Goal: Task Accomplishment & Management: Complete application form

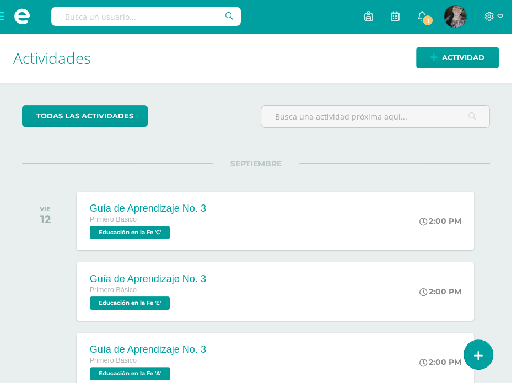
drag, startPoint x: 0, startPoint y: 133, endPoint x: -2, endPoint y: 127, distance: 6.4
click at [0, 127] on html "Hola Carol Dayana, bienvenido a Edoo! Estudiantes Disciplina Asistencia Mis cur…" at bounding box center [256, 191] width 512 height 383
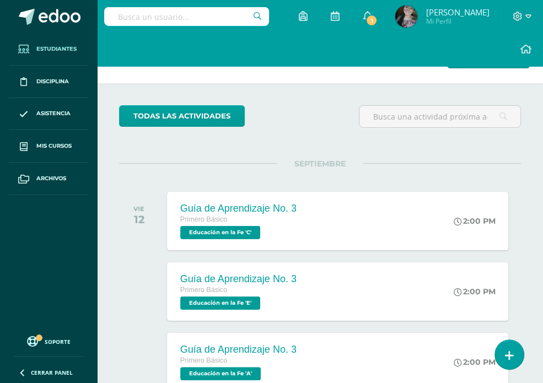
click at [47, 52] on span "Estudiantes" at bounding box center [56, 49] width 40 height 9
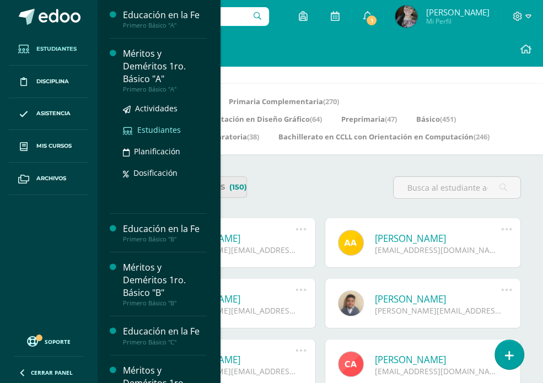
click at [156, 127] on span "Estudiantes" at bounding box center [159, 129] width 44 height 10
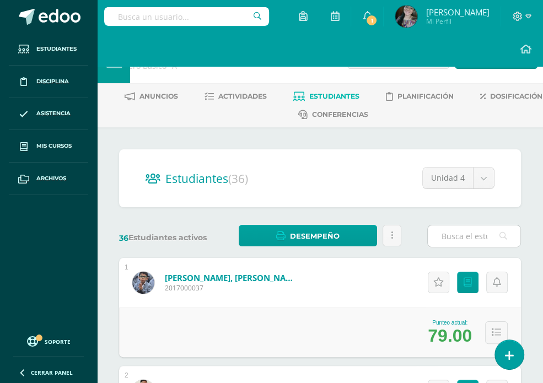
click at [452, 242] on input "text" at bounding box center [473, 235] width 93 height 21
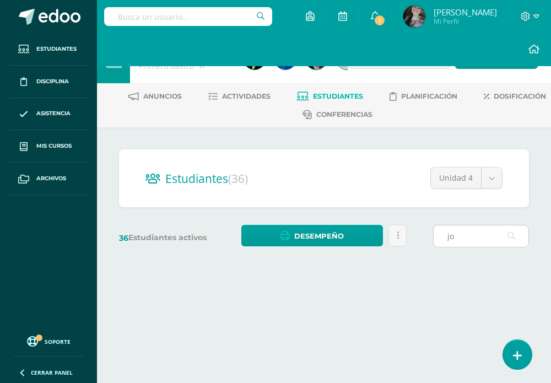
type input "j"
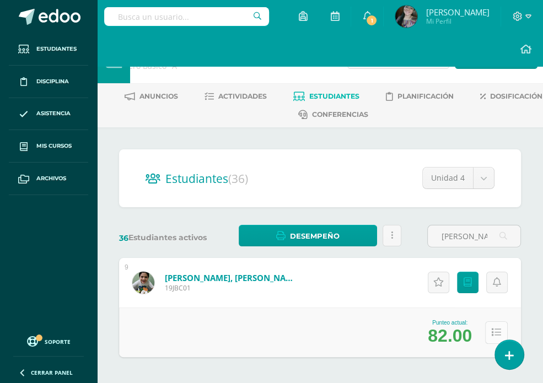
click at [493, 335] on icon at bounding box center [495, 332] width 9 height 9
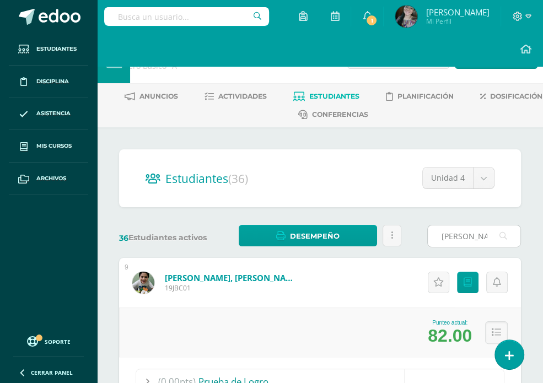
click at [469, 233] on input "bernar" at bounding box center [473, 235] width 93 height 21
type input "b"
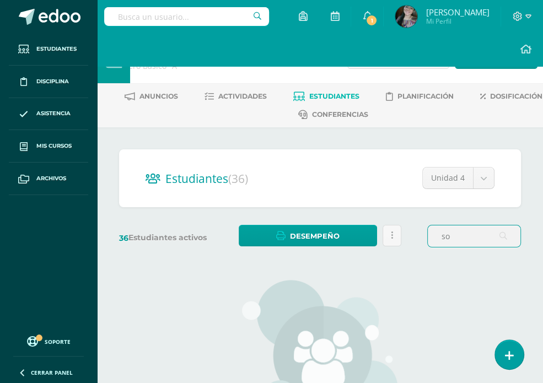
type input "s"
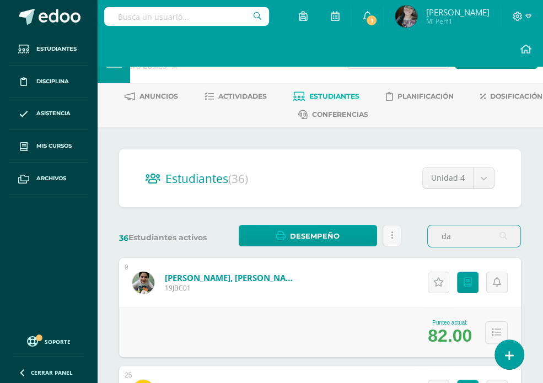
type input "d"
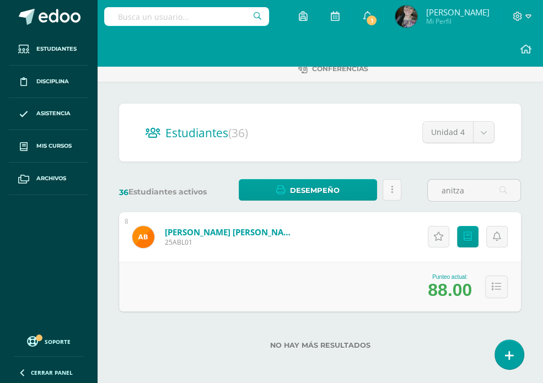
scroll to position [47, 0]
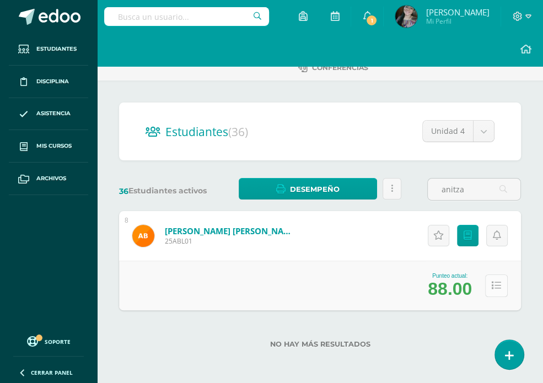
click at [504, 282] on button at bounding box center [496, 285] width 23 height 23
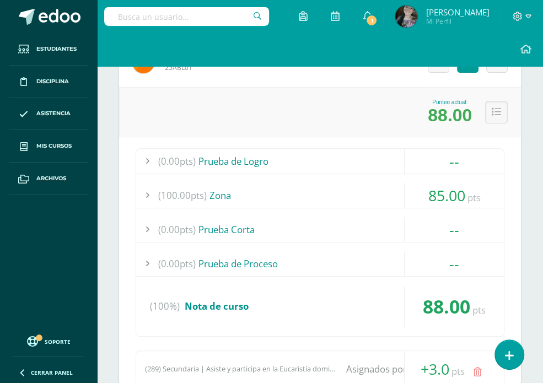
scroll to position [0, 0]
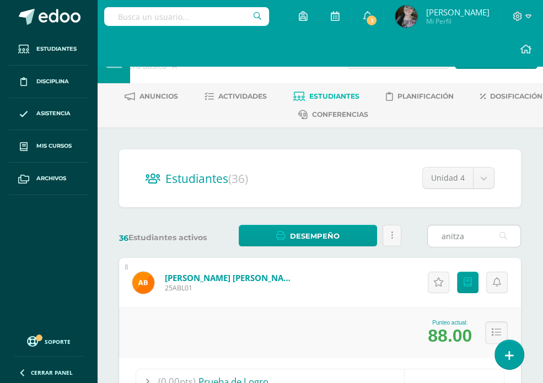
click at [468, 238] on input "anitza" at bounding box center [473, 235] width 93 height 21
type input "a"
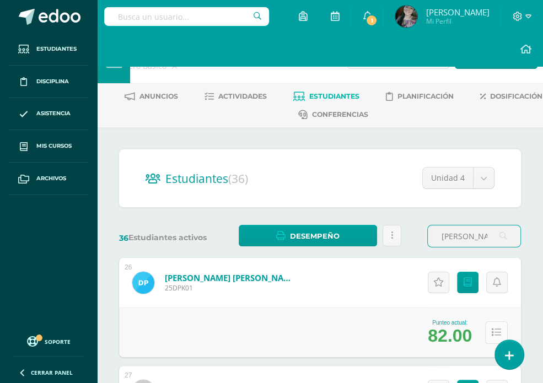
type input "diego and"
click at [496, 334] on icon at bounding box center [495, 332] width 9 height 9
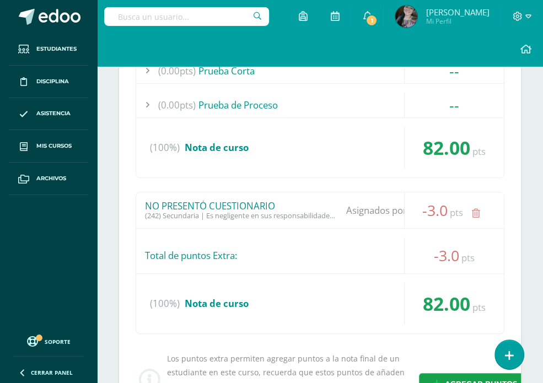
scroll to position [159, 0]
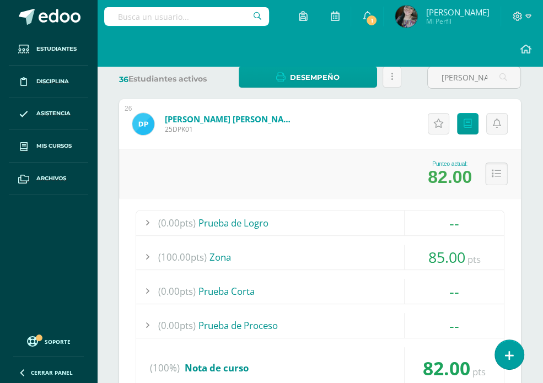
click at [493, 169] on icon at bounding box center [495, 173] width 9 height 9
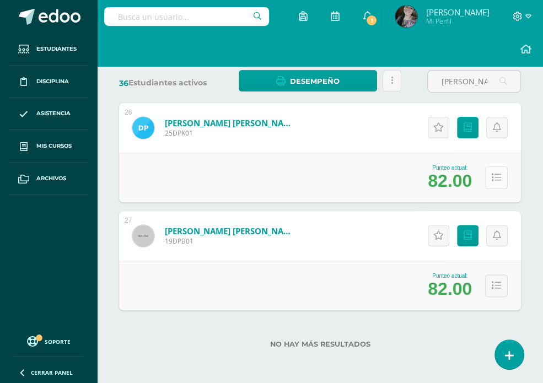
click at [493, 169] on button at bounding box center [496, 177] width 23 height 23
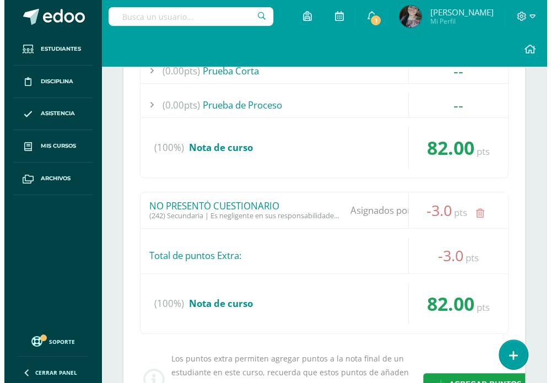
scroll to position [599, 0]
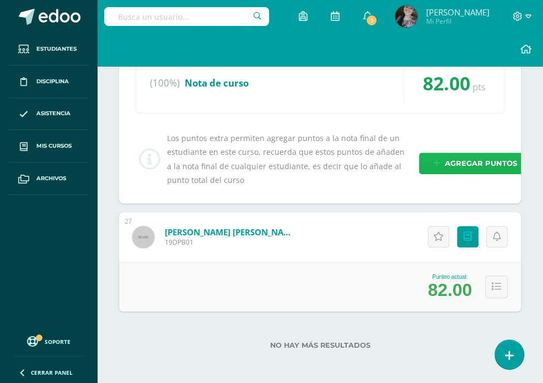
click at [463, 171] on span "Agregar puntos" at bounding box center [480, 163] width 72 height 20
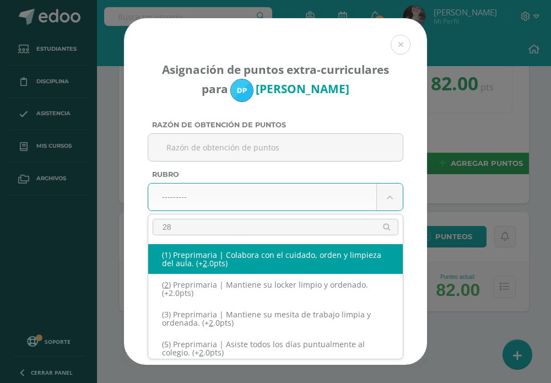
type input "289"
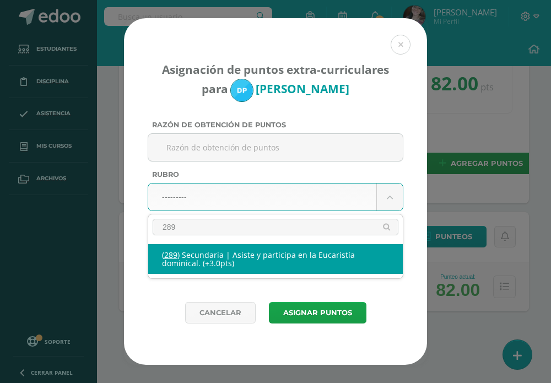
select select "333"
type input "3"
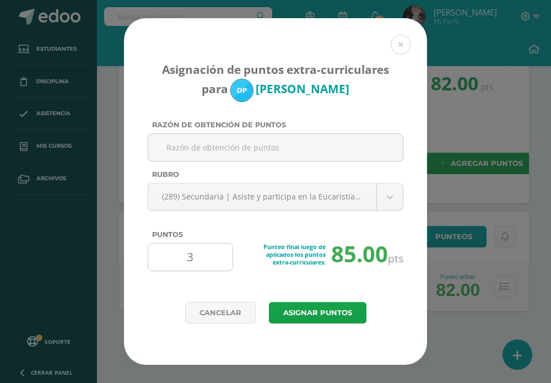
click at [209, 256] on input "3" at bounding box center [190, 256] width 75 height 27
type input "1"
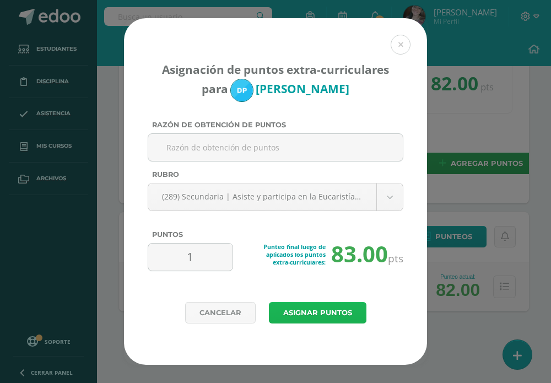
click at [344, 317] on button "Asignar puntos" at bounding box center [317, 312] width 97 height 21
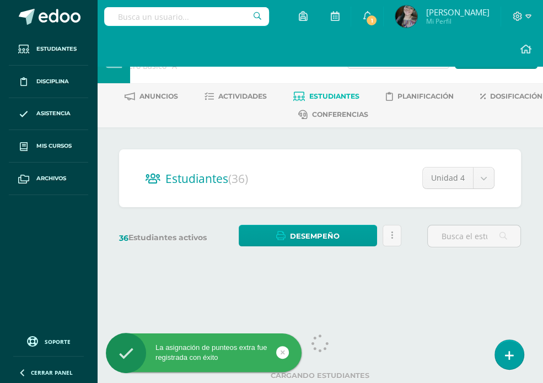
scroll to position [1, 0]
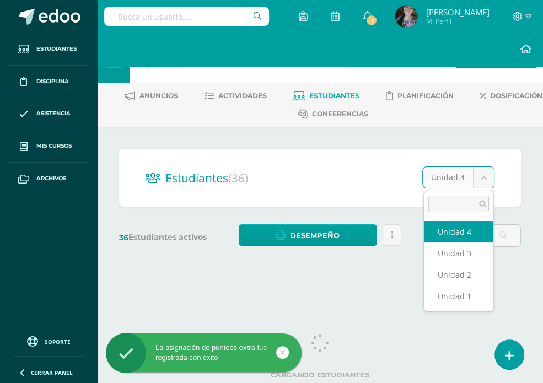
click at [455, 172] on body "La asignación de punteos extra fue registrada con éxito Estudiantes Disciplina …" at bounding box center [271, 139] width 543 height 280
click at [456, 176] on body "La asignación de punteos extra fue registrada con éxito Estudiantes Disciplina …" at bounding box center [271, 139] width 543 height 280
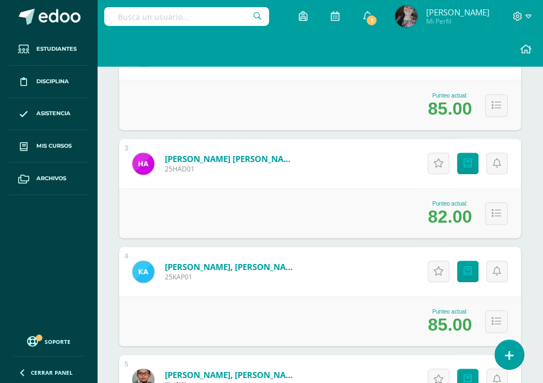
scroll to position [555, 0]
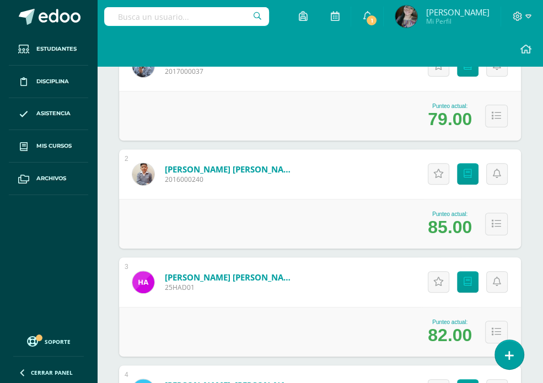
scroll to position [0, 0]
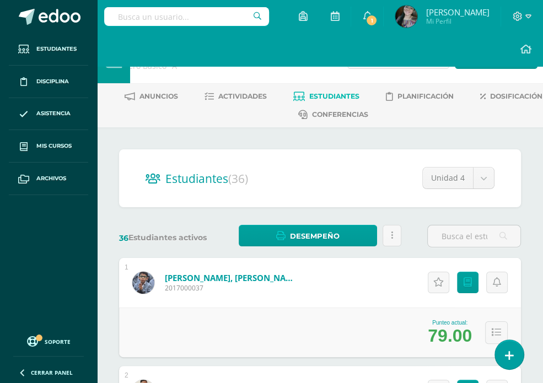
click at [460, 238] on input "text" at bounding box center [473, 235] width 93 height 21
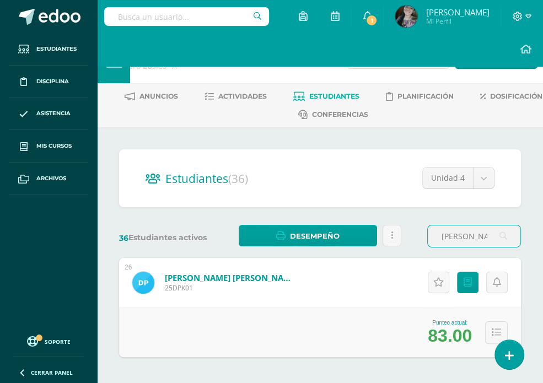
type input "diego andre"
click at [187, 281] on link "Palomo Kiste, Diego Andree" at bounding box center [231, 277] width 132 height 11
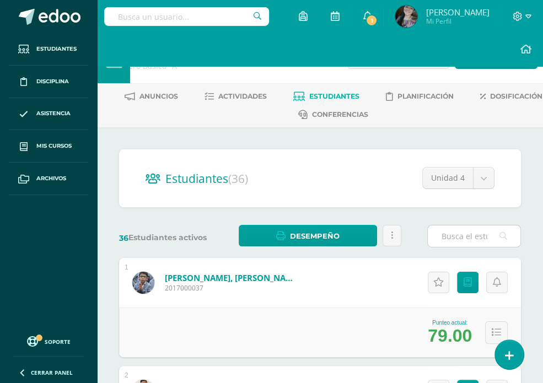
click at [483, 236] on input "text" at bounding box center [473, 235] width 93 height 21
click at [470, 234] on input "text" at bounding box center [473, 235] width 93 height 21
click at [487, 240] on input "diego andre" at bounding box center [473, 235] width 93 height 21
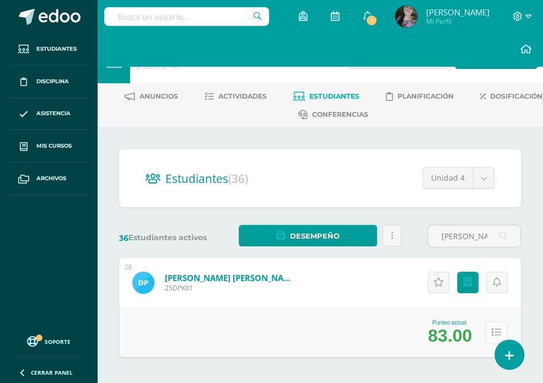
click at [493, 331] on icon at bounding box center [495, 332] width 9 height 9
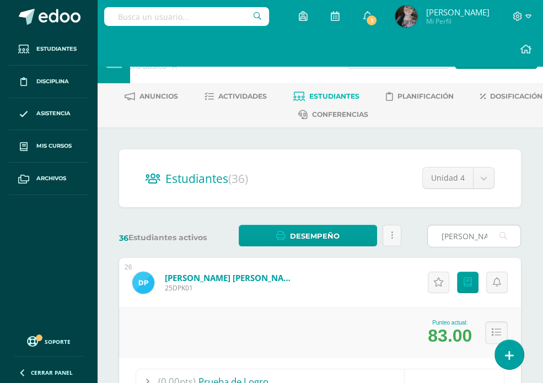
click at [480, 237] on input "diego andree" at bounding box center [473, 235] width 93 height 21
click at [460, 235] on input "diego andree" at bounding box center [473, 235] width 93 height 21
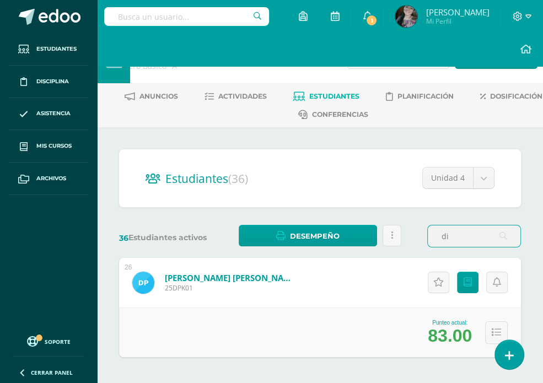
type input "d"
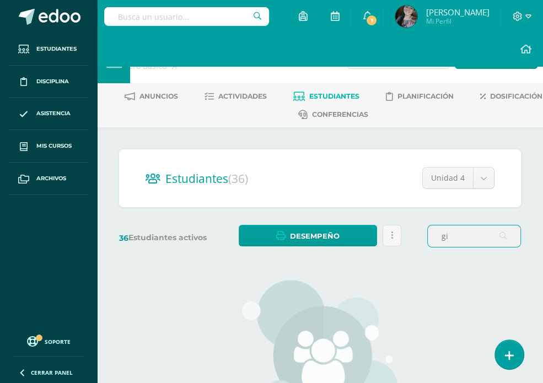
type input "g"
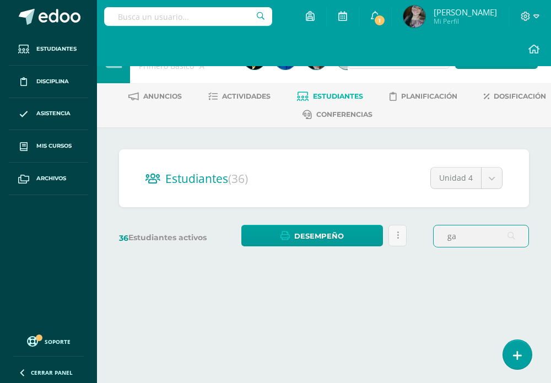
type input "g"
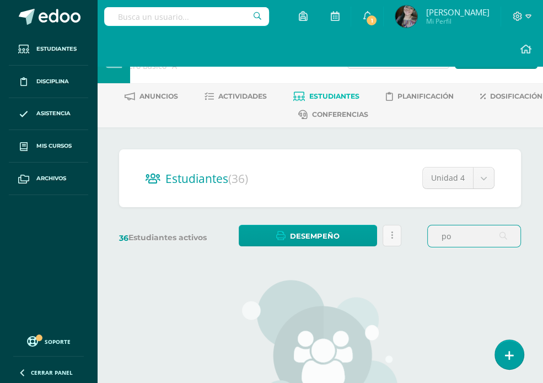
type input "p"
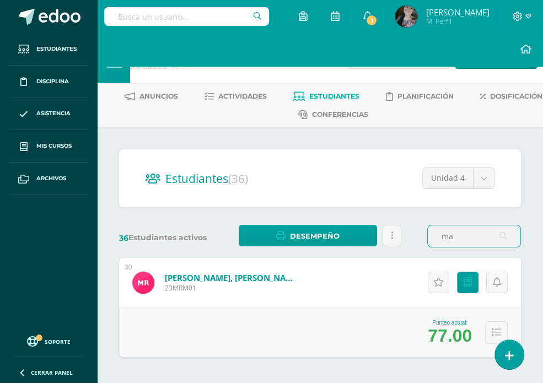
type input "m"
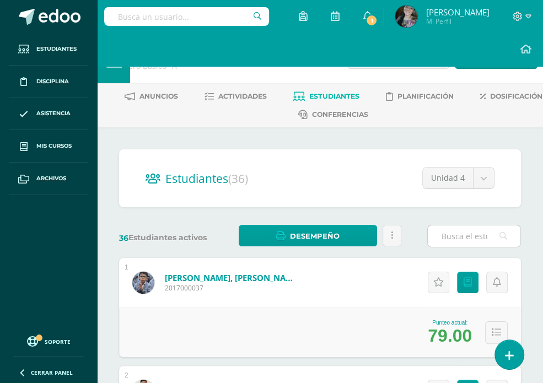
click at [453, 232] on input "text" at bounding box center [473, 235] width 93 height 21
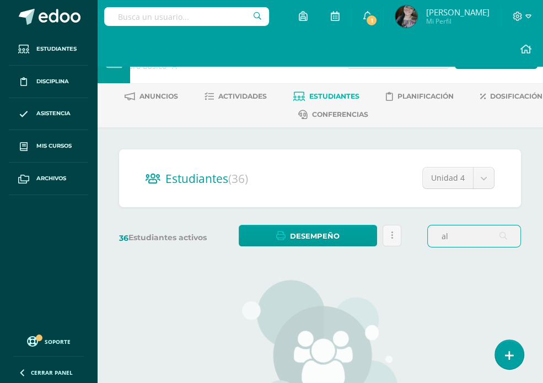
type input "a"
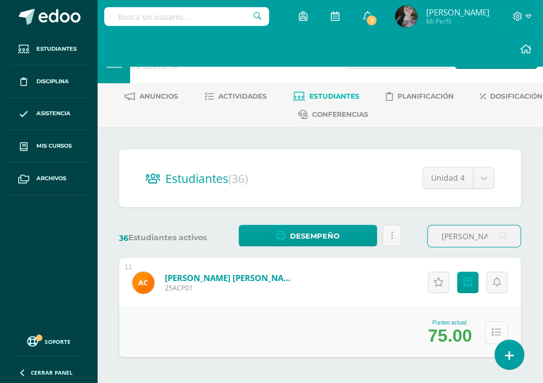
type input "pamela"
click at [495, 332] on icon at bounding box center [495, 332] width 9 height 9
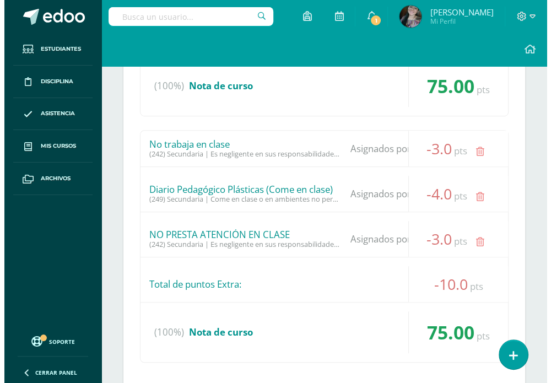
scroll to position [582, 0]
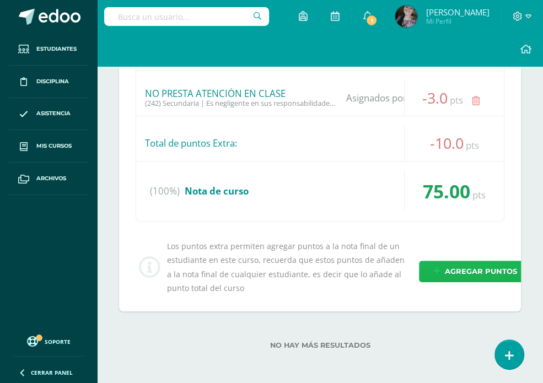
click at [449, 273] on span "Agregar puntos" at bounding box center [480, 271] width 72 height 20
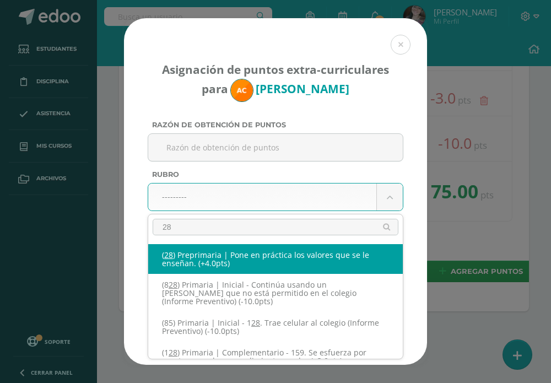
type input "289"
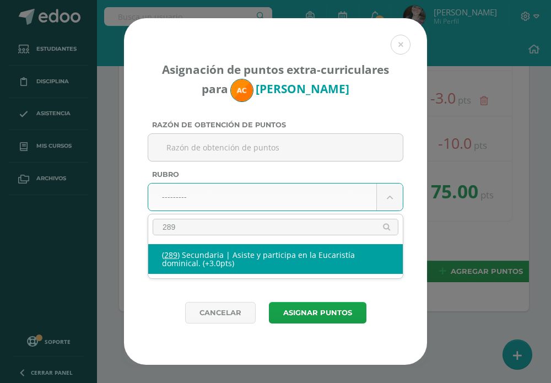
select select "333"
type input "3"
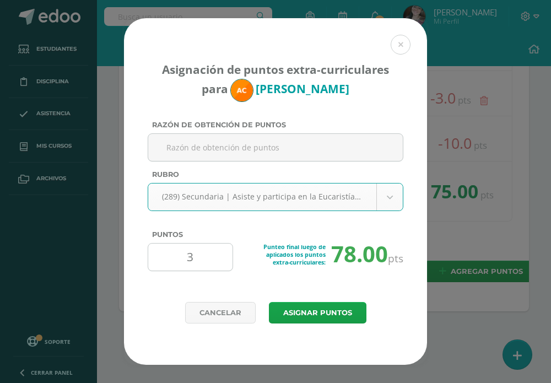
click at [205, 254] on input "3" at bounding box center [190, 256] width 75 height 27
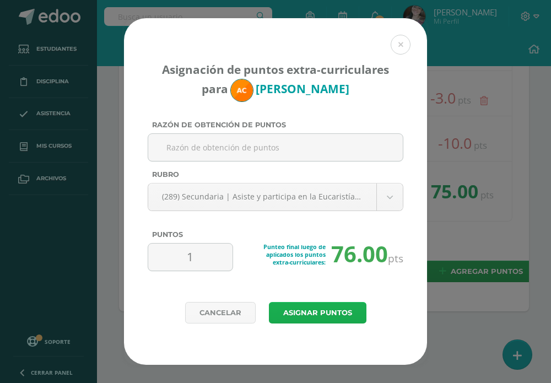
type input "1"
click at [359, 310] on button "Asignar puntos" at bounding box center [317, 312] width 97 height 21
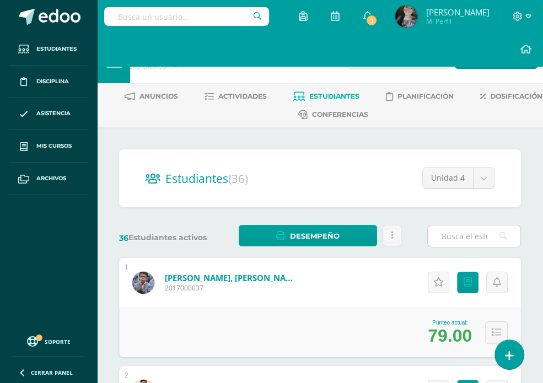
click at [459, 235] on input "text" at bounding box center [473, 235] width 93 height 21
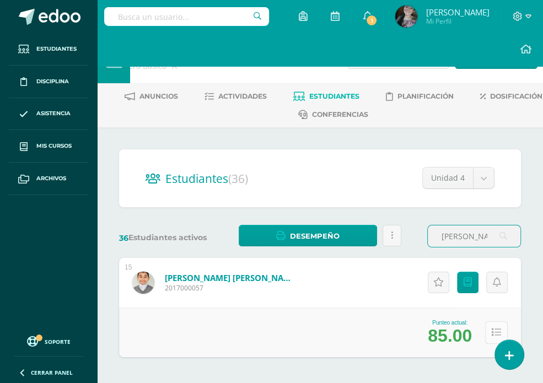
type input "[PERSON_NAME]"
click at [495, 330] on icon at bounding box center [495, 332] width 9 height 9
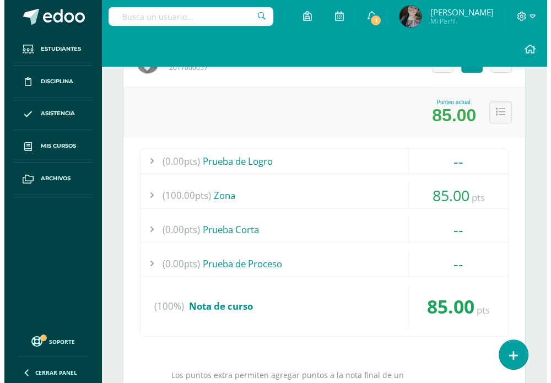
scroll to position [350, 0]
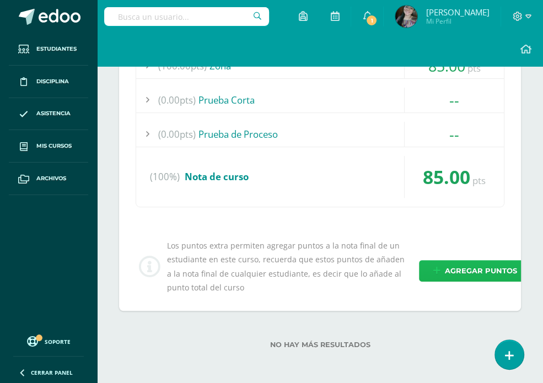
click at [453, 269] on span "Agregar puntos" at bounding box center [480, 271] width 72 height 20
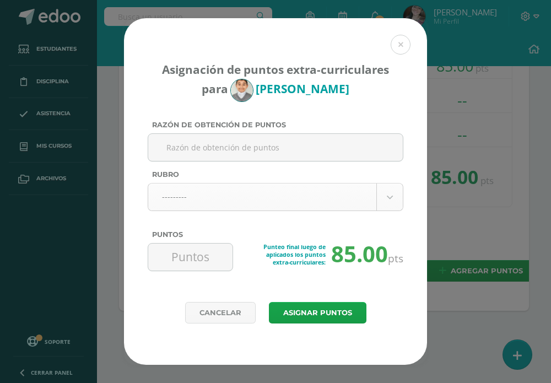
click at [178, 196] on body "Asignación de puntos extra-curriculares para Caleb Girón Razón de obtención de …" at bounding box center [275, 17] width 551 height 734
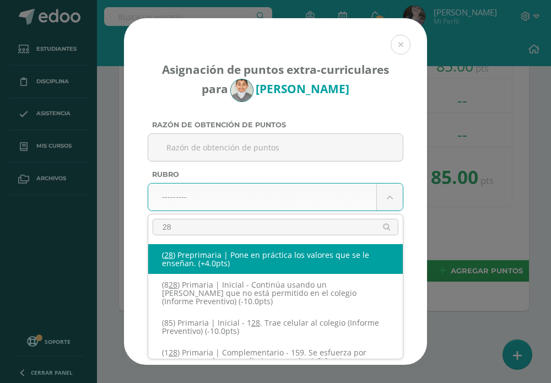
type input "289"
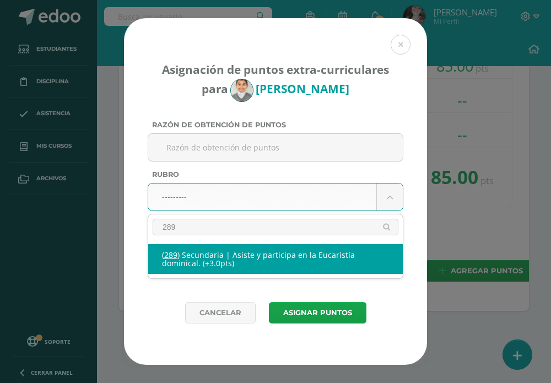
select select "333"
type input "3"
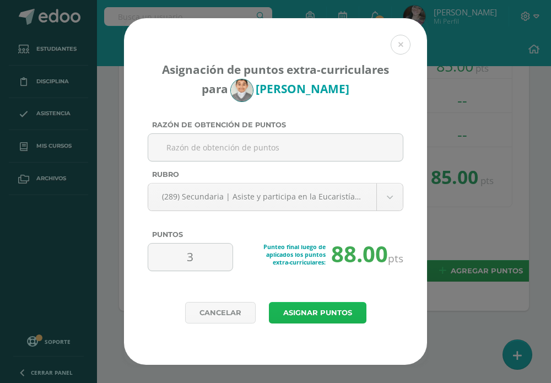
click at [295, 310] on button "Asignar puntos" at bounding box center [317, 312] width 97 height 21
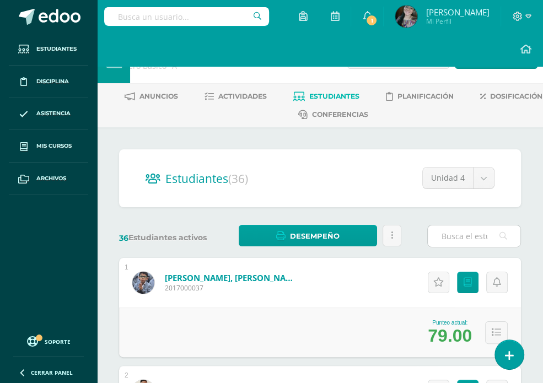
click at [462, 234] on input "text" at bounding box center [473, 235] width 93 height 21
click at [458, 229] on input "text" at bounding box center [473, 235] width 93 height 21
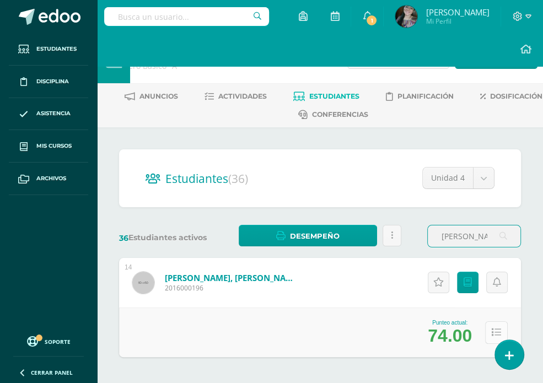
type input "[PERSON_NAME] and"
click at [498, 327] on button at bounding box center [496, 332] width 23 height 23
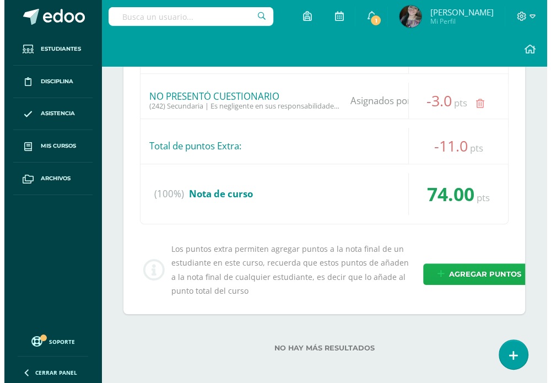
scroll to position [582, 0]
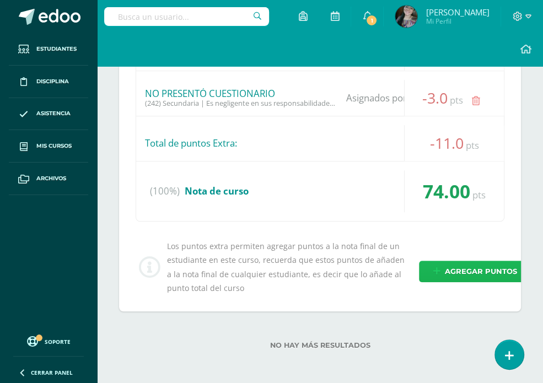
click at [441, 262] on link "Agregar puntos" at bounding box center [475, 271] width 112 height 21
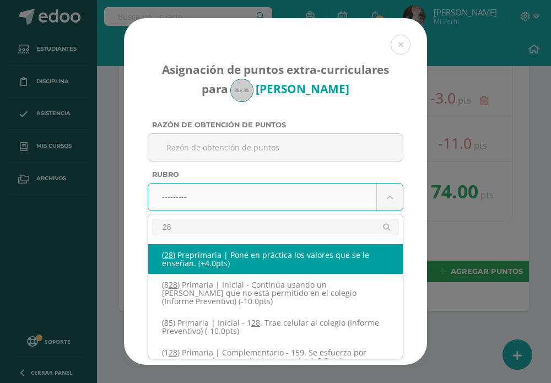
type input "289"
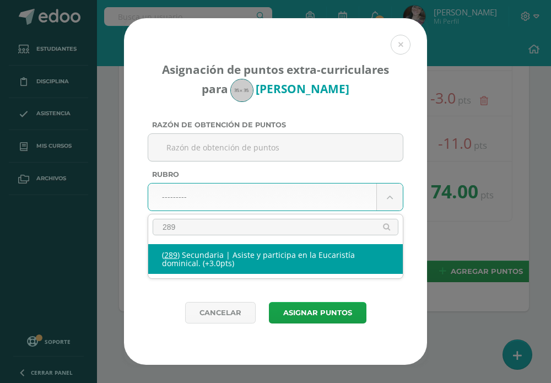
select select "333"
type input "3"
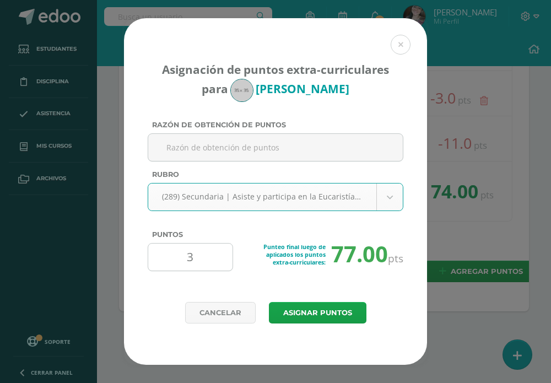
click at [205, 257] on input "3" at bounding box center [190, 256] width 75 height 27
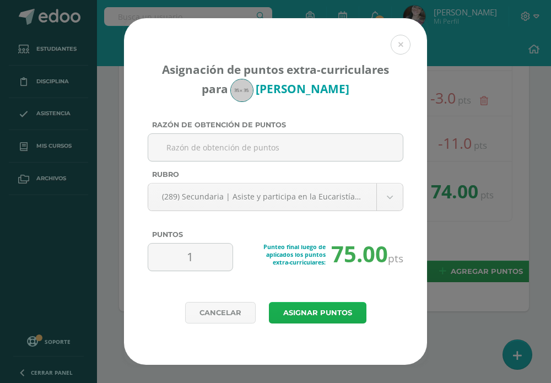
type input "1"
click at [314, 309] on button "Asignar puntos" at bounding box center [317, 312] width 97 height 21
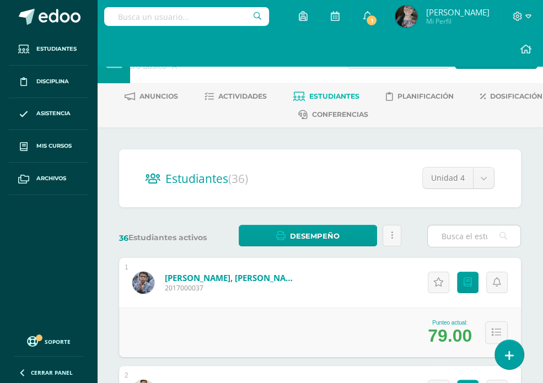
click at [454, 235] on input "text" at bounding box center [473, 235] width 93 height 21
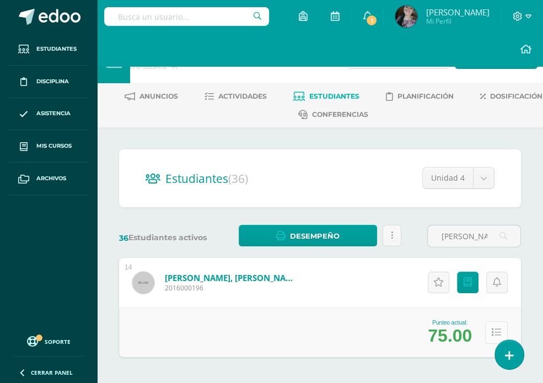
click at [496, 328] on icon at bounding box center [495, 332] width 9 height 9
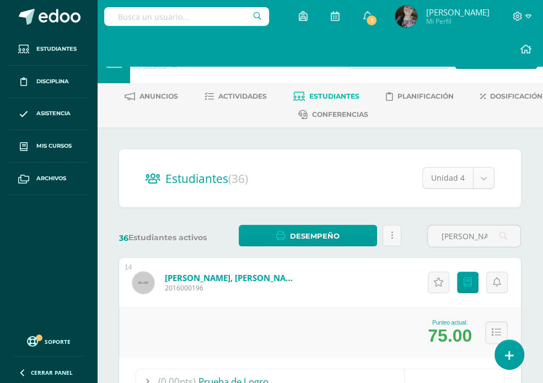
drag, startPoint x: 528, startPoint y: 215, endPoint x: 502, endPoint y: 219, distance: 26.2
click at [463, 234] on input "esteban and" at bounding box center [473, 235] width 93 height 21
drag, startPoint x: 487, startPoint y: 234, endPoint x: 409, endPoint y: 237, distance: 77.7
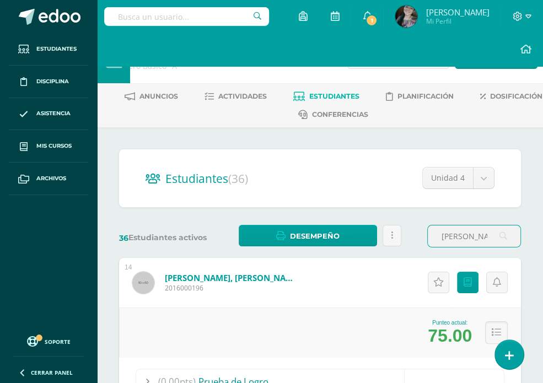
click at [409, 237] on div "36 Estudiantes activos Desempeño Descargar como HTML Descargar como PDF Enviar …" at bounding box center [320, 236] width 410 height 23
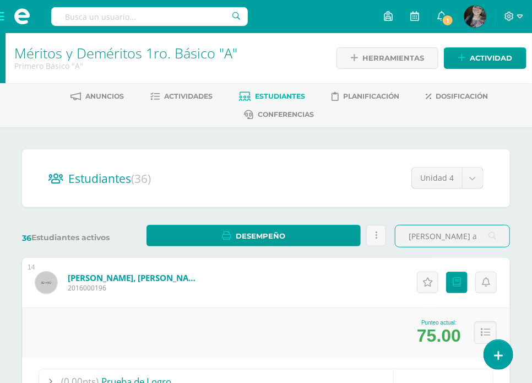
click at [453, 235] on input "esteban and" at bounding box center [452, 235] width 115 height 21
type input "e"
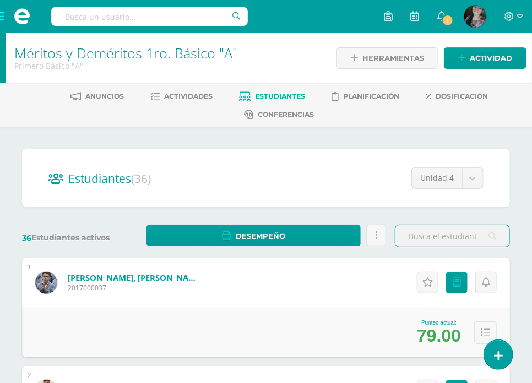
click at [420, 238] on input "text" at bounding box center [452, 235] width 115 height 21
type input "c"
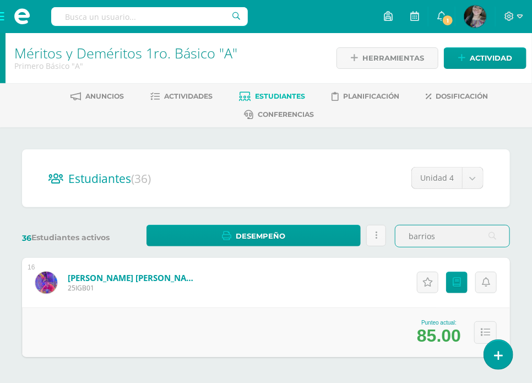
drag, startPoint x: 446, startPoint y: 236, endPoint x: 381, endPoint y: 249, distance: 66.3
click at [381, 249] on div "Estudiantes (36) Unidad 4 Unidad 4 Unidad 3 Unidad 2 Unidad 1 36 Estudiantes ac…" at bounding box center [266, 278] width 497 height 259
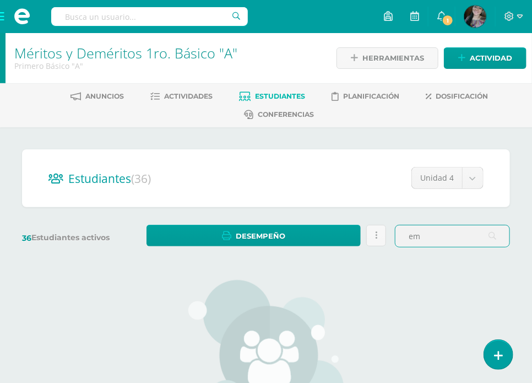
type input "e"
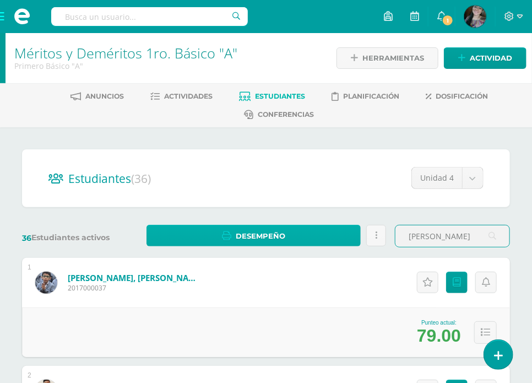
drag, startPoint x: 448, startPoint y: 233, endPoint x: 338, endPoint y: 236, distance: 110.2
click at [338, 236] on div "36 Estudiantes activos Desempeño Descargar como HTML Descargar como PDF Enviar …" at bounding box center [266, 236] width 497 height 23
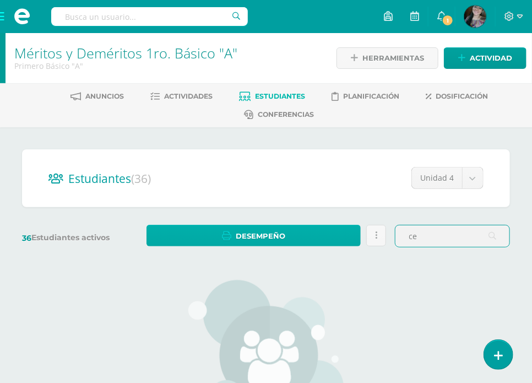
type input "c"
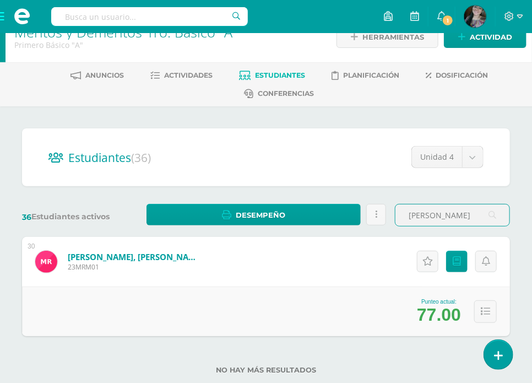
scroll to position [47, 0]
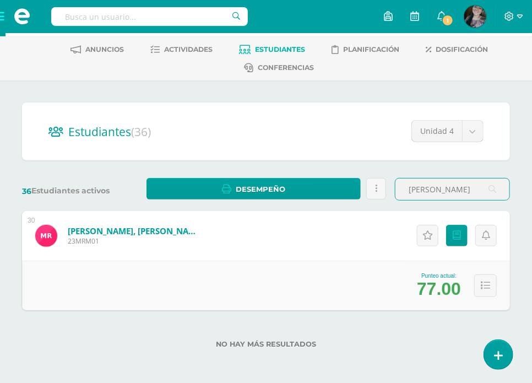
type input "mateo"
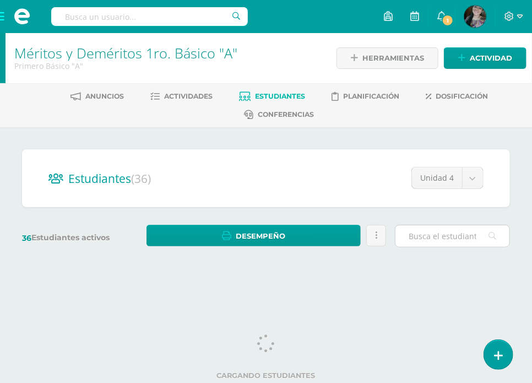
click at [451, 237] on input "text" at bounding box center [452, 235] width 115 height 21
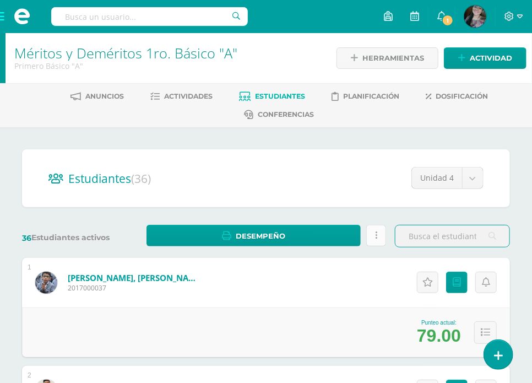
drag, startPoint x: 473, startPoint y: 241, endPoint x: 375, endPoint y: 245, distance: 98.7
click at [375, 245] on div "36 Estudiantes activos Desempeño Descargar como HTML Descargar como PDF Enviar …" at bounding box center [266, 236] width 497 height 23
type input "[PERSON_NAME]"
click at [4, 15] on span at bounding box center [22, 16] width 44 height 33
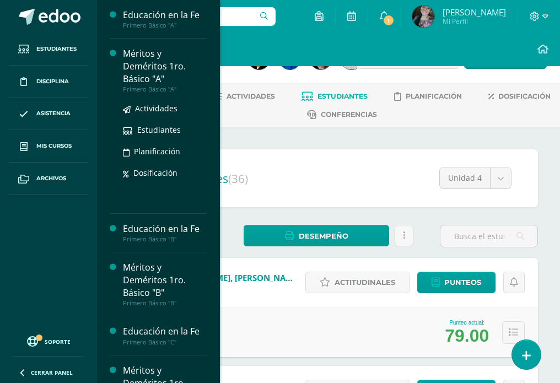
click at [161, 59] on div "Méritos y Deméritos 1ro. Básico "A"" at bounding box center [165, 66] width 84 height 38
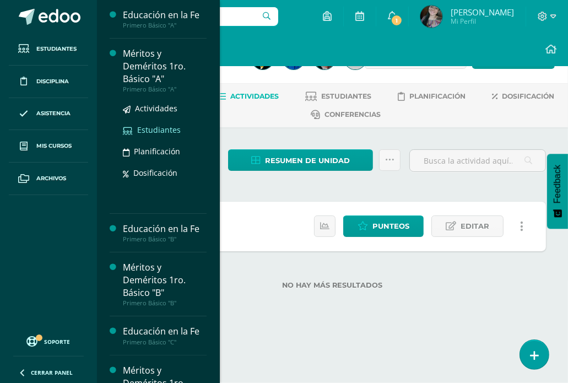
click at [155, 132] on span "Estudiantes" at bounding box center [159, 129] width 44 height 10
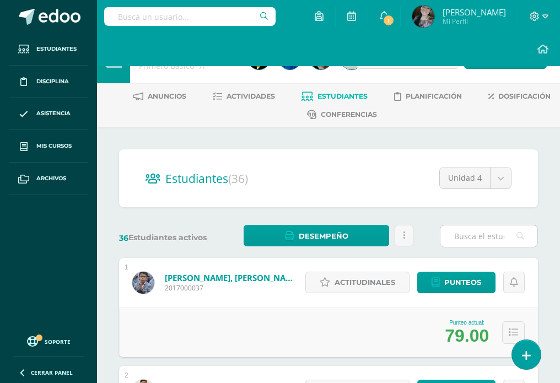
click at [470, 240] on input "text" at bounding box center [488, 235] width 97 height 21
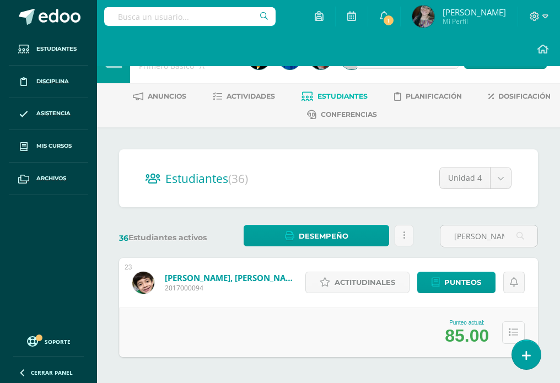
type input "jorge est"
click at [516, 328] on icon at bounding box center [512, 332] width 9 height 9
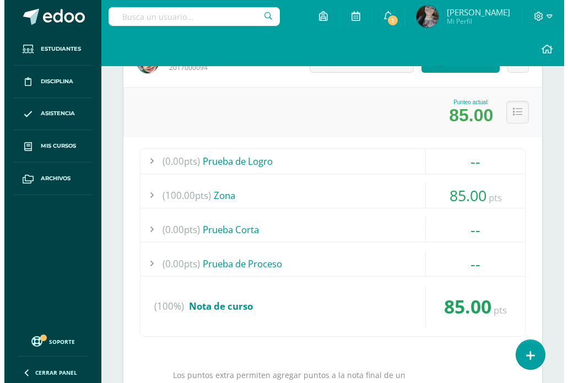
scroll to position [350, 0]
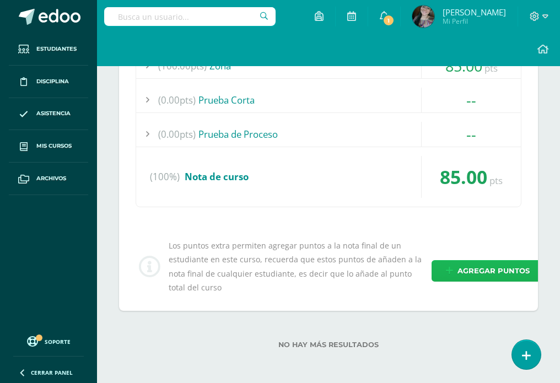
click at [467, 273] on span "Agregar puntos" at bounding box center [493, 271] width 72 height 20
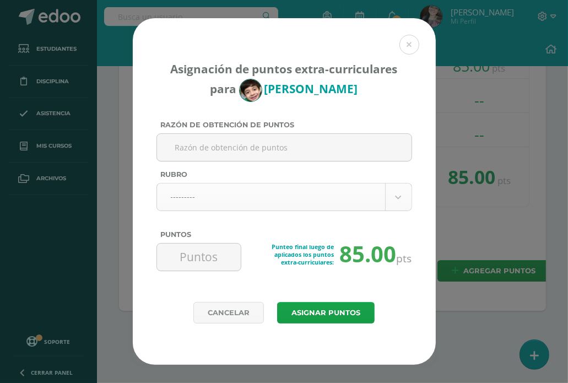
click at [259, 193] on body "Asignación de puntos extra-curriculares para Jorge Morales Razón de obtención d…" at bounding box center [284, 17] width 568 height 734
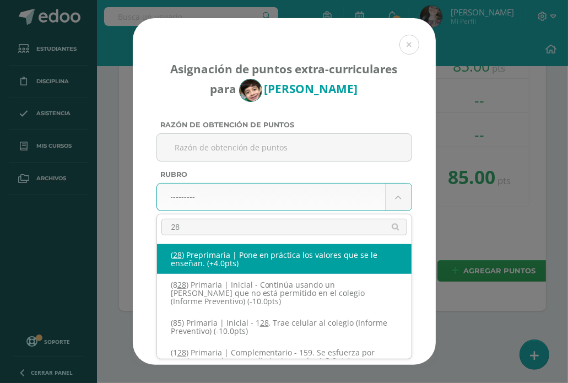
type input "289"
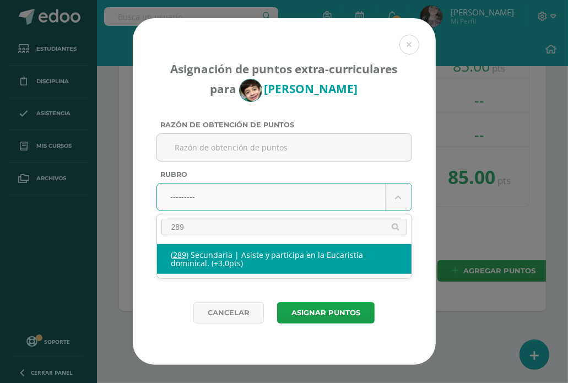
select select "333"
type input "3"
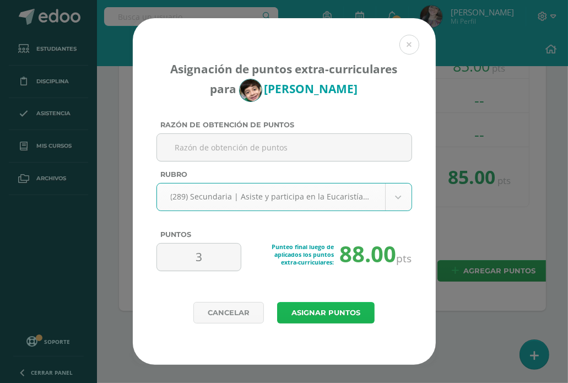
click at [333, 306] on button "Asignar puntos" at bounding box center [325, 312] width 97 height 21
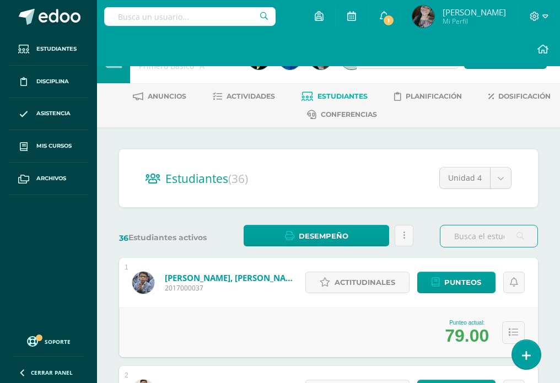
click at [467, 229] on input "text" at bounding box center [488, 235] width 97 height 21
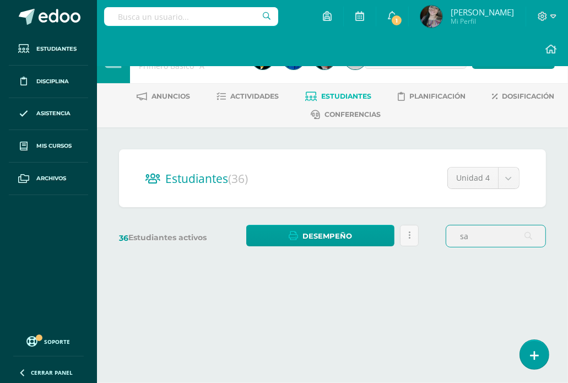
type input "s"
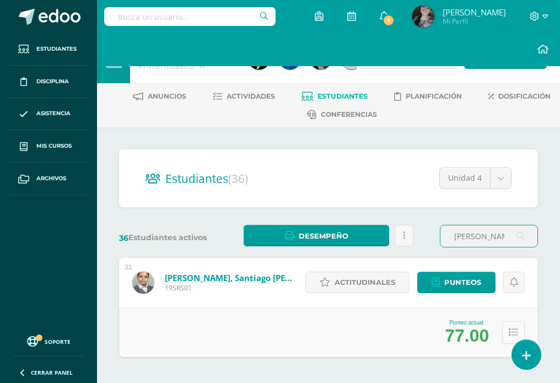
type input "[PERSON_NAME]"
click at [503, 331] on button at bounding box center [513, 332] width 23 height 23
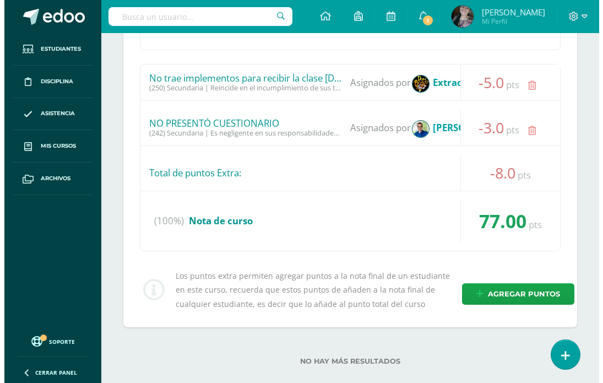
scroll to position [522, 0]
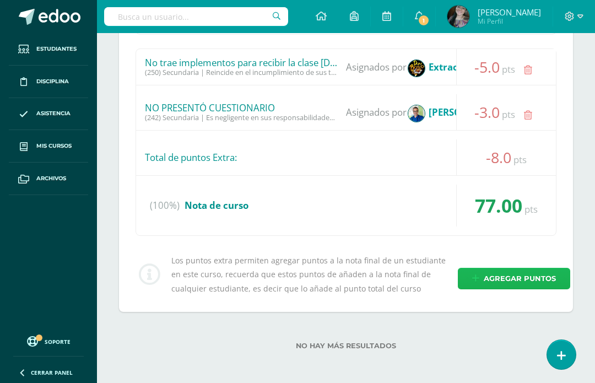
click at [481, 269] on link "Agregar puntos" at bounding box center [514, 278] width 112 height 21
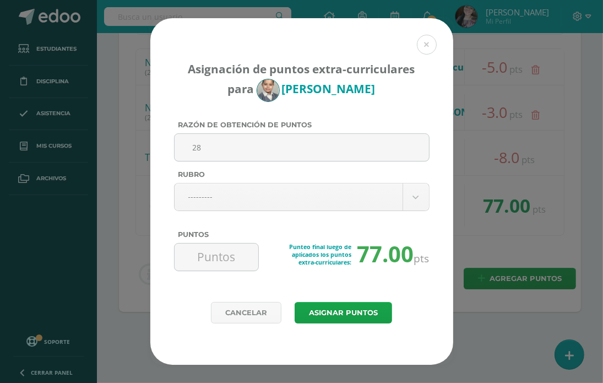
type input "2"
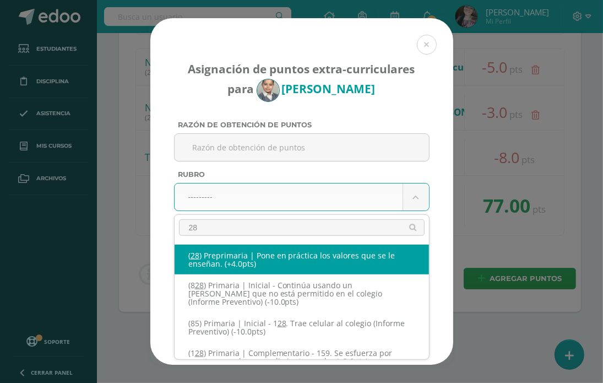
type input "289"
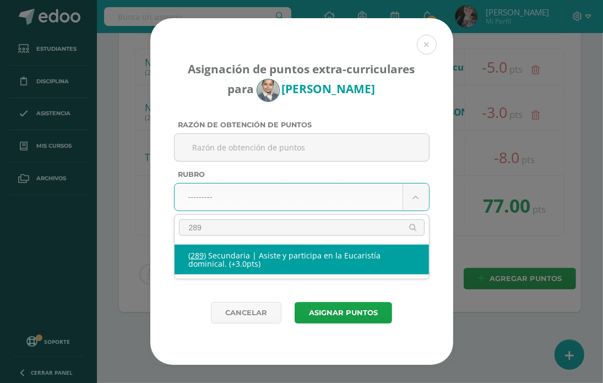
select select "333"
type input "3"
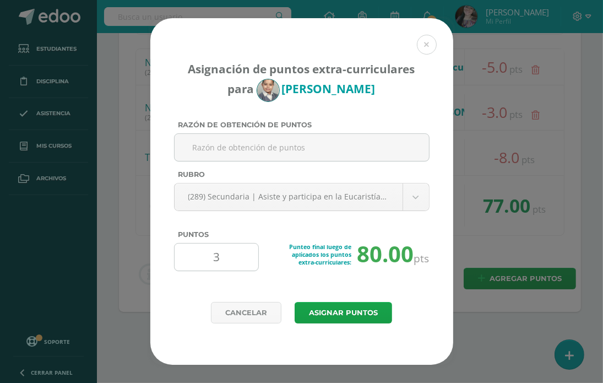
click at [257, 261] on div "3" at bounding box center [216, 257] width 85 height 28
click at [234, 252] on input "3" at bounding box center [216, 256] width 75 height 27
type input "1"
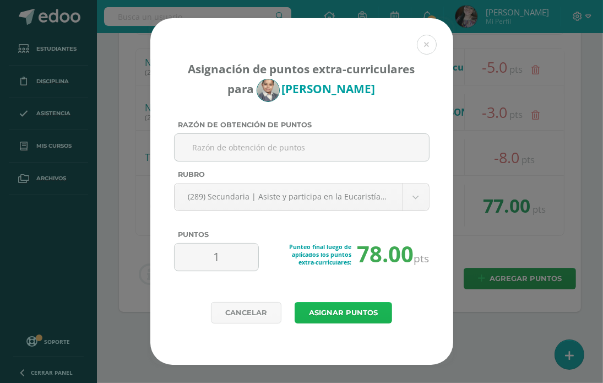
drag, startPoint x: 310, startPoint y: 309, endPoint x: 295, endPoint y: 309, distance: 14.9
click at [307, 309] on button "Asignar puntos" at bounding box center [343, 312] width 97 height 21
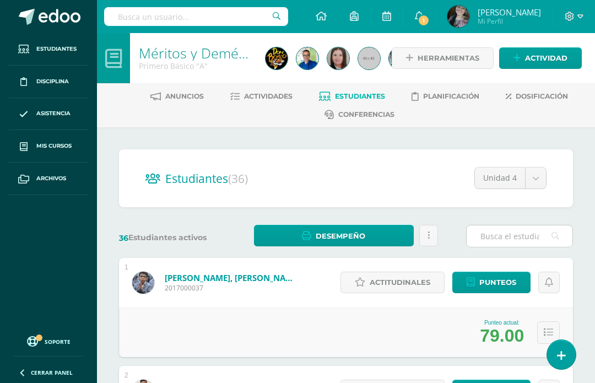
click at [531, 236] on input "text" at bounding box center [520, 235] width 106 height 21
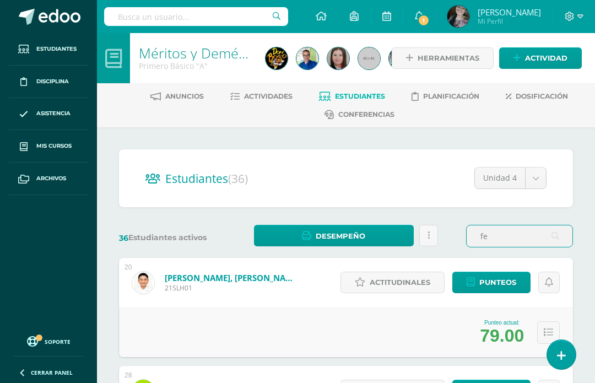
type input "f"
type input "a"
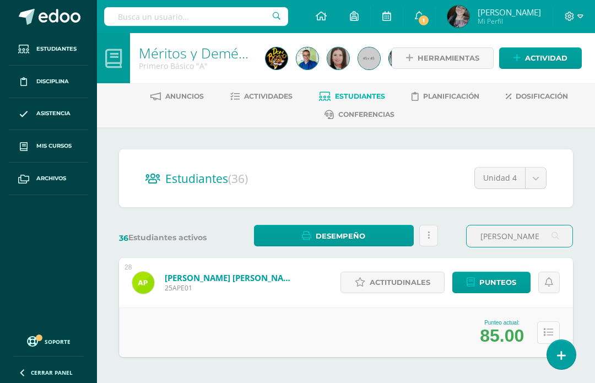
type input "[PERSON_NAME]"
click at [543, 332] on button at bounding box center [548, 332] width 23 height 23
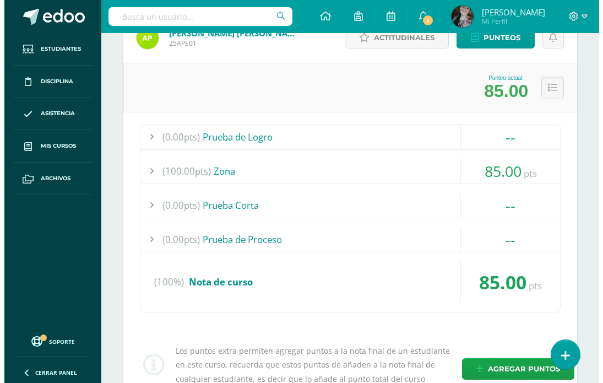
scroll to position [335, 0]
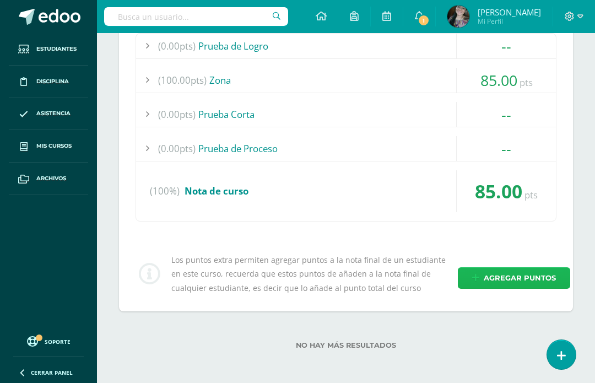
click at [487, 273] on span "Agregar puntos" at bounding box center [520, 278] width 72 height 20
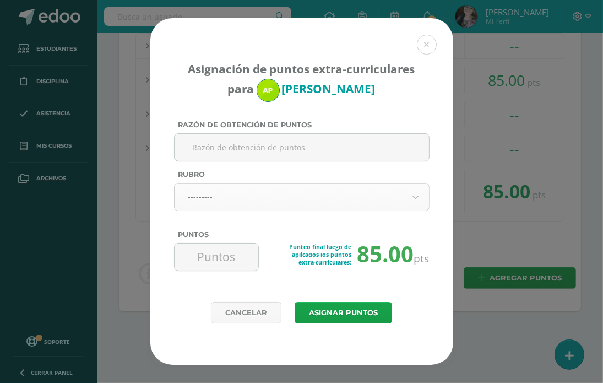
click at [236, 188] on body "Asignación de puntos extra-curriculares para Andree Pérez Razón de obtención de…" at bounding box center [301, 25] width 603 height 720
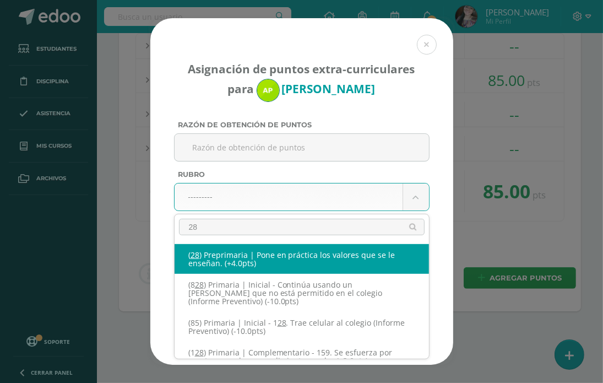
type input "289"
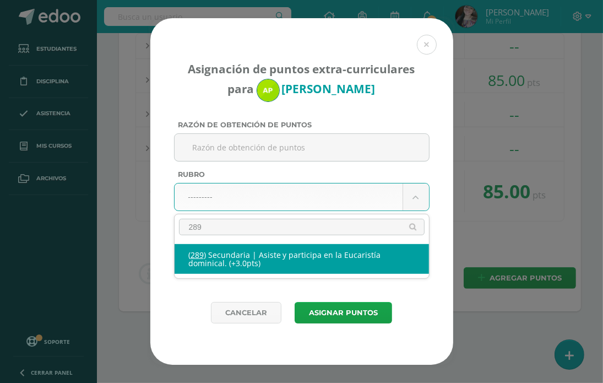
select select "333"
type input "3"
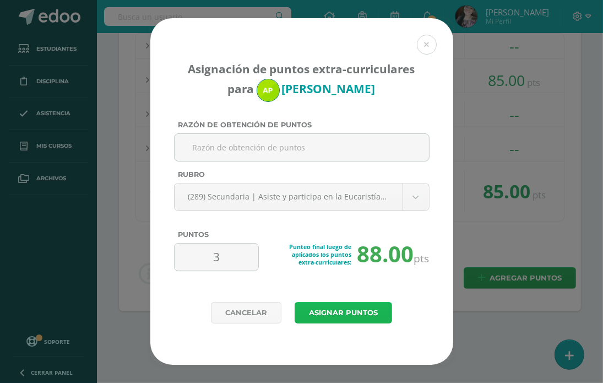
click at [333, 312] on button "Asignar puntos" at bounding box center [343, 312] width 97 height 21
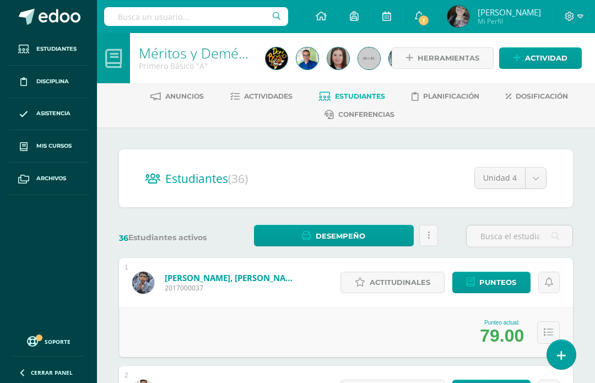
click at [482, 237] on input "text" at bounding box center [520, 235] width 106 height 21
click at [484, 244] on input "text" at bounding box center [520, 235] width 106 height 21
click at [503, 231] on input "text" at bounding box center [520, 235] width 106 height 21
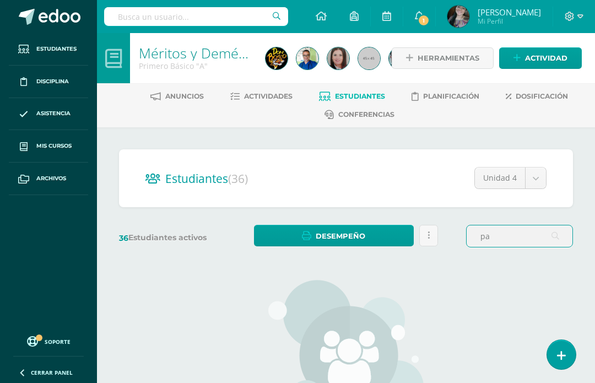
type input "p"
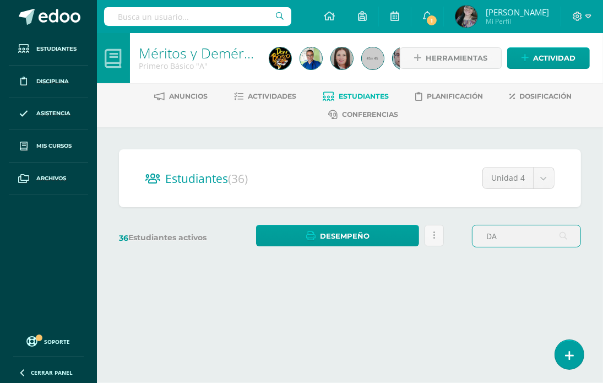
type input "D"
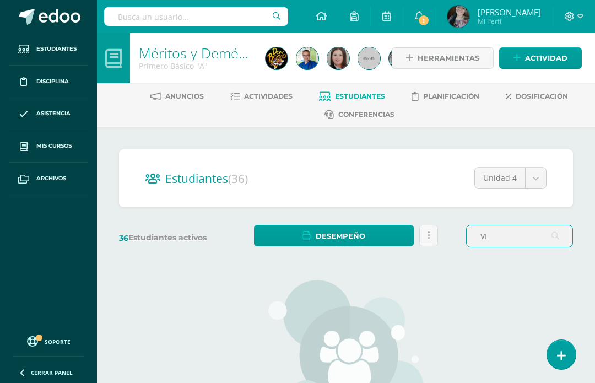
type input "V"
type input "P"
type input "D"
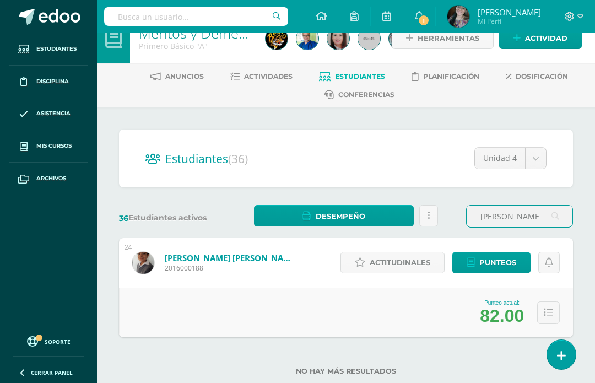
scroll to position [47, 0]
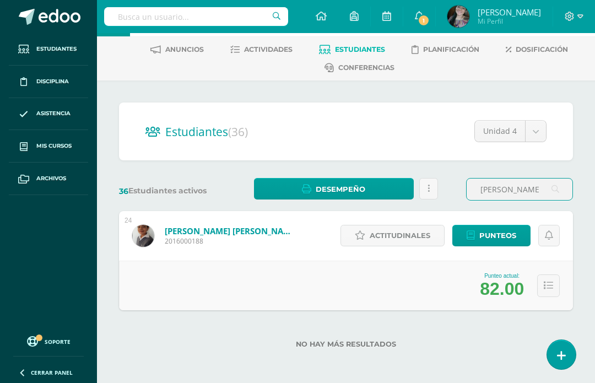
drag, startPoint x: 532, startPoint y: 188, endPoint x: 458, endPoint y: 198, distance: 74.9
click at [458, 198] on div "36 Estudiantes activos Desempeño Descargar como HTML Descargar como PDF Enviar …" at bounding box center [346, 189] width 463 height 23
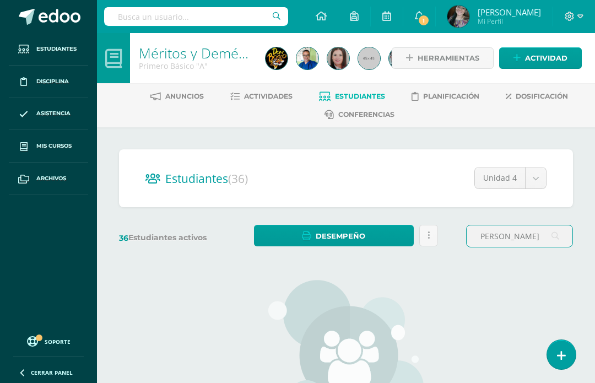
scroll to position [0, 0]
type input "A"
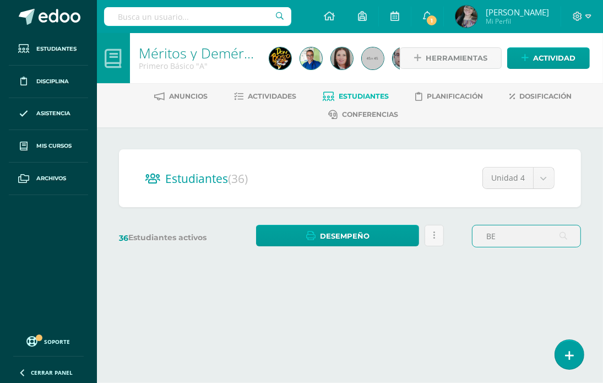
type input "B"
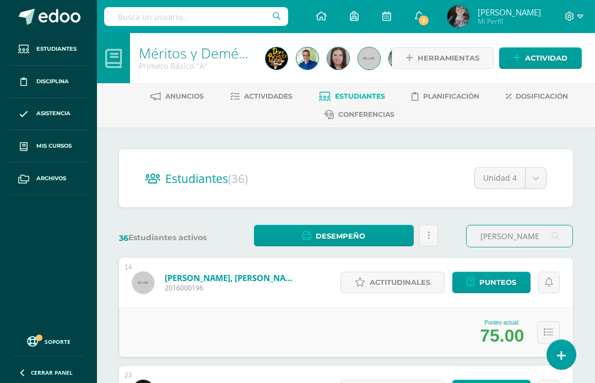
click at [518, 236] on input "ESTEBAN" at bounding box center [520, 235] width 106 height 21
drag, startPoint x: 518, startPoint y: 240, endPoint x: 430, endPoint y: 258, distance: 90.0
click at [430, 258] on div "Estudiantes (36) Unidad 4 Unidad 4 Unidad 3 Unidad 2 Unidad 1 36 Estudiantes ac…" at bounding box center [346, 332] width 463 height 367
type input "D"
type input "G"
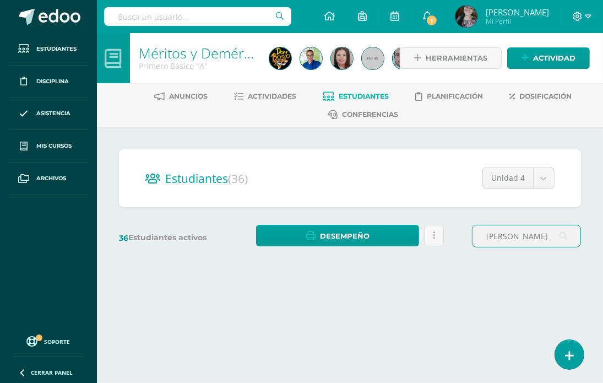
click at [512, 236] on input "RODR" at bounding box center [527, 235] width 108 height 21
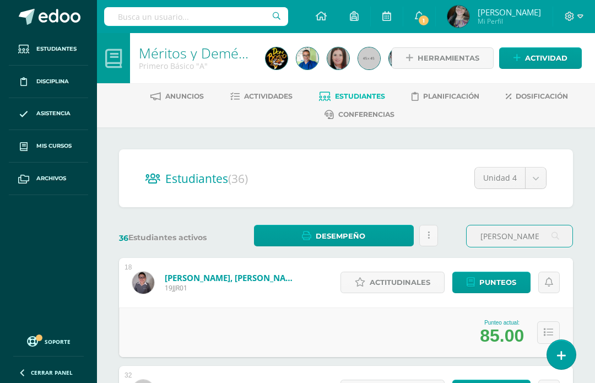
drag, startPoint x: 529, startPoint y: 243, endPoint x: 471, endPoint y: 245, distance: 57.3
click at [471, 245] on input "RODR" at bounding box center [520, 235] width 106 height 21
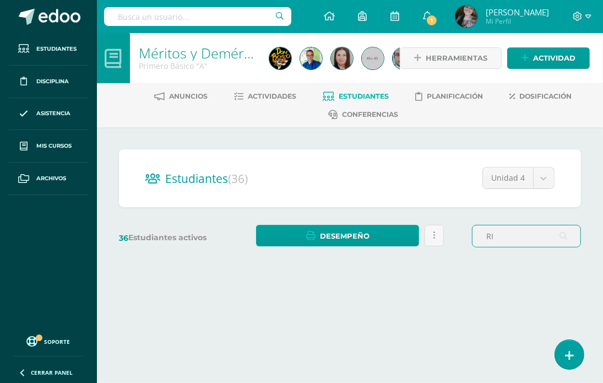
type input "R"
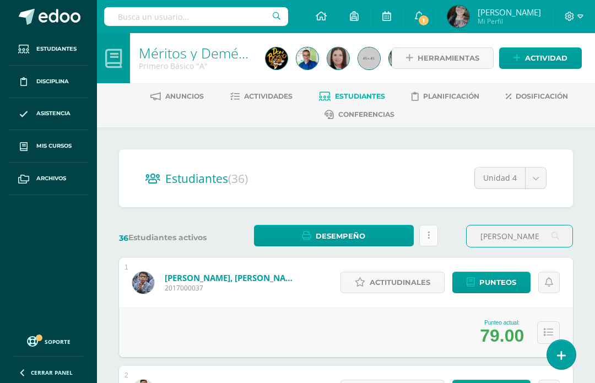
drag, startPoint x: 522, startPoint y: 233, endPoint x: 432, endPoint y: 235, distance: 89.2
click at [432, 235] on div "36 Estudiantes activos Desempeño Descargar como HTML Descargar como PDF Enviar …" at bounding box center [346, 236] width 463 height 23
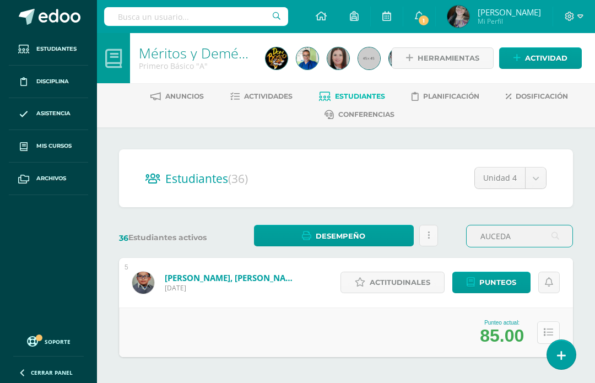
type input "AUCEDA"
click at [544, 333] on icon at bounding box center [548, 332] width 9 height 9
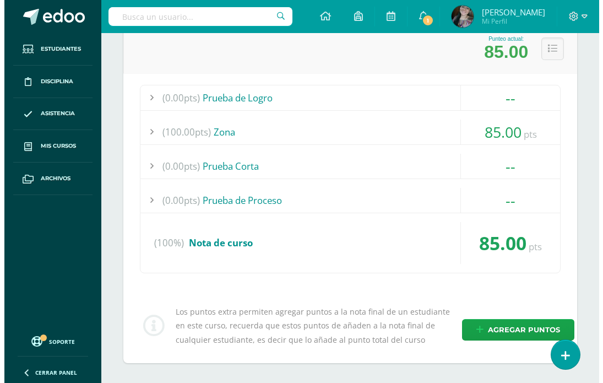
scroll to position [335, 0]
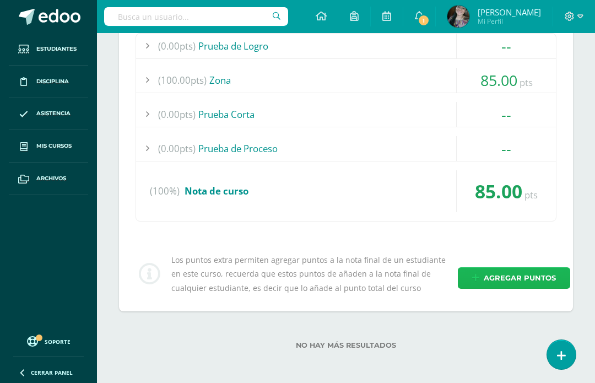
click at [484, 275] on span "Agregar puntos" at bounding box center [520, 278] width 72 height 20
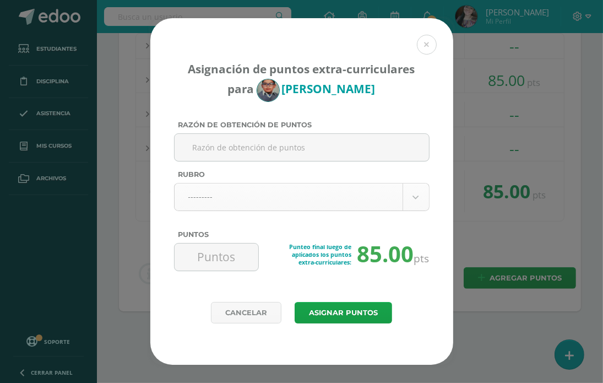
click at [228, 207] on body "Asignación de puntos extra-curriculares para Maverick Auceda Razón de obtención…" at bounding box center [301, 25] width 603 height 720
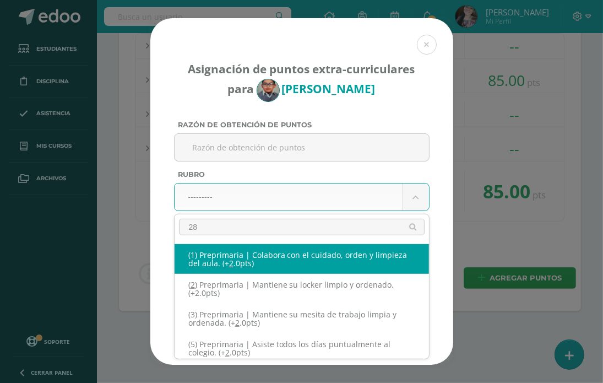
type input "289"
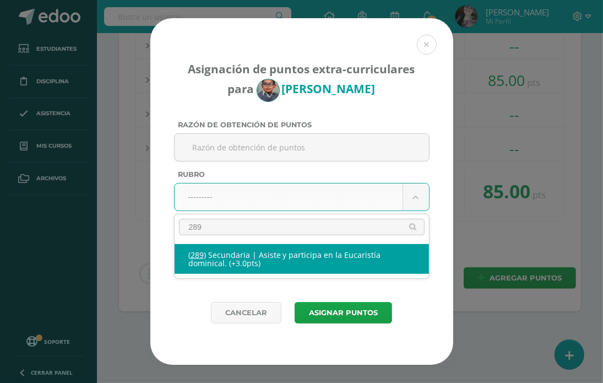
select select "333"
type input "3"
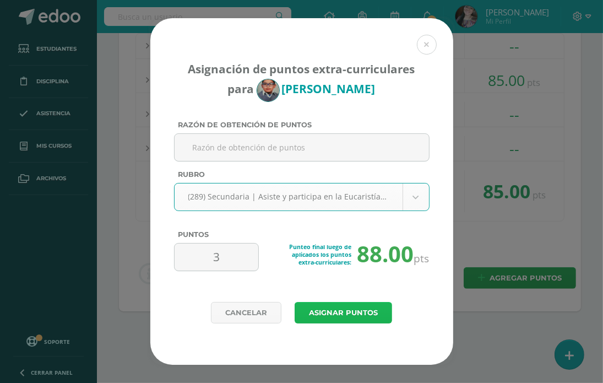
click at [300, 309] on button "Asignar puntos" at bounding box center [343, 312] width 97 height 21
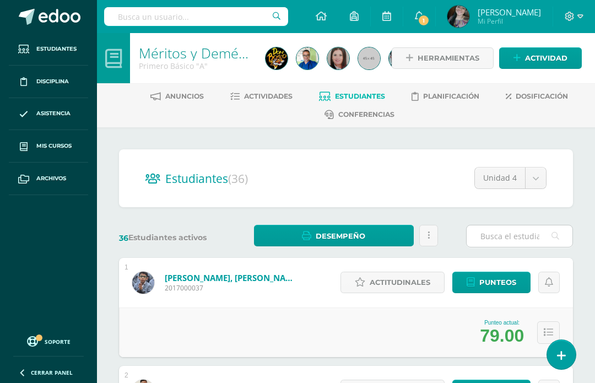
click at [500, 234] on input "text" at bounding box center [520, 235] width 106 height 21
type input "R"
type input "M"
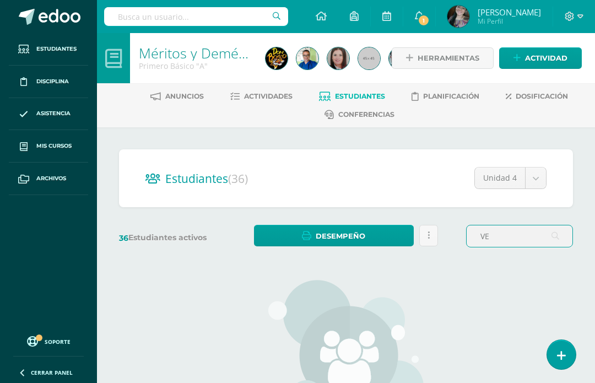
type input "V"
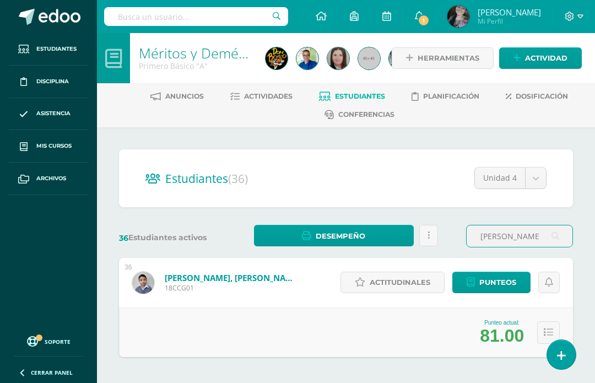
type input "CARLOS"
click at [192, 280] on link "Vega Chajchic, Carlos David" at bounding box center [231, 277] width 132 height 11
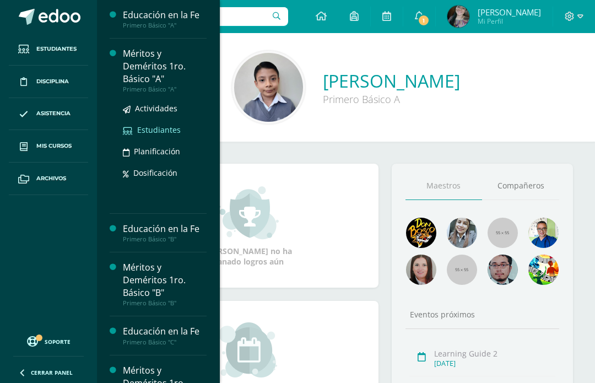
click at [158, 126] on span "Estudiantes" at bounding box center [159, 129] width 44 height 10
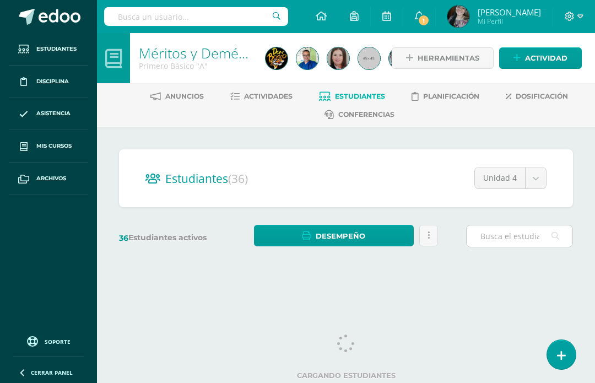
click at [498, 240] on input "text" at bounding box center [520, 235] width 106 height 21
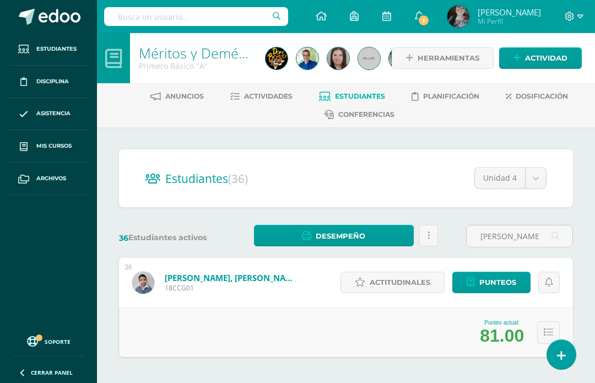
type input "[PERSON_NAME]"
click at [546, 330] on icon at bounding box center [548, 332] width 9 height 9
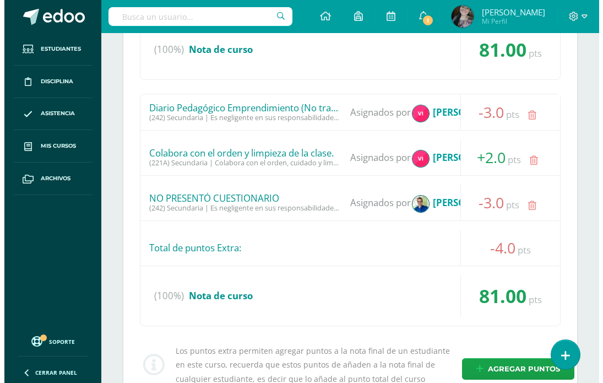
scroll to position [487, 0]
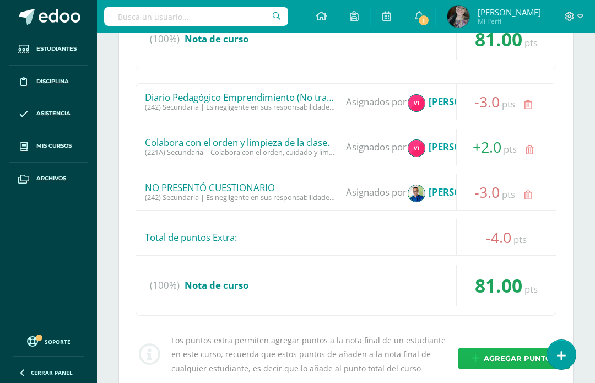
click at [490, 358] on span "Agregar puntos" at bounding box center [520, 358] width 72 height 20
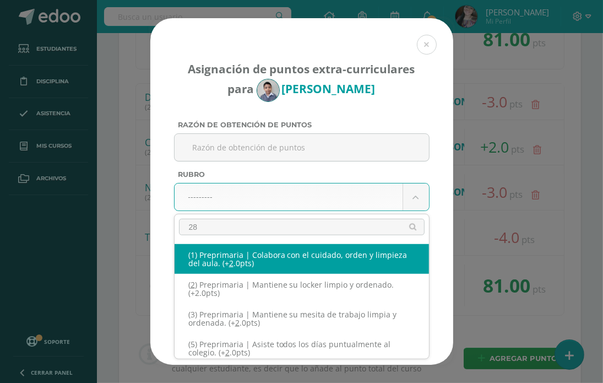
type input "289"
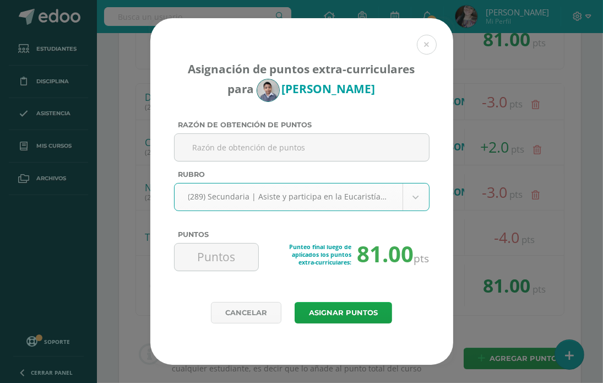
select select "333"
type input "3"
click at [240, 262] on input "3" at bounding box center [216, 256] width 75 height 27
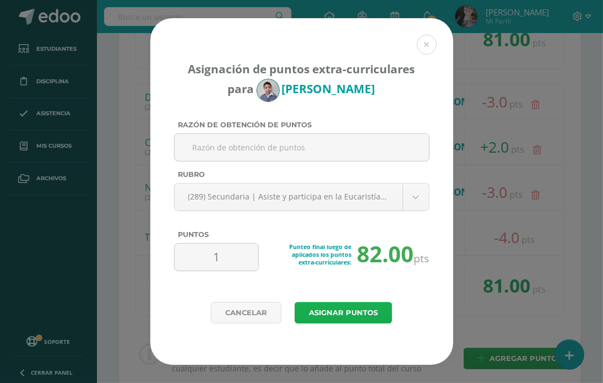
type input "1"
click at [375, 311] on button "Asignar puntos" at bounding box center [343, 312] width 97 height 21
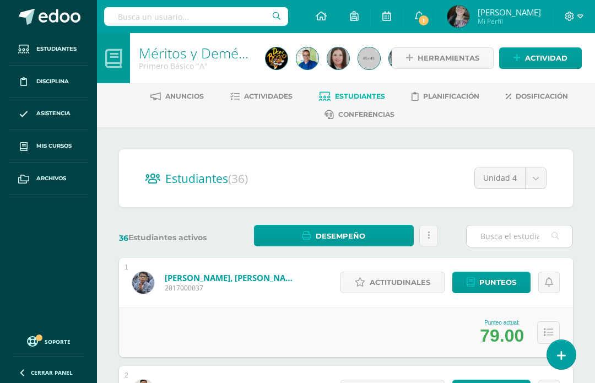
click at [506, 237] on input "text" at bounding box center [520, 235] width 106 height 21
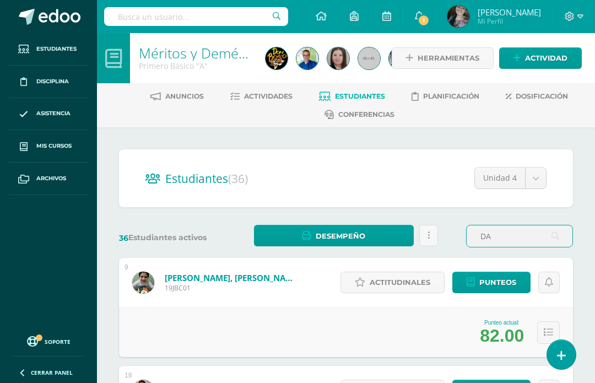
type input "D"
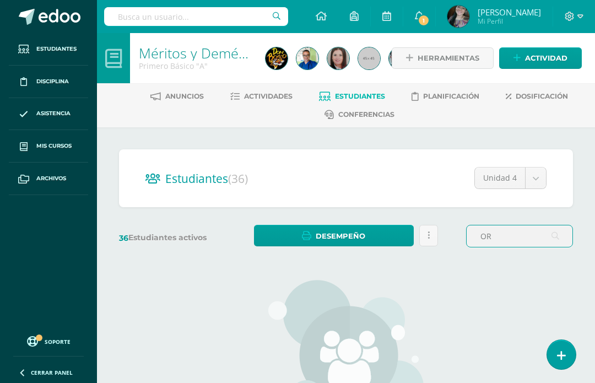
type input "O"
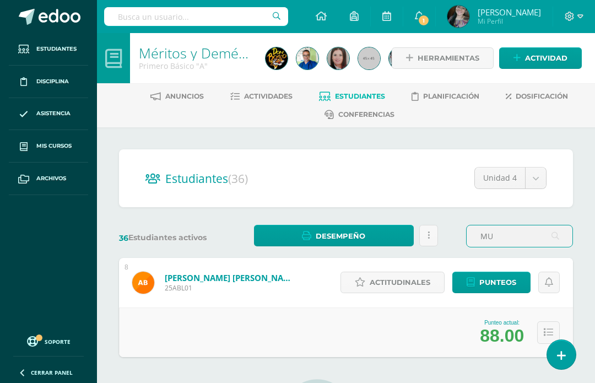
type input "M"
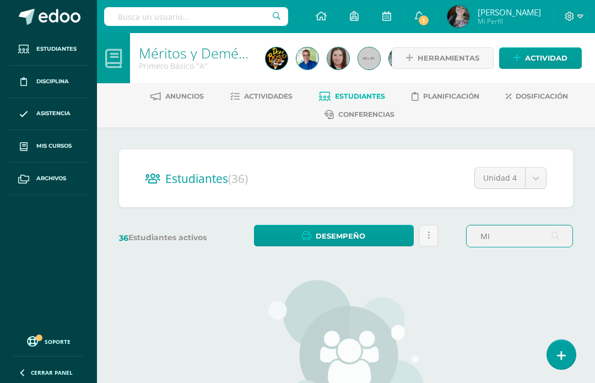
type input "M"
type input "C"
type input "A"
type input "[PERSON_NAME]"
click at [208, 250] on div "Estudiantes (36) Unidad 4 Unidad 4 Unidad 3 Unidad 2 Unidad 1 36 Estudiantes ac…" at bounding box center [346, 337] width 463 height 377
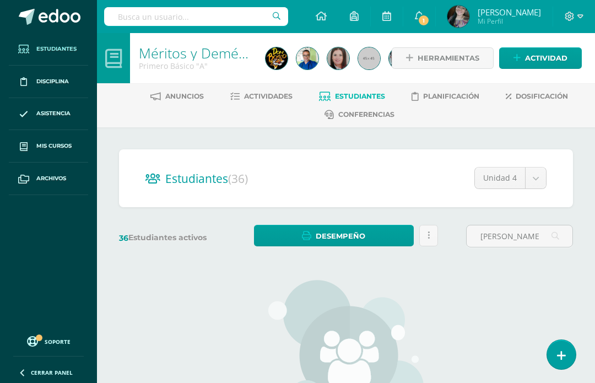
click at [62, 53] on link "Estudiantes" at bounding box center [48, 49] width 79 height 32
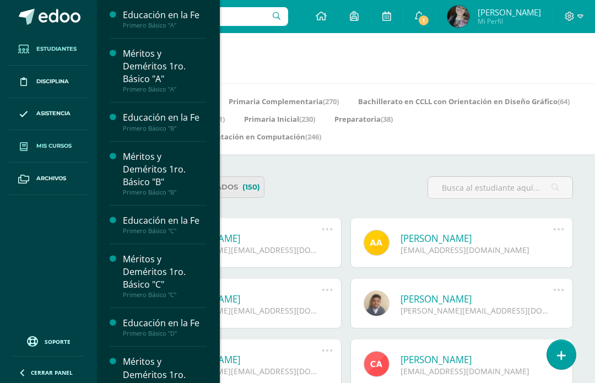
click at [49, 137] on link "Mis cursos" at bounding box center [48, 146] width 79 height 32
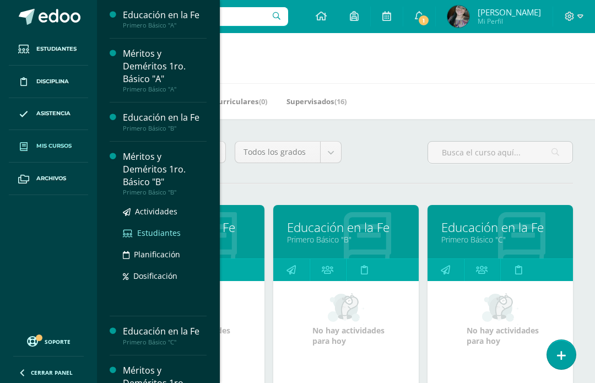
click at [148, 234] on span "Estudiantes" at bounding box center [159, 232] width 44 height 10
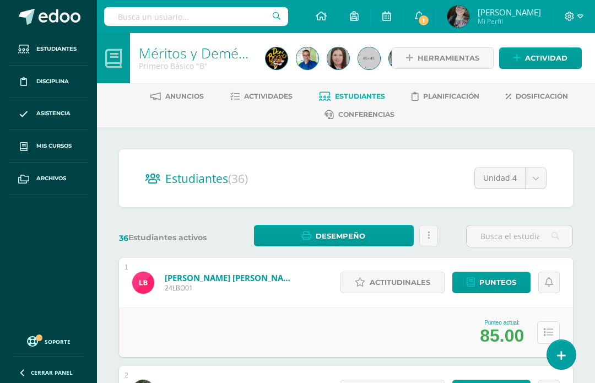
click at [547, 326] on button at bounding box center [548, 332] width 23 height 23
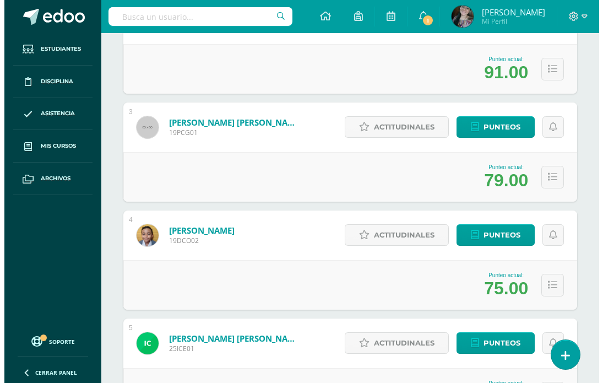
scroll to position [441, 0]
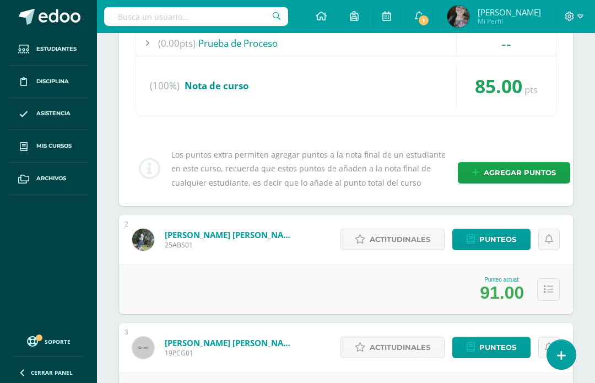
click at [498, 158] on div "Los puntos extra permiten agregar puntos a la nota final de un estudiante en es…" at bounding box center [346, 169] width 430 height 42
click at [493, 168] on span "Agregar puntos" at bounding box center [520, 172] width 72 height 20
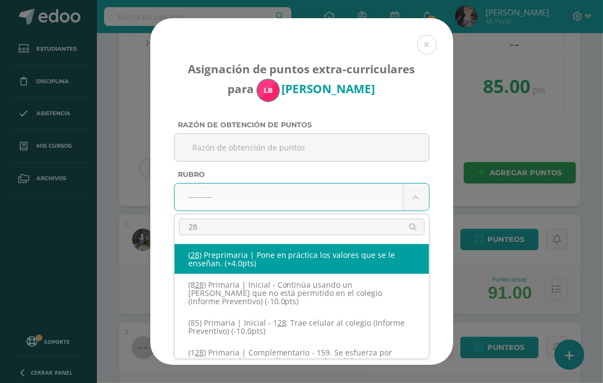
type input "289"
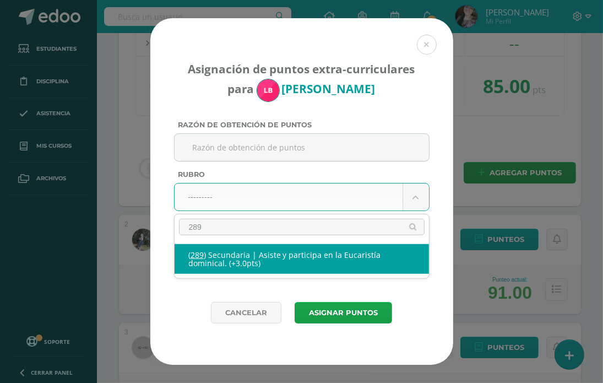
select select "333"
type input "3"
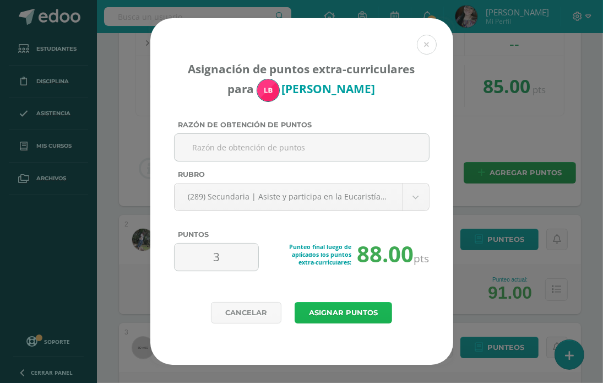
click at [360, 312] on button "Asignar puntos" at bounding box center [343, 312] width 97 height 21
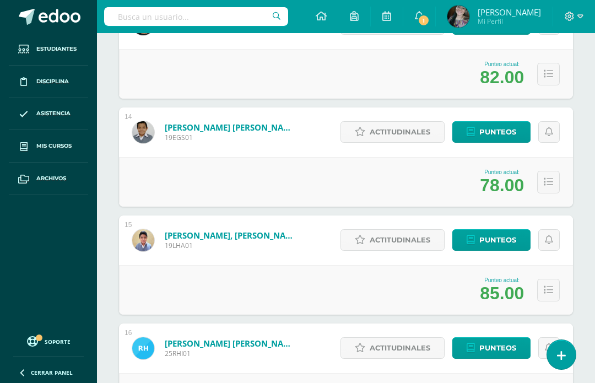
scroll to position [1542, 0]
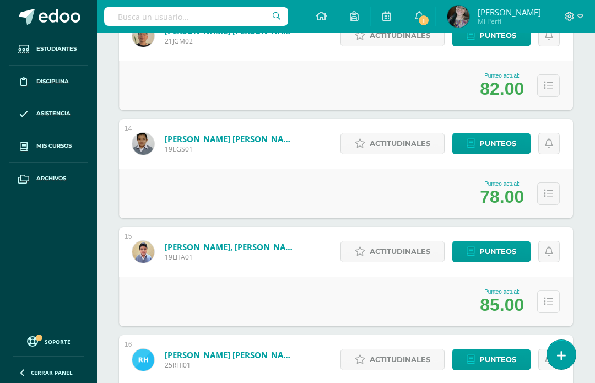
click at [549, 300] on icon at bounding box center [548, 301] width 9 height 9
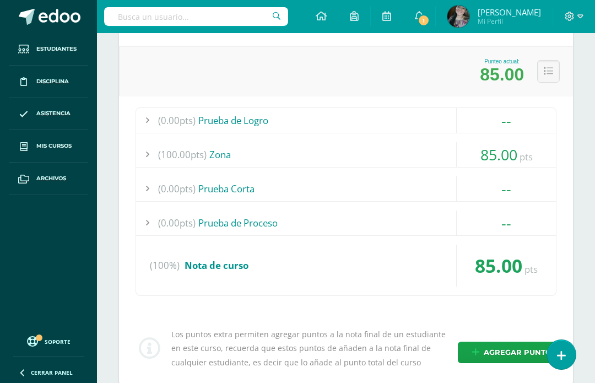
scroll to position [1762, 0]
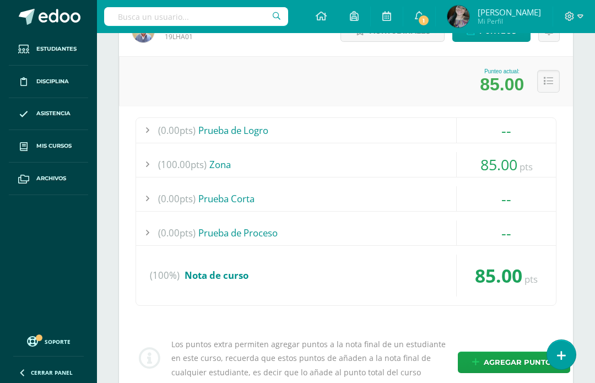
click at [503, 140] on div "--" at bounding box center [506, 130] width 100 height 25
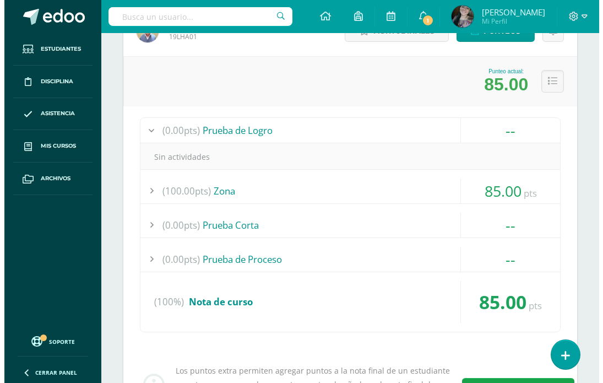
scroll to position [1983, 0]
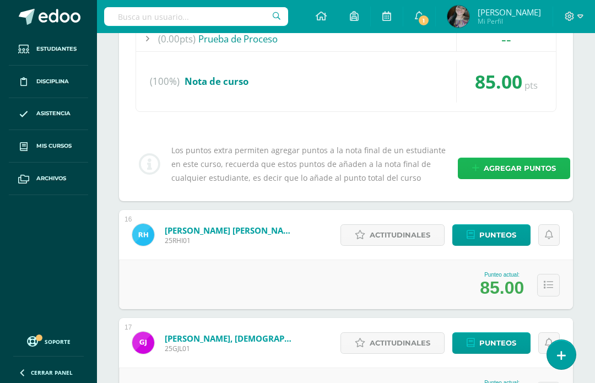
click at [484, 170] on span "Agregar puntos" at bounding box center [520, 168] width 72 height 20
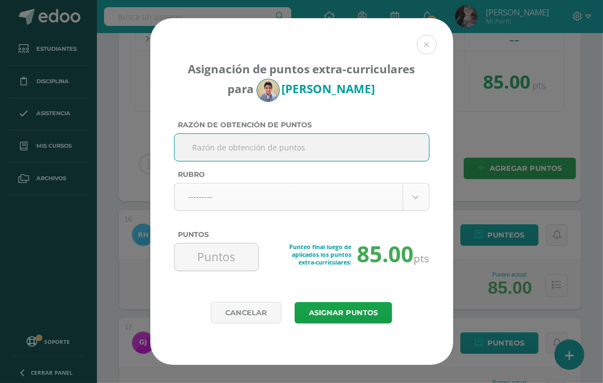
click at [217, 197] on body "Asignación de puntos extra-curriculares para Leandro Hernández Razón de obtenci…" at bounding box center [301, 279] width 603 height 4524
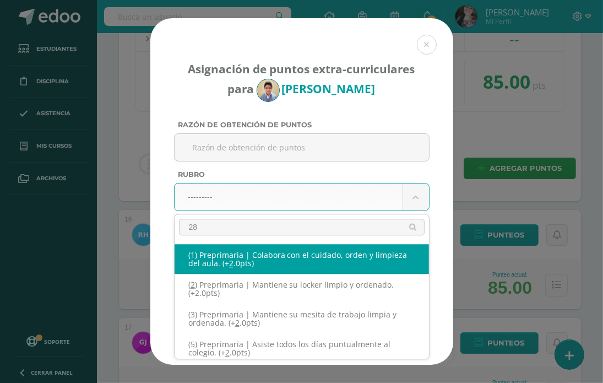
type input "289"
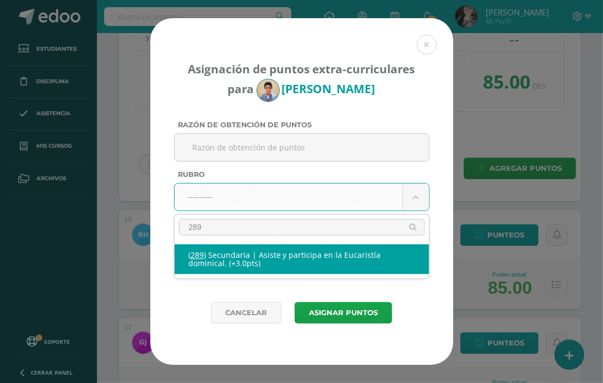
select select "333"
type input "3"
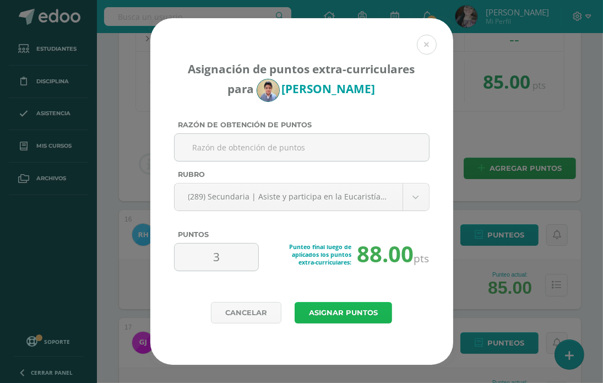
click at [325, 312] on button "Asignar puntos" at bounding box center [343, 312] width 97 height 21
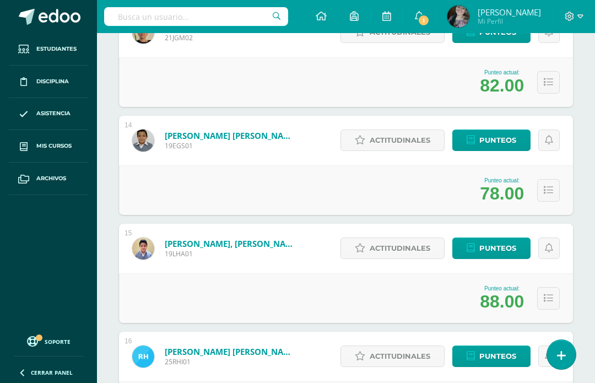
scroll to position [1896, 0]
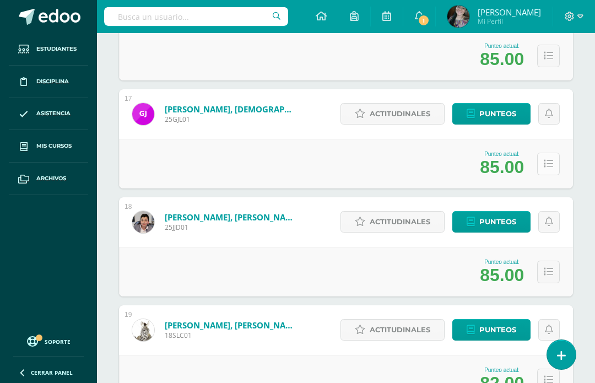
click at [549, 160] on icon at bounding box center [548, 163] width 9 height 9
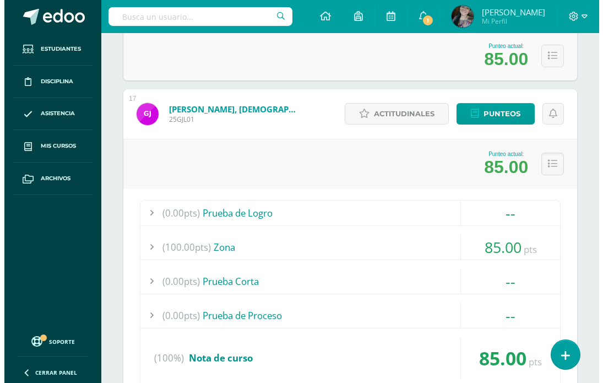
scroll to position [2116, 0]
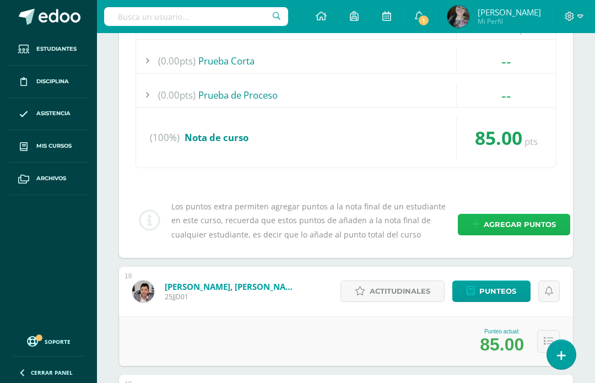
click at [536, 216] on span "Agregar puntos" at bounding box center [520, 224] width 72 height 20
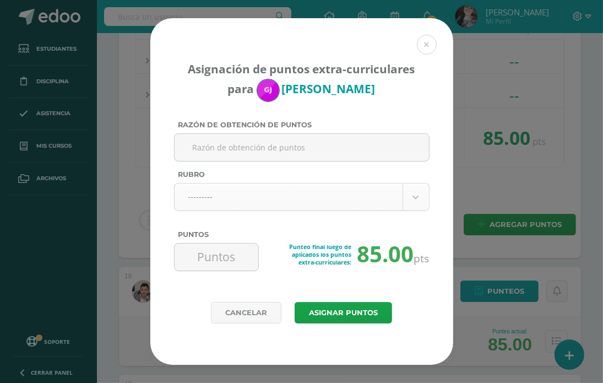
click at [298, 208] on body "Asignación de puntos extra-curriculares para [PERSON_NAME] Razón de obtención d…" at bounding box center [301, 133] width 603 height 4498
click at [296, 198] on body "Asignación de puntos extra-curriculares para [PERSON_NAME] Razón de obtención d…" at bounding box center [301, 133] width 603 height 4498
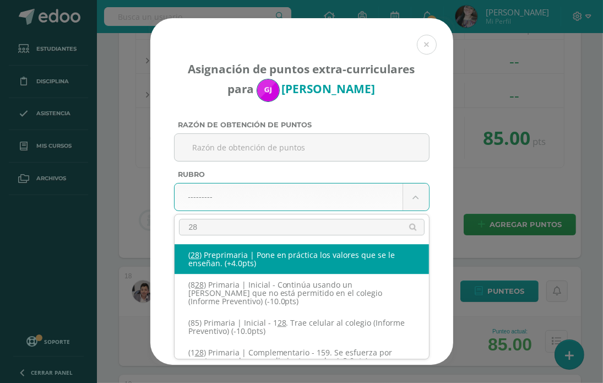
type input "289"
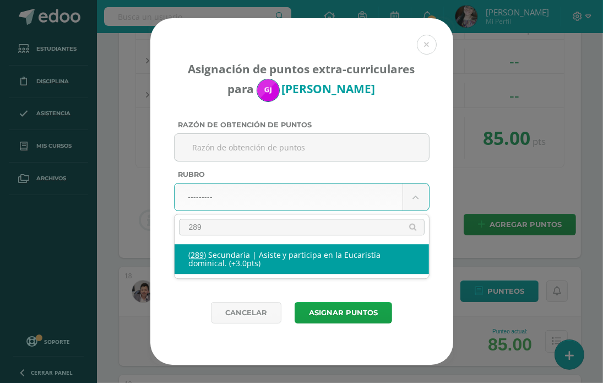
select select "333"
type input "3"
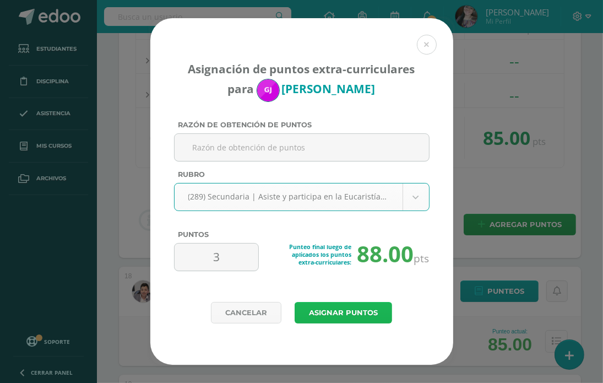
click at [316, 306] on button "Asignar puntos" at bounding box center [343, 312] width 97 height 21
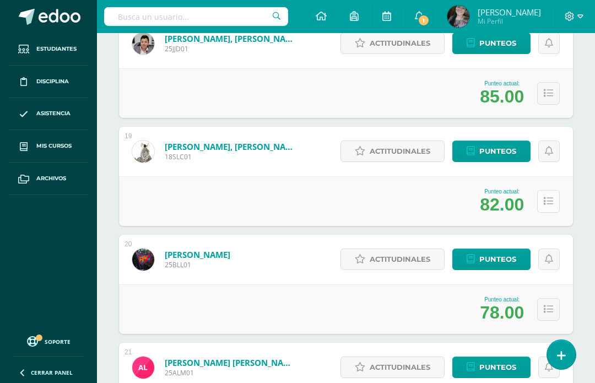
scroll to position [2094, 0]
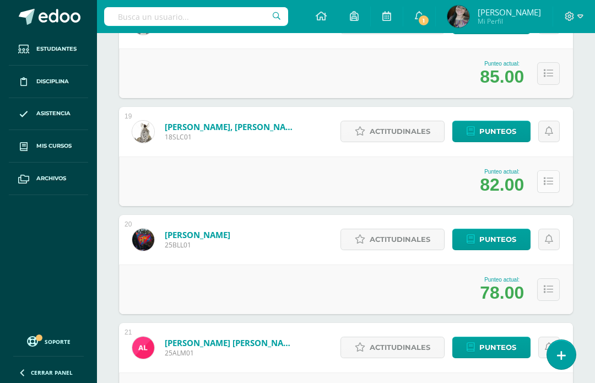
click at [542, 181] on button at bounding box center [548, 181] width 23 height 23
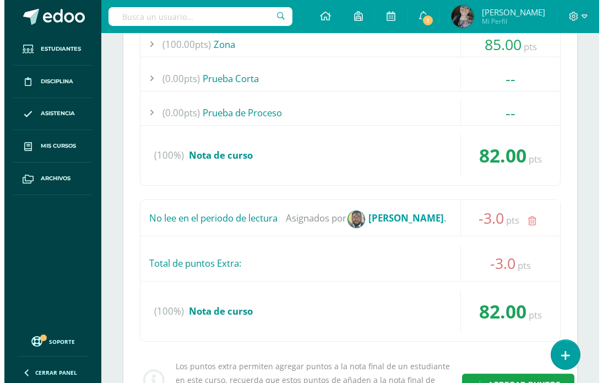
scroll to position [2535, 0]
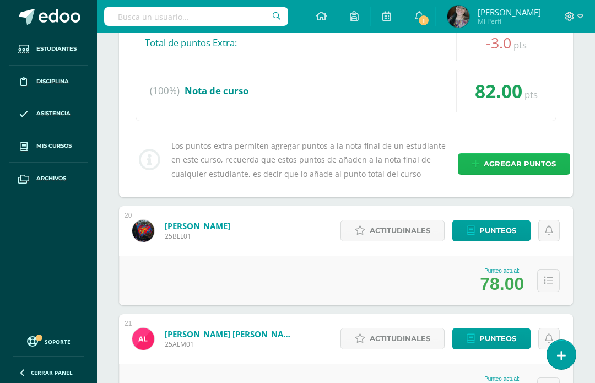
click at [507, 165] on span "Agregar puntos" at bounding box center [520, 164] width 72 height 20
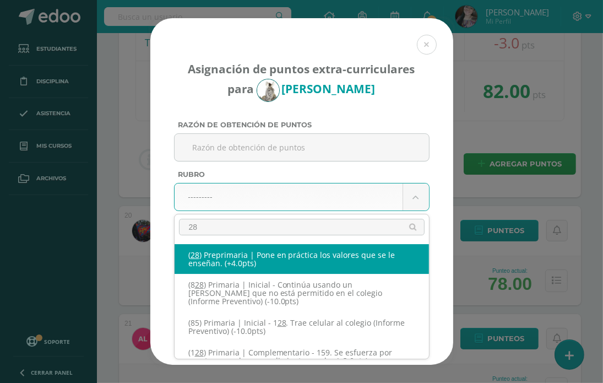
type input "289"
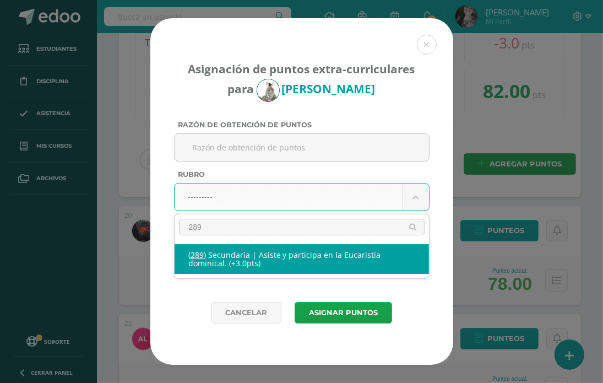
select select "333"
type input "3"
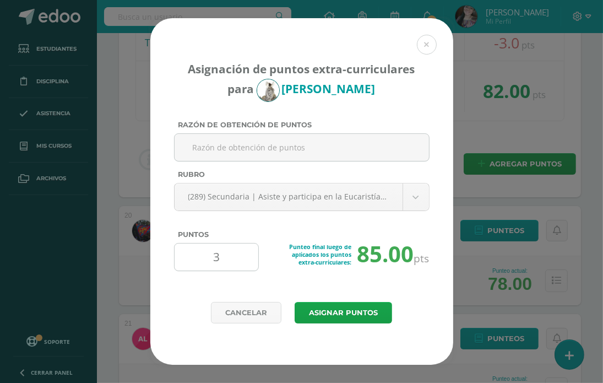
click at [227, 262] on input "3" at bounding box center [216, 256] width 75 height 27
type input "1"
click at [295, 302] on button "Asignar puntos" at bounding box center [343, 312] width 97 height 21
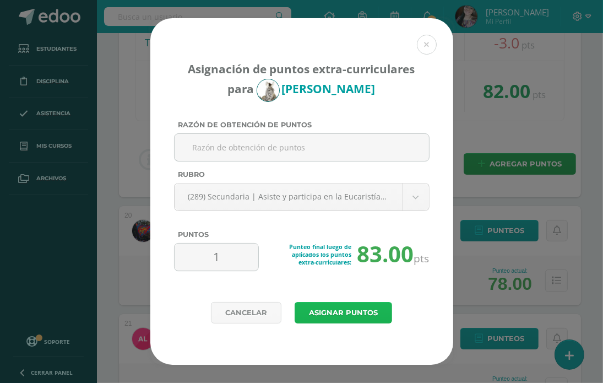
click at [304, 318] on button "Asignar puntos" at bounding box center [343, 312] width 97 height 21
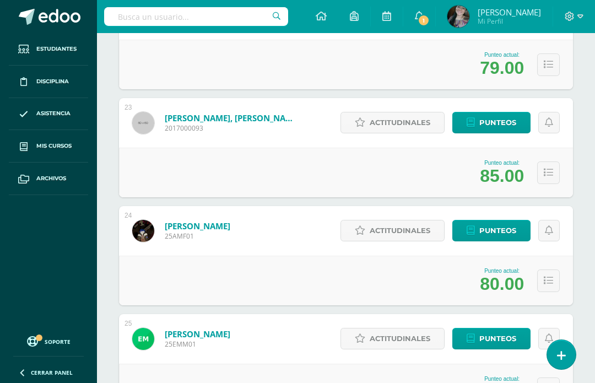
scroll to position [2314, 0]
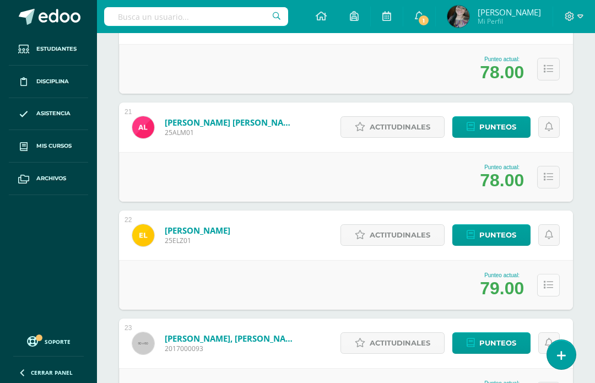
click at [550, 285] on icon at bounding box center [548, 284] width 9 height 9
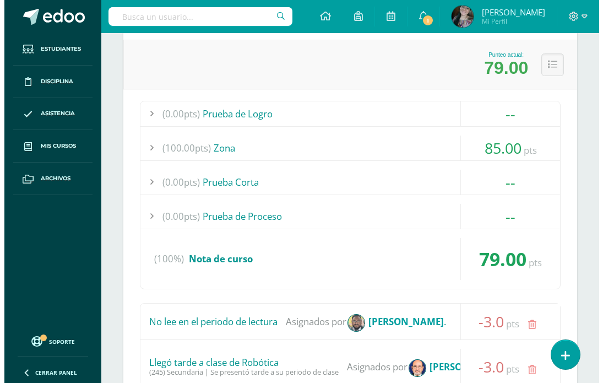
scroll to position [2755, 0]
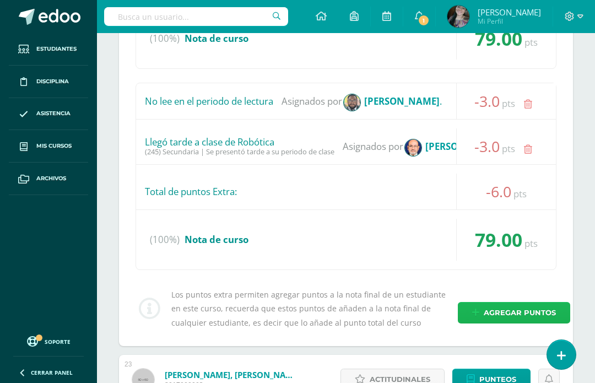
click at [493, 307] on span "Agregar puntos" at bounding box center [520, 312] width 72 height 20
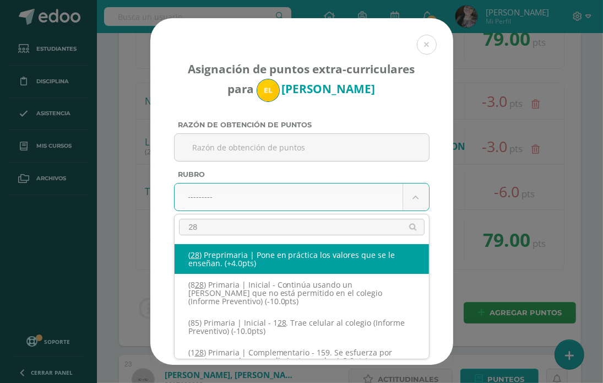
type input "289"
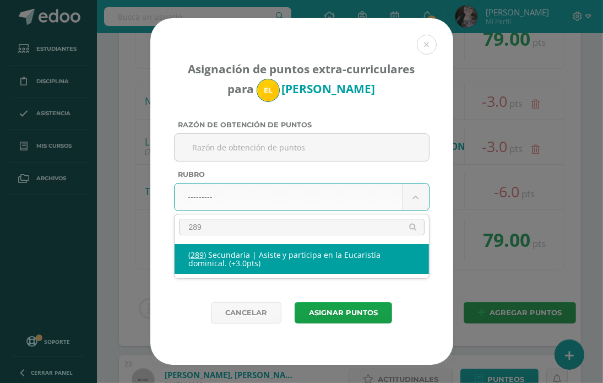
select select "333"
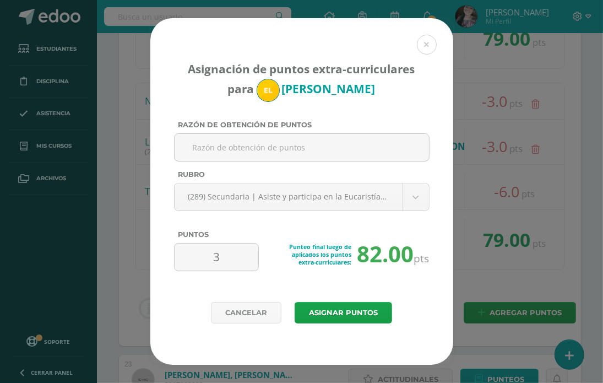
drag, startPoint x: 245, startPoint y: 261, endPoint x: 161, endPoint y: 273, distance: 84.7
click at [161, 273] on div "Asignación de puntos extra-curriculares para Emma López Razón de obtención de p…" at bounding box center [301, 160] width 303 height 284
type input "1"
click at [295, 302] on button "Asignar puntos" at bounding box center [343, 312] width 97 height 21
click at [350, 308] on button "Asignar puntos" at bounding box center [343, 312] width 97 height 21
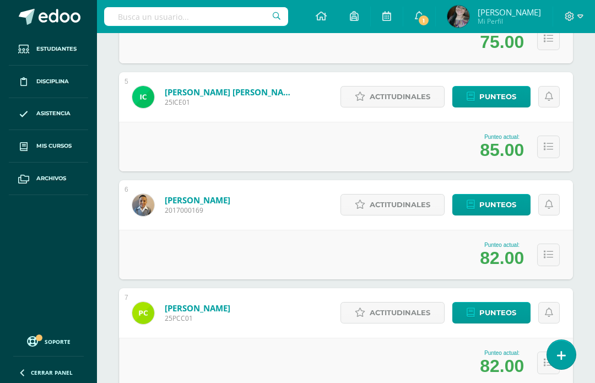
scroll to position [574, 0]
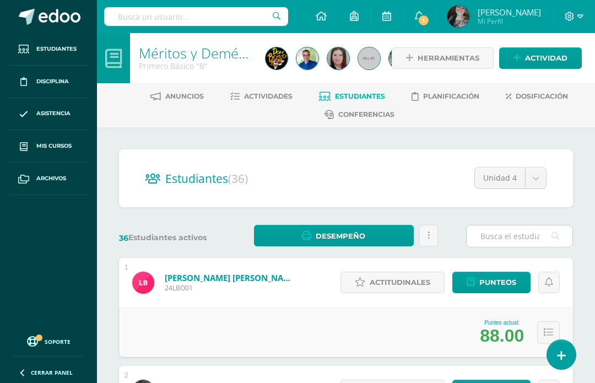
click at [504, 232] on input "text" at bounding box center [520, 235] width 106 height 21
click at [534, 235] on input "FLORES" at bounding box center [520, 235] width 106 height 21
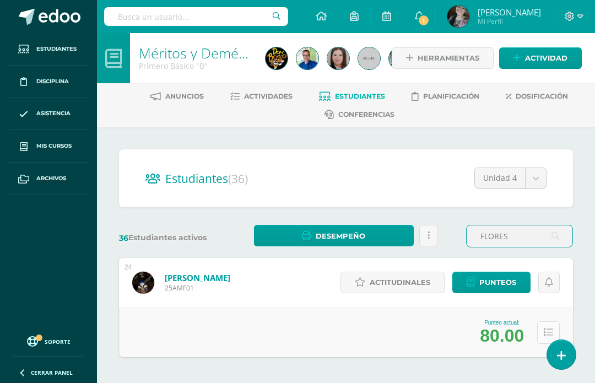
type input "FLORES"
click at [542, 326] on button at bounding box center [548, 332] width 23 height 23
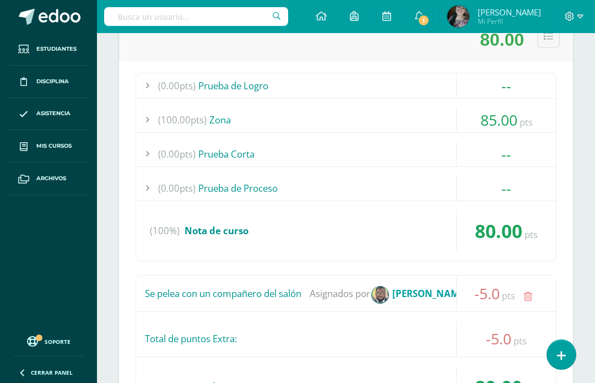
scroll to position [478, 0]
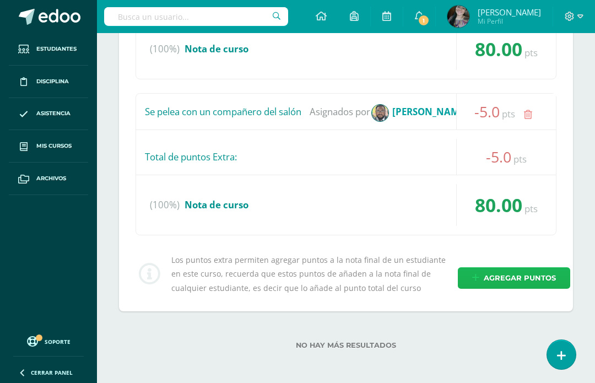
click at [507, 280] on span "Agregar puntos" at bounding box center [520, 278] width 72 height 20
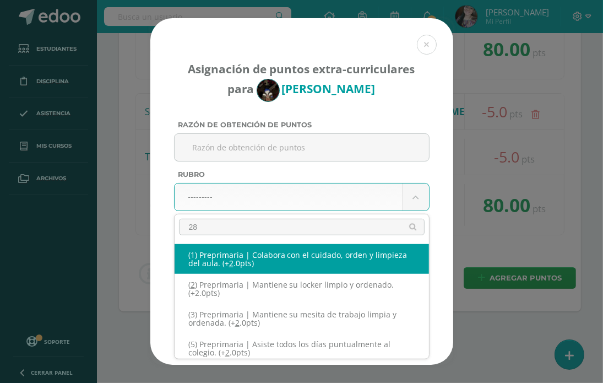
type input "289"
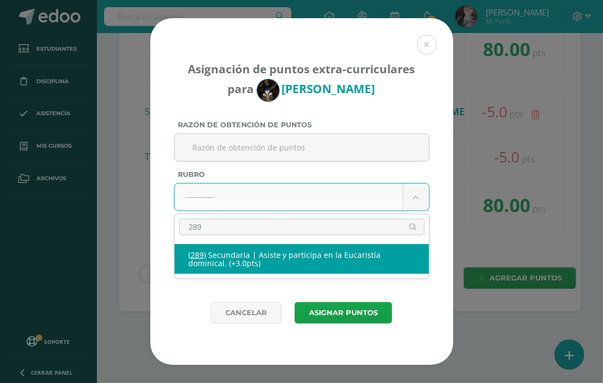
select select "333"
type input "3"
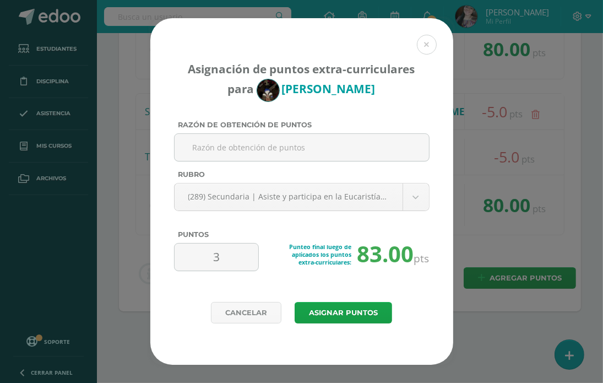
drag, startPoint x: 227, startPoint y: 253, endPoint x: 149, endPoint y: 269, distance: 79.3
click at [128, 306] on div "Asignación de puntos extra-curriculares para Adrián Mejía Razón de obtención de…" at bounding box center [301, 191] width 594 height 346
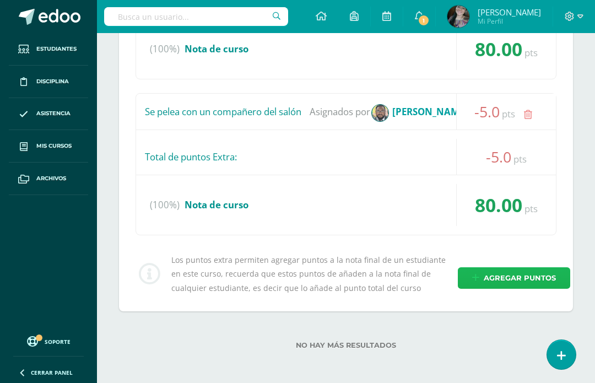
select select "333"
click at [484, 269] on span "Agregar puntos" at bounding box center [520, 278] width 72 height 20
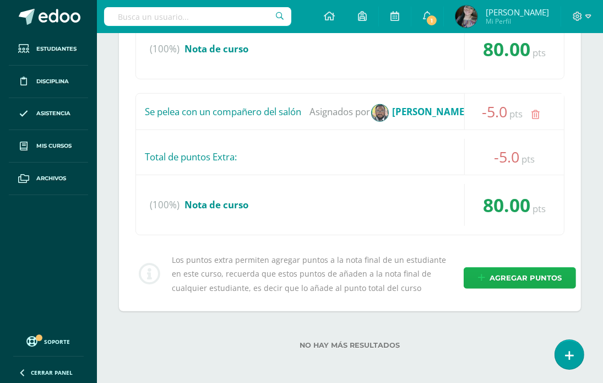
select select "333"
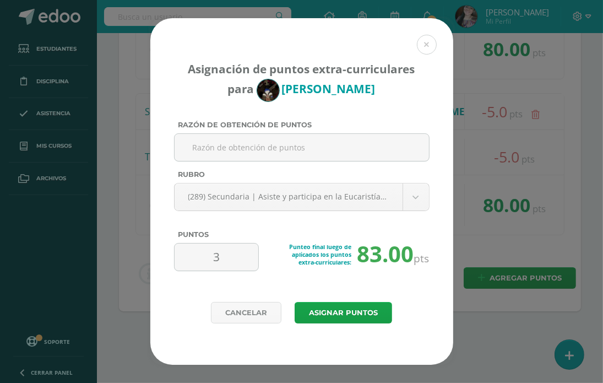
drag, startPoint x: 230, startPoint y: 259, endPoint x: 197, endPoint y: 279, distance: 38.5
click at [197, 279] on div "3 Punteo final luego de aplicados los puntos extra-curriculares: 83.00 pts" at bounding box center [302, 261] width 256 height 37
type input "2"
type input "1"
click at [365, 315] on button "Asignar puntos" at bounding box center [343, 312] width 97 height 21
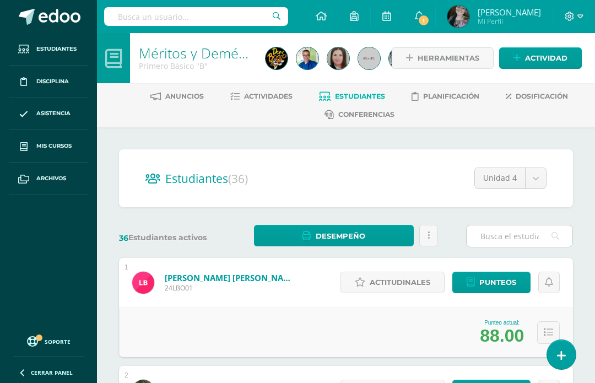
click at [495, 230] on input "text" at bounding box center [520, 235] width 106 height 21
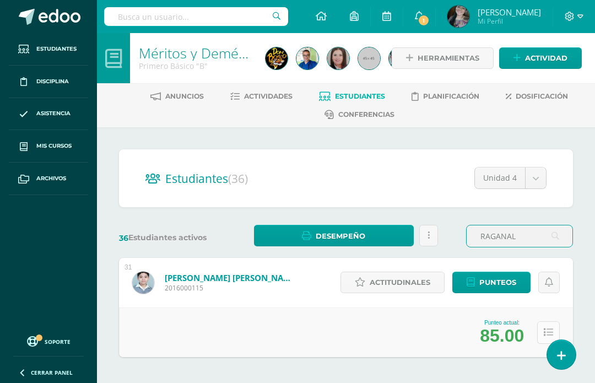
type input "RAGANAL"
click at [550, 332] on icon at bounding box center [548, 332] width 9 height 9
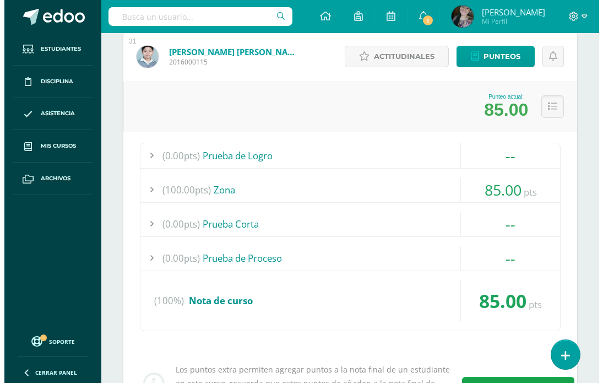
scroll to position [335, 0]
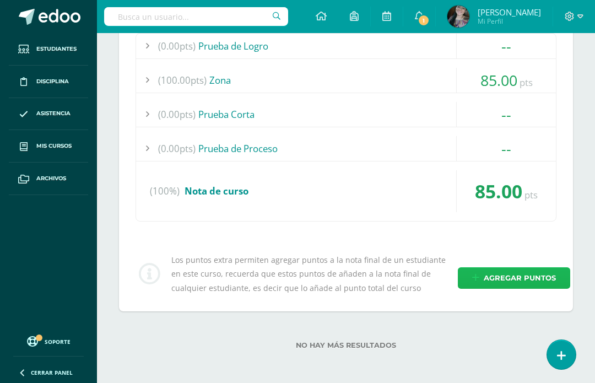
click at [486, 279] on span "Agregar puntos" at bounding box center [520, 278] width 72 height 20
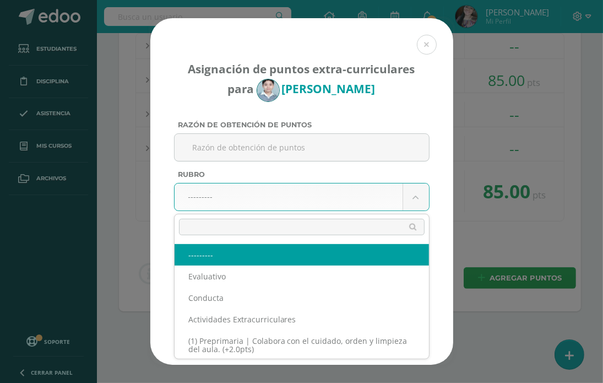
drag, startPoint x: 256, startPoint y: 193, endPoint x: 245, endPoint y: 193, distance: 11.0
click at [256, 193] on body "Asignación de puntos extra-curriculares para Guillermo Raganal Razón de obtenci…" at bounding box center [301, 25] width 603 height 720
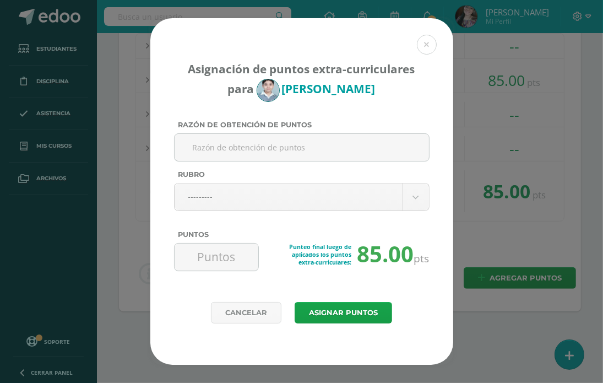
click at [302, 314] on body "Asignación de puntos extra-curriculares para Guillermo Raganal Razón de obtenci…" at bounding box center [301, 25] width 603 height 720
click at [335, 307] on button "Asignar puntos" at bounding box center [343, 312] width 97 height 21
click at [208, 256] on input "Puntos" at bounding box center [216, 256] width 75 height 27
click at [257, 197] on body "Asignación de puntos extra-curriculares para Guillermo Raganal Razón de obtenci…" at bounding box center [301, 25] width 603 height 720
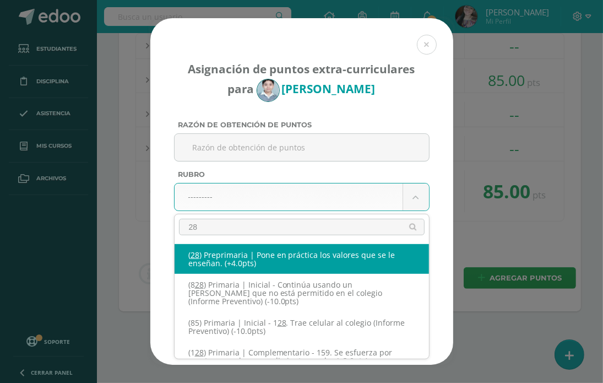
type input "289"
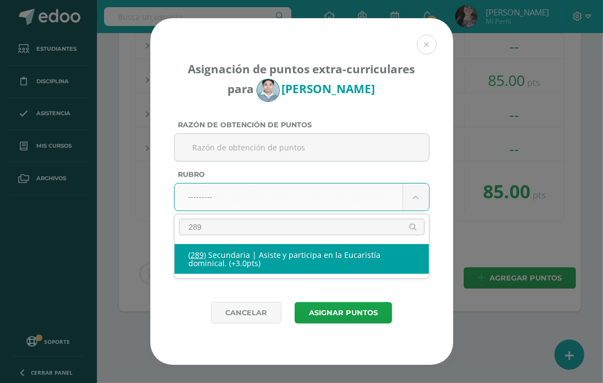
select select "333"
type input "3"
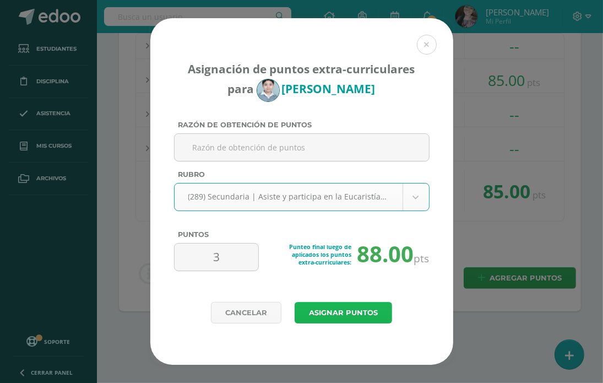
click at [326, 315] on button "Asignar puntos" at bounding box center [343, 312] width 97 height 21
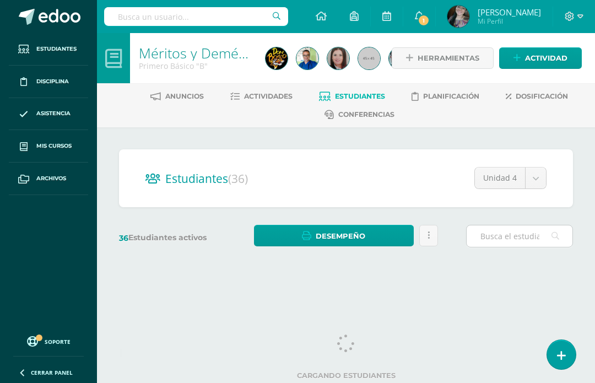
click at [517, 240] on input "text" at bounding box center [520, 235] width 106 height 21
click at [517, 237] on input "text" at bounding box center [520, 235] width 106 height 21
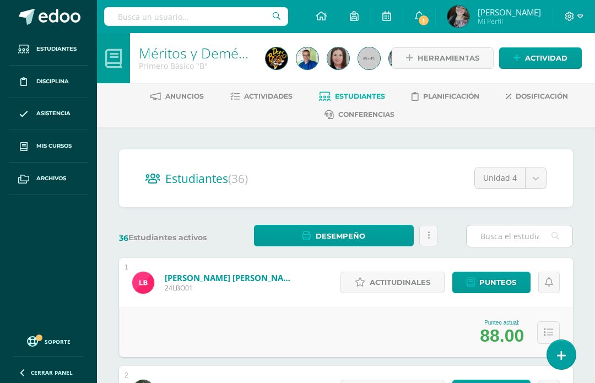
click at [522, 231] on input "text" at bounding box center [520, 235] width 106 height 21
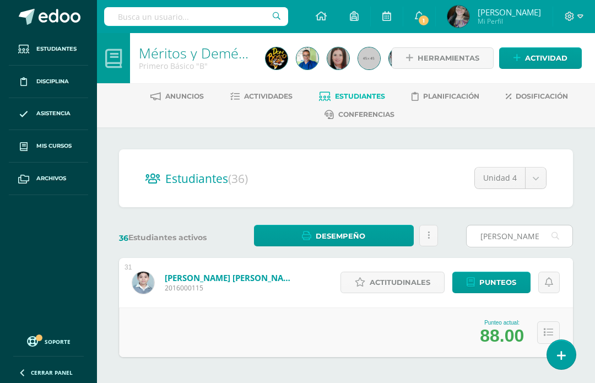
drag, startPoint x: 506, startPoint y: 235, endPoint x: 467, endPoint y: 244, distance: 39.5
click at [467, 244] on input "[PERSON_NAME]" at bounding box center [520, 235] width 106 height 21
type input "[GEOGRAPHIC_DATA]"
click at [556, 330] on button at bounding box center [548, 332] width 23 height 23
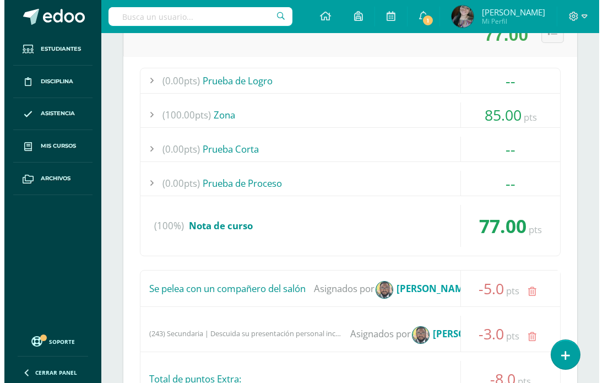
scroll to position [441, 0]
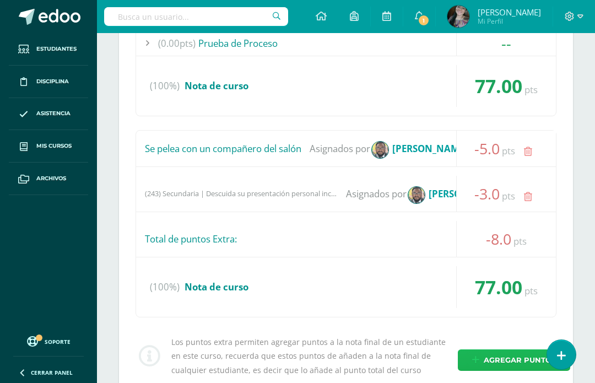
click at [486, 351] on span "Agregar puntos" at bounding box center [520, 360] width 72 height 20
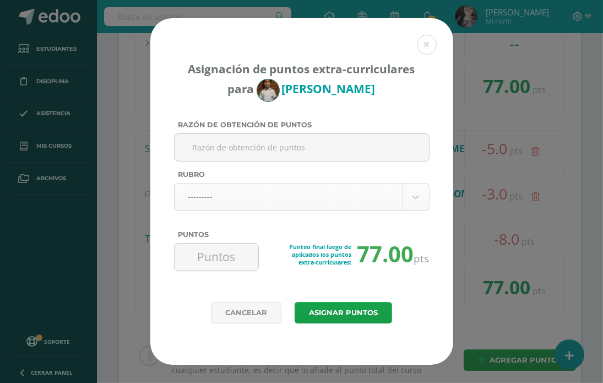
click at [270, 187] on body "Asignación de puntos extra-curriculares para Sebastián Toledo Razón de obtenció…" at bounding box center [301, 12] width 603 height 907
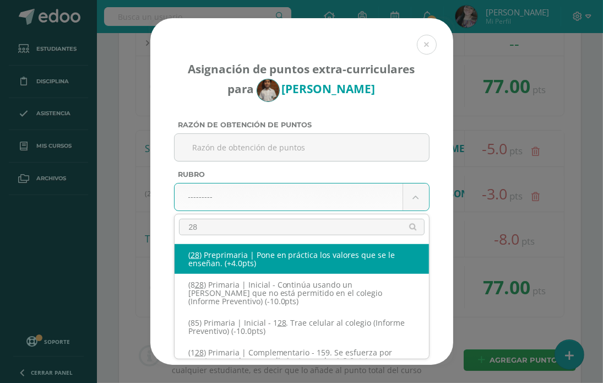
type input "289"
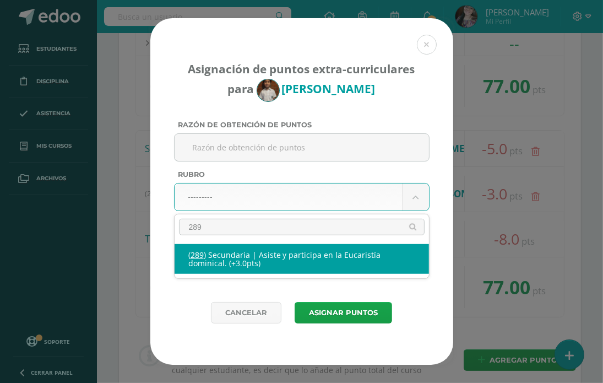
select select "333"
type input "3"
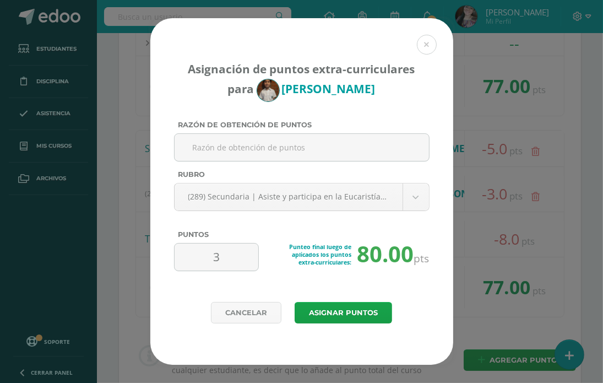
drag, startPoint x: 248, startPoint y: 259, endPoint x: 136, endPoint y: 287, distance: 115.1
click at [136, 287] on div "Asignación de puntos extra-curriculares para Sebastián Toledo Razón de obtenció…" at bounding box center [301, 191] width 594 height 346
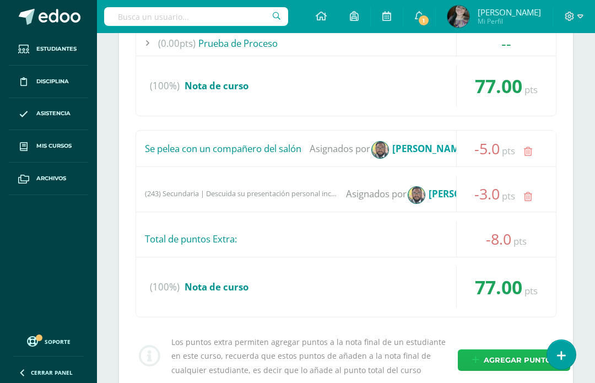
click at [469, 349] on link "Agregar puntos" at bounding box center [514, 359] width 112 height 21
select select "333"
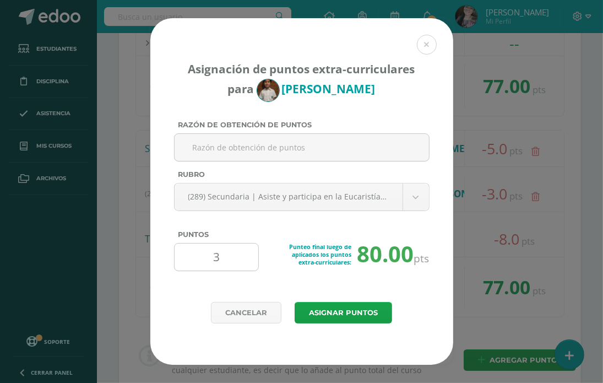
drag, startPoint x: 225, startPoint y: 258, endPoint x: 185, endPoint y: 268, distance: 40.9
click at [185, 268] on input "3" at bounding box center [216, 256] width 75 height 27
type input "1"
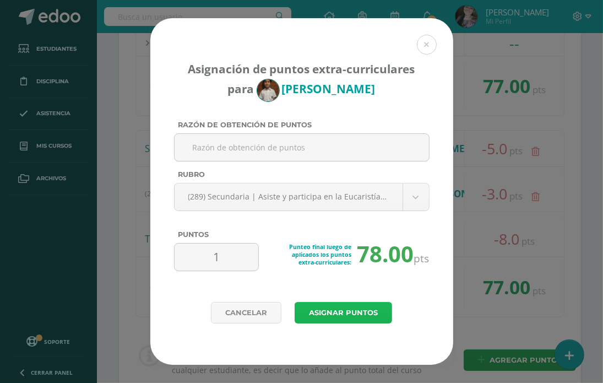
click at [337, 305] on button "Asignar puntos" at bounding box center [343, 312] width 97 height 21
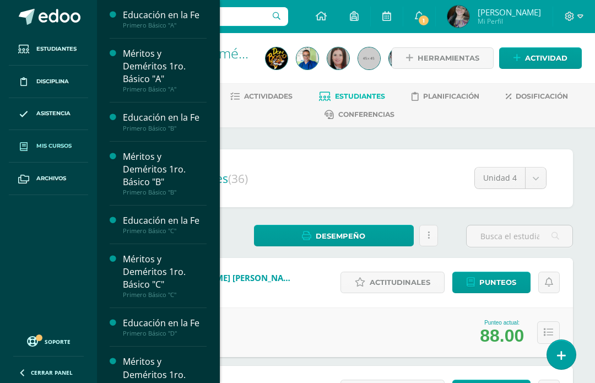
drag, startPoint x: 52, startPoint y: 142, endPoint x: 58, endPoint y: 143, distance: 6.2
click at [53, 143] on span "Mis cursos" at bounding box center [53, 146] width 35 height 9
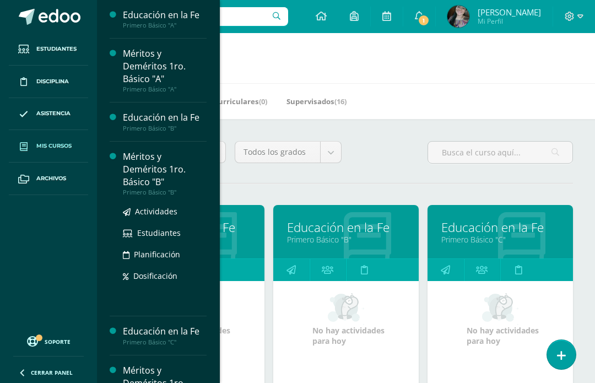
scroll to position [220, 0]
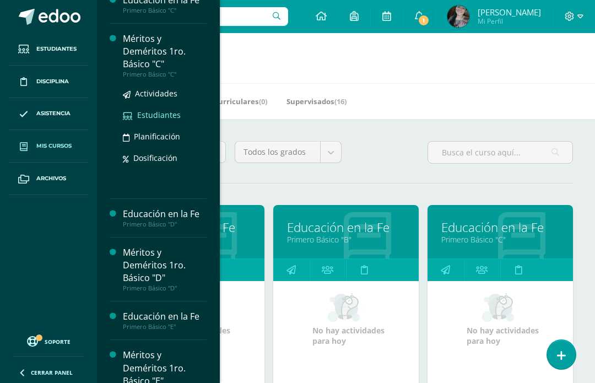
click at [141, 112] on span "Estudiantes" at bounding box center [159, 115] width 44 height 10
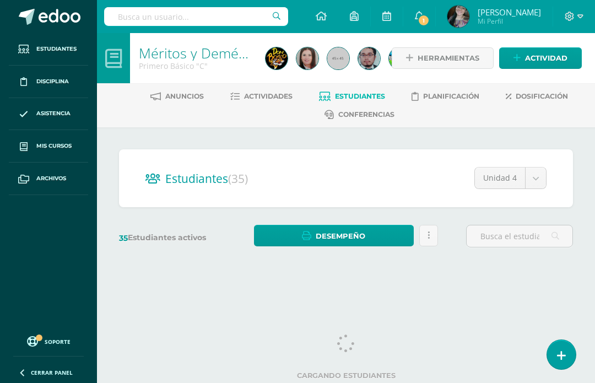
drag, startPoint x: 510, startPoint y: 237, endPoint x: 1, endPoint y: 236, distance: 509.5
click at [510, 237] on input "text" at bounding box center [520, 235] width 106 height 21
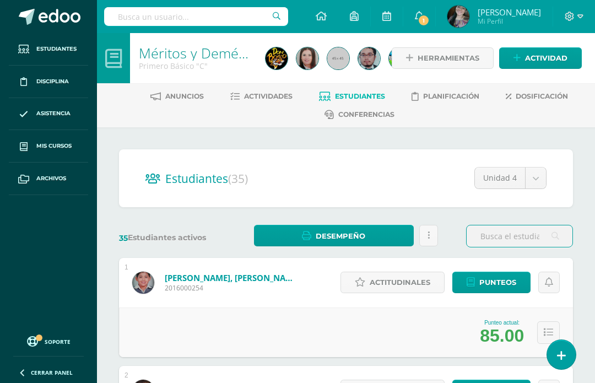
click at [518, 225] on input "text" at bounding box center [520, 235] width 106 height 21
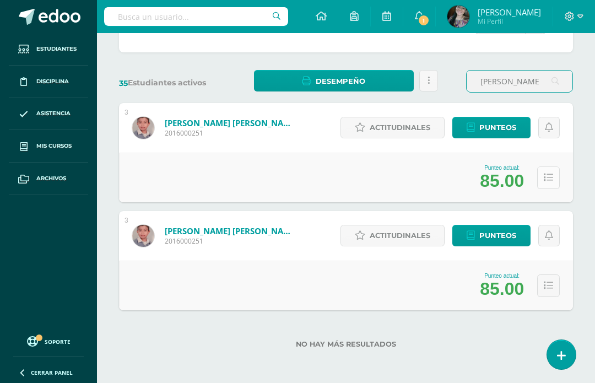
type input "[PERSON_NAME]"
click at [542, 177] on button at bounding box center [548, 177] width 23 height 23
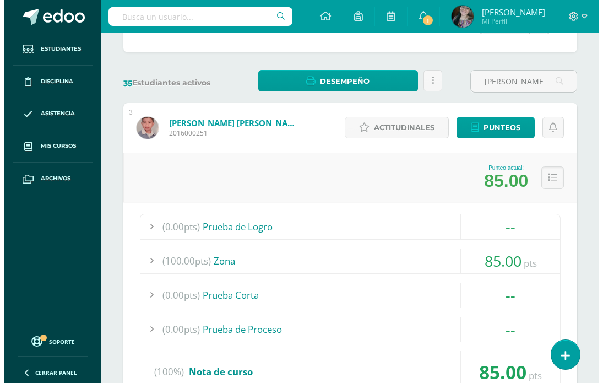
scroll to position [375, 0]
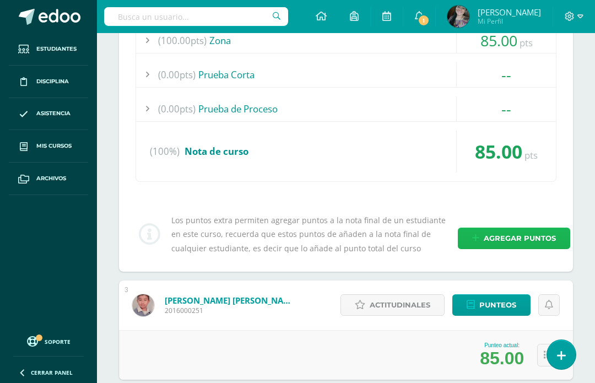
click at [505, 243] on span "Agregar puntos" at bounding box center [520, 238] width 72 height 20
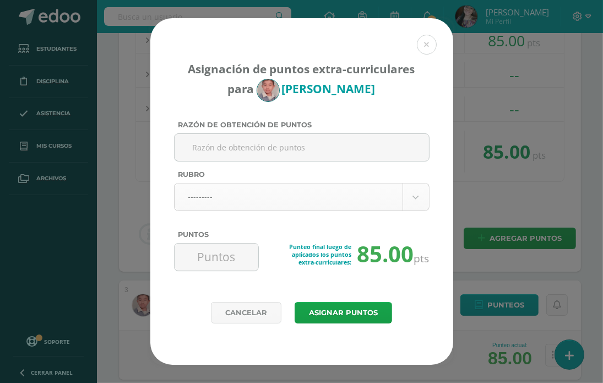
click at [316, 197] on body "Asignación de puntos extra-curriculares para Pedro Cahuex Razón de obtención de…" at bounding box center [301, 39] width 603 height 828
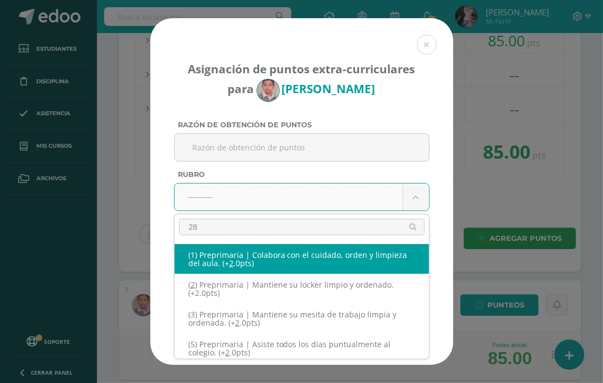
type input "289"
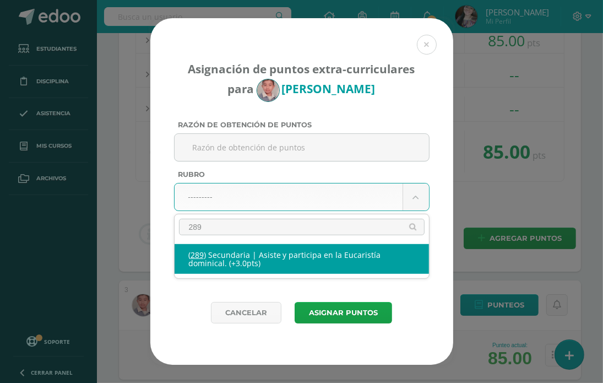
select select "333"
type input "3"
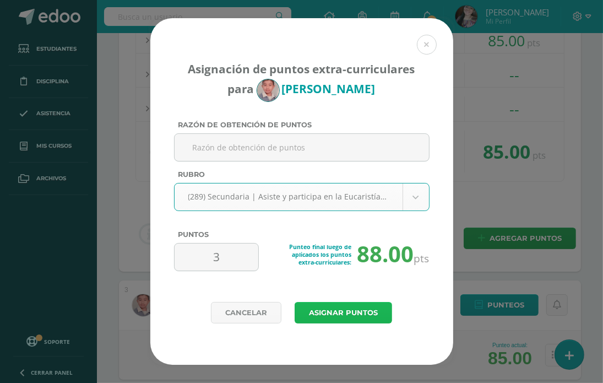
click at [370, 318] on button "Asignar puntos" at bounding box center [343, 312] width 97 height 21
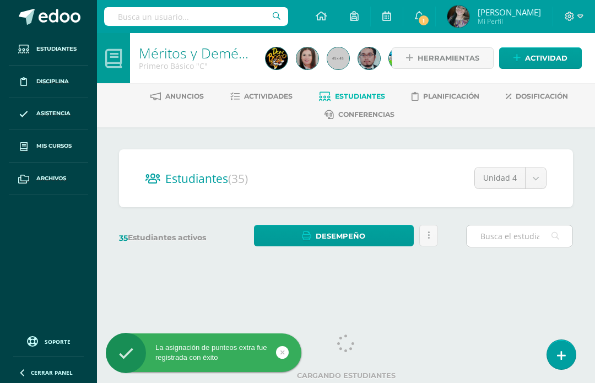
click at [507, 231] on input "text" at bounding box center [520, 235] width 106 height 21
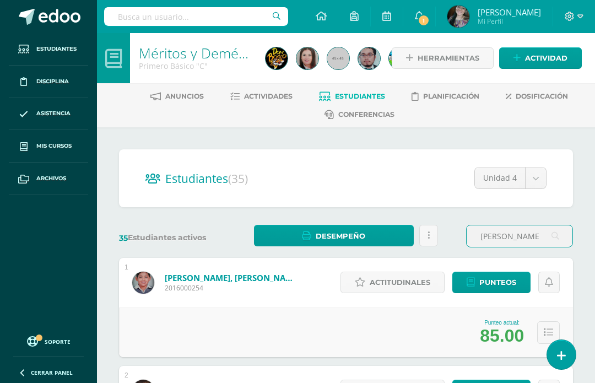
drag, startPoint x: 515, startPoint y: 235, endPoint x: 461, endPoint y: 231, distance: 54.1
click at [462, 231] on div "PEDRO" at bounding box center [520, 236] width 116 height 23
type input "SANTIAGO"
click at [545, 328] on icon at bounding box center [548, 332] width 9 height 9
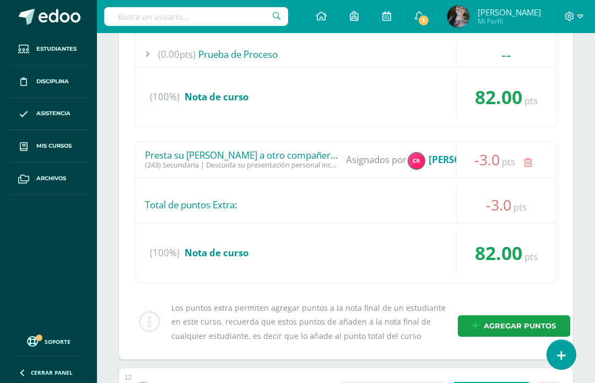
scroll to position [441, 0]
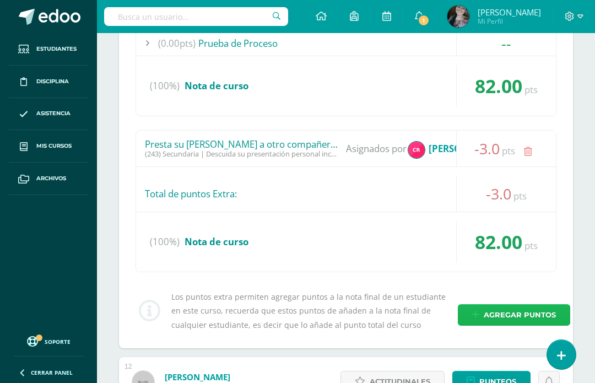
click at [484, 307] on span "Agregar puntos" at bounding box center [520, 315] width 72 height 20
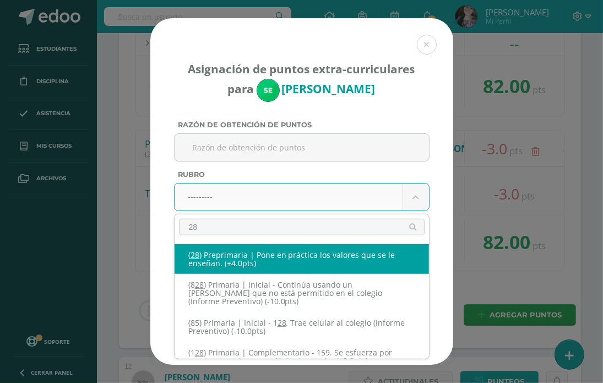
type input "289"
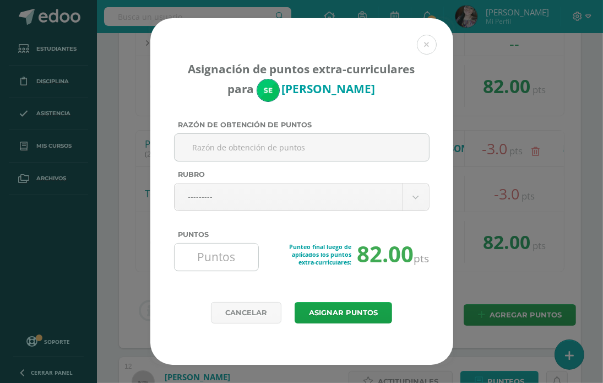
click at [220, 264] on input "Puntos" at bounding box center [216, 256] width 75 height 27
type input "1"
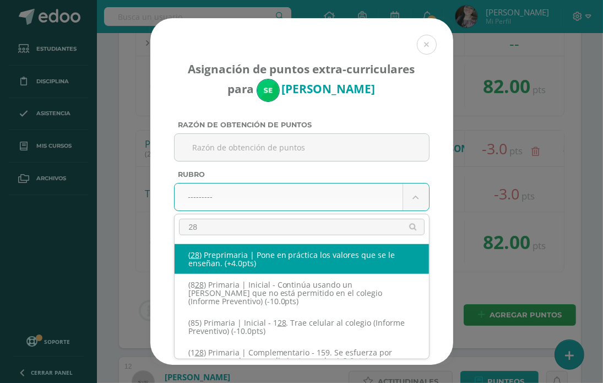
type input "289"
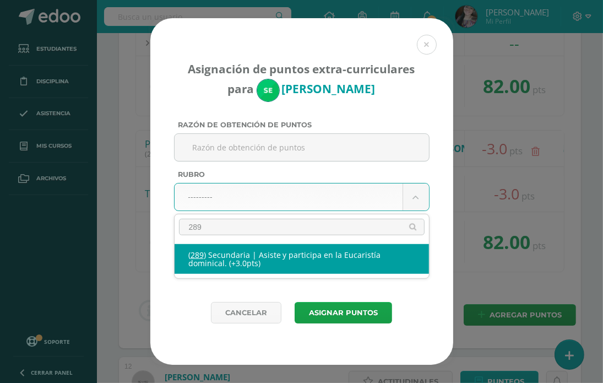
select select "333"
type input "3"
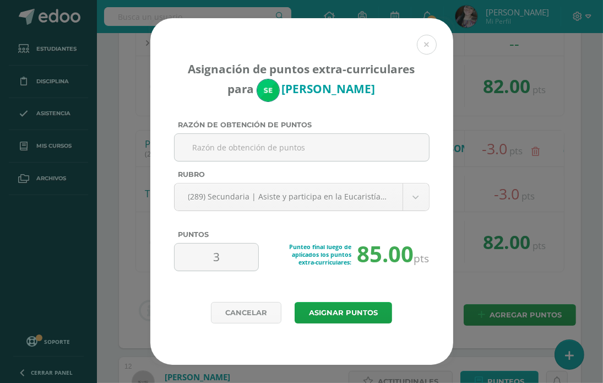
drag, startPoint x: 236, startPoint y: 259, endPoint x: 148, endPoint y: 263, distance: 88.7
click at [141, 275] on div "Asignación de puntos extra-curriculares para Santiago Escobar Razón de obtenció…" at bounding box center [301, 191] width 594 height 346
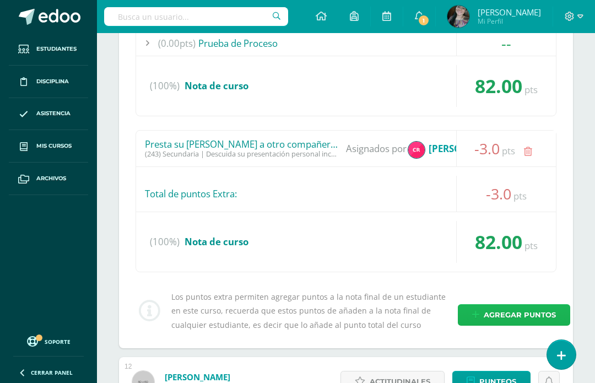
click at [491, 310] on span "Agregar puntos" at bounding box center [520, 315] width 72 height 20
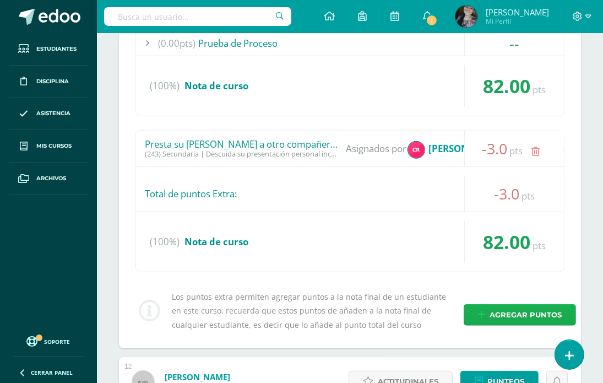
select select "333"
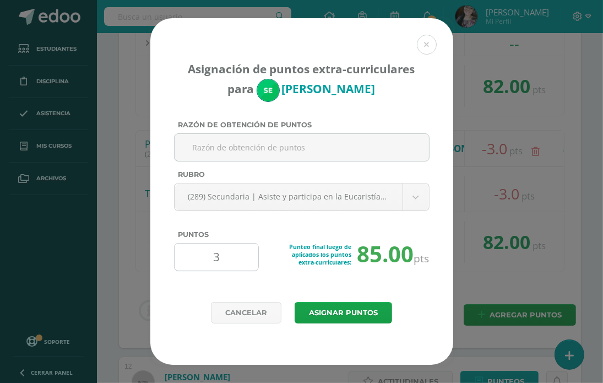
click at [240, 259] on input "3" at bounding box center [216, 256] width 75 height 27
drag, startPoint x: 240, startPoint y: 259, endPoint x: 187, endPoint y: 269, distance: 53.2
click at [187, 269] on input "3" at bounding box center [216, 256] width 75 height 27
type input "1"
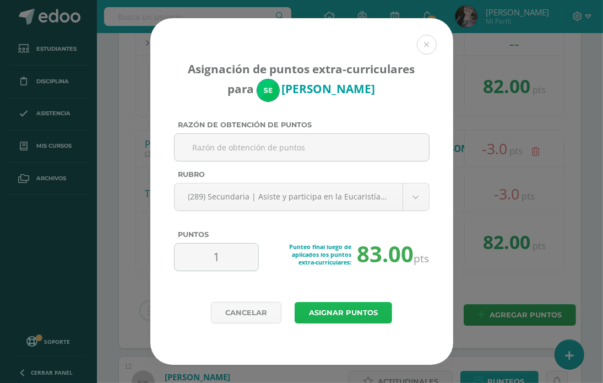
click at [353, 306] on button "Asignar puntos" at bounding box center [343, 312] width 97 height 21
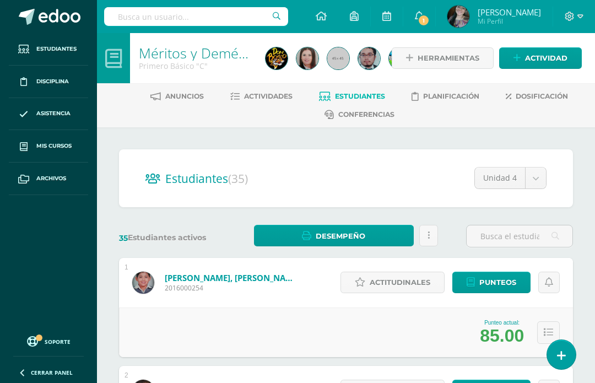
drag, startPoint x: 488, startPoint y: 241, endPoint x: 464, endPoint y: 242, distance: 23.7
click at [487, 242] on input "text" at bounding box center [520, 235] width 106 height 21
type input "D"
click at [519, 240] on input "SANTIA" at bounding box center [520, 235] width 106 height 21
click at [547, 322] on button at bounding box center [548, 332] width 23 height 23
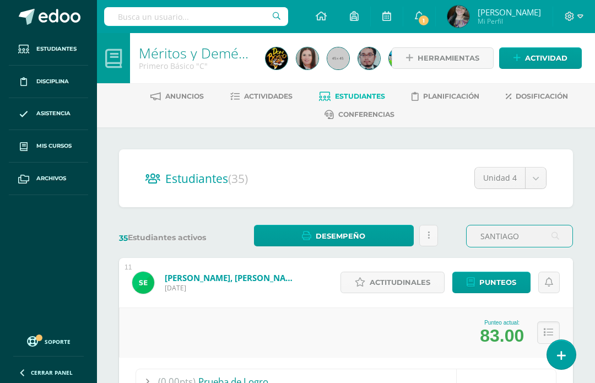
drag, startPoint x: 547, startPoint y: 235, endPoint x: 443, endPoint y: 254, distance: 105.8
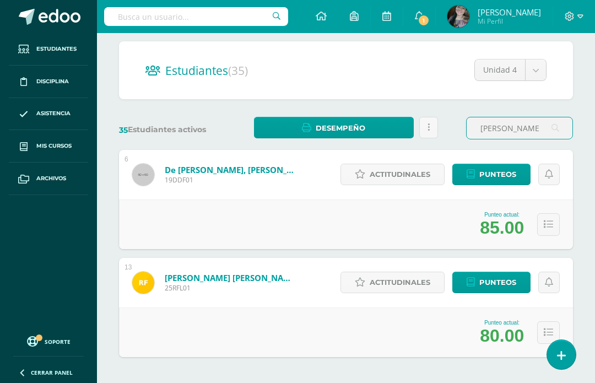
scroll to position [155, 0]
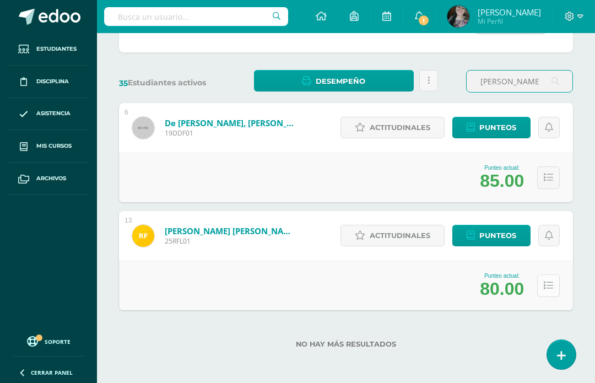
type input "RICARDO"
click at [546, 281] on icon at bounding box center [548, 285] width 9 height 9
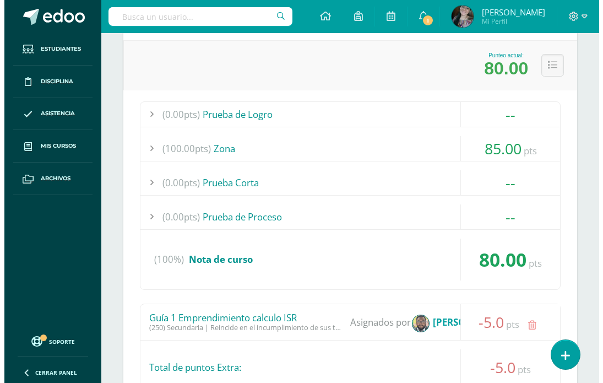
scroll to position [585, 0]
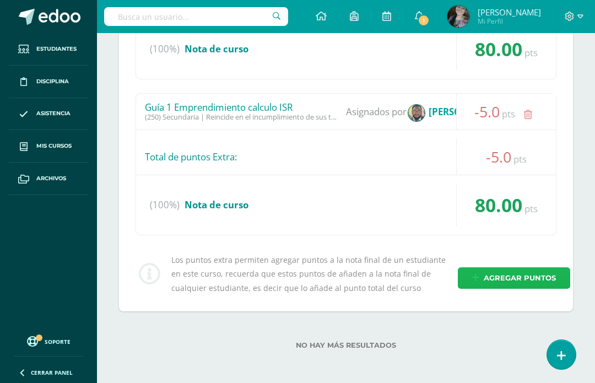
click at [489, 271] on span "Agregar puntos" at bounding box center [520, 278] width 72 height 20
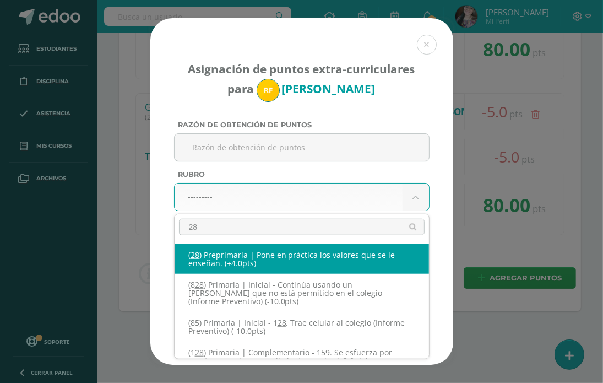
type input "289"
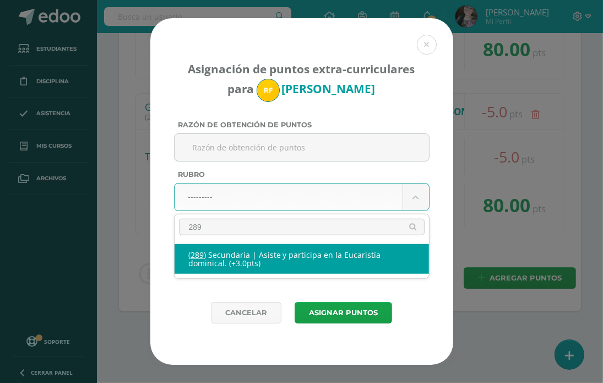
select select "333"
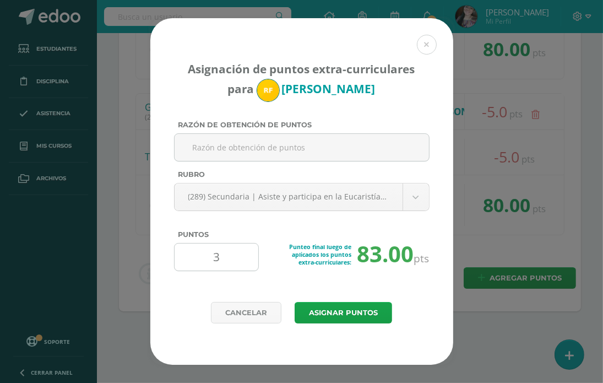
drag, startPoint x: 225, startPoint y: 255, endPoint x: 176, endPoint y: 268, distance: 50.8
click at [176, 268] on div "3" at bounding box center [216, 257] width 85 height 28
type input "1"
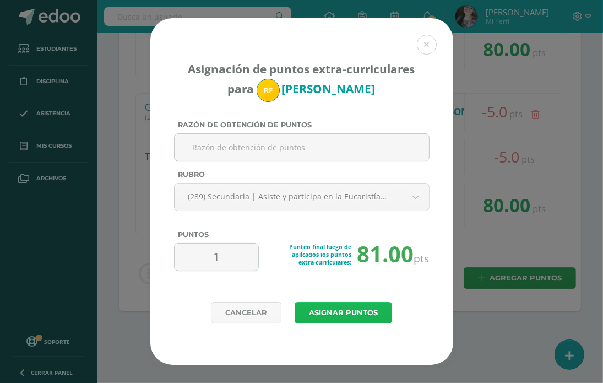
click at [361, 316] on button "Asignar puntos" at bounding box center [343, 312] width 97 height 21
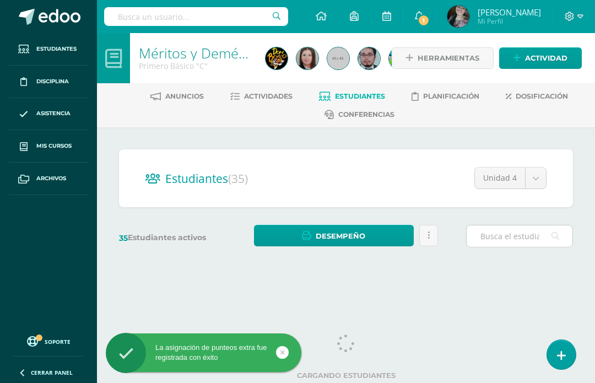
click at [513, 231] on input "text" at bounding box center [520, 235] width 106 height 21
click at [502, 230] on input "text" at bounding box center [520, 235] width 106 height 21
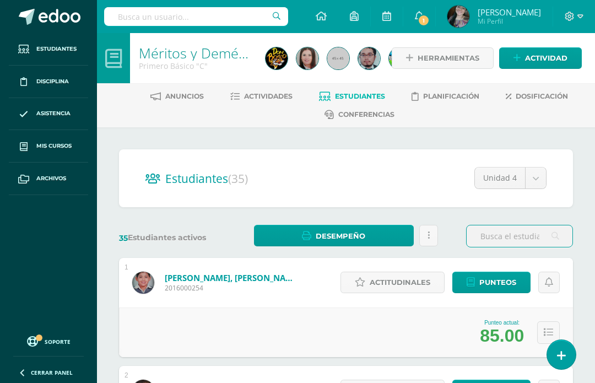
click at [476, 231] on input "text" at bounding box center [520, 235] width 106 height 21
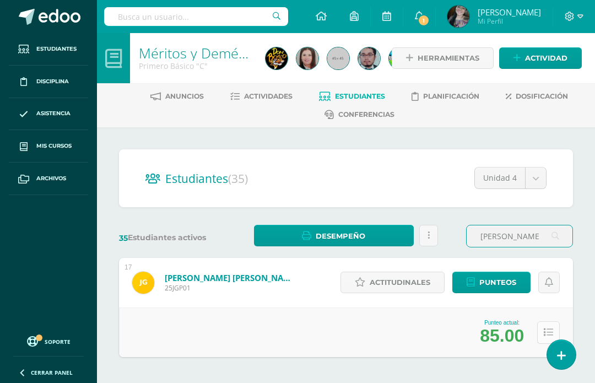
type input "[PERSON_NAME]"
click at [540, 325] on button at bounding box center [548, 332] width 23 height 23
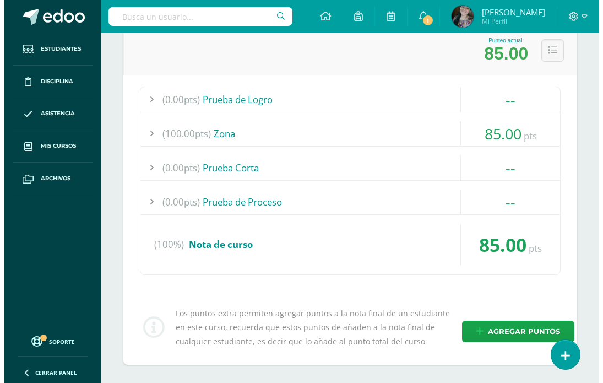
scroll to position [335, 0]
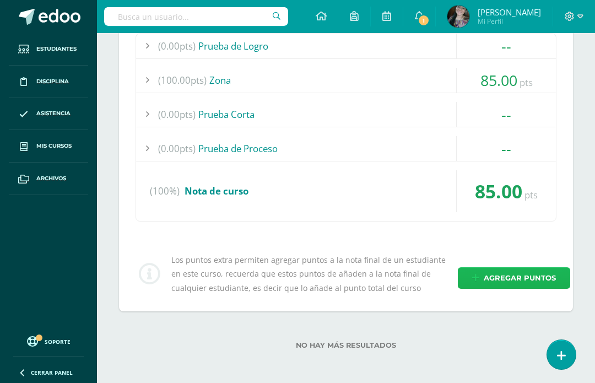
click at [496, 273] on span "Agregar puntos" at bounding box center [520, 278] width 72 height 20
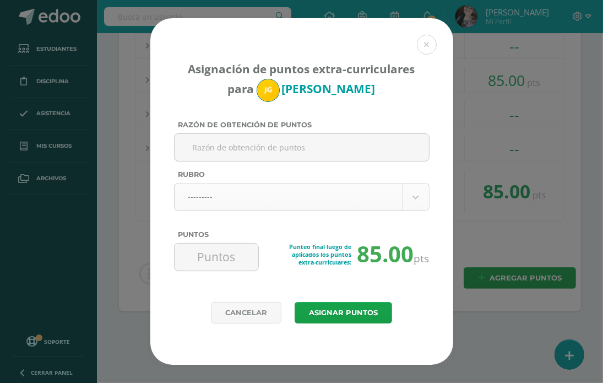
click at [247, 185] on body "Asignación de puntos extra-curriculares para [PERSON_NAME] Razón de obtención d…" at bounding box center [301, 25] width 603 height 720
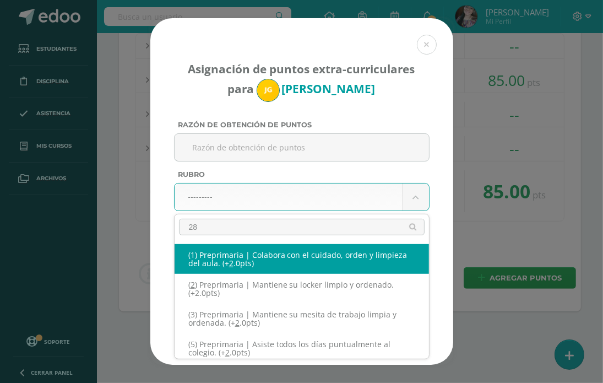
type input "289"
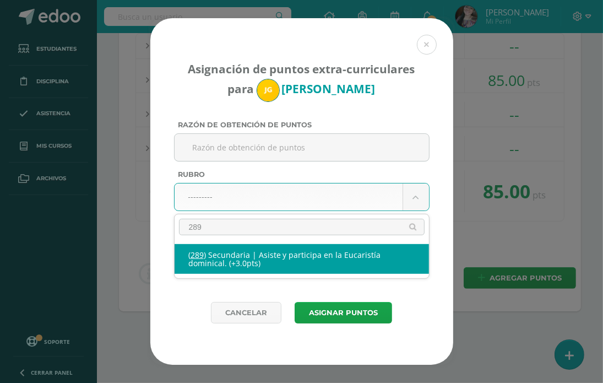
select select "333"
type input "3"
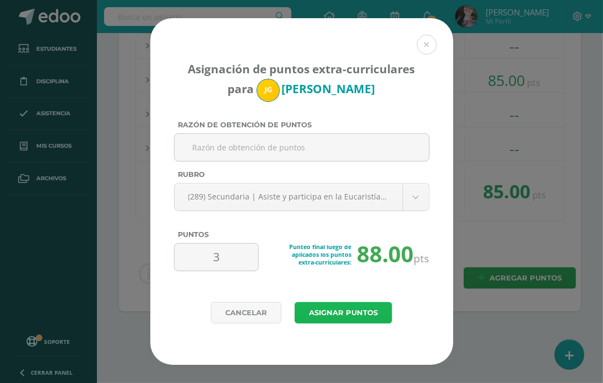
click at [306, 307] on button "Asignar puntos" at bounding box center [343, 312] width 97 height 21
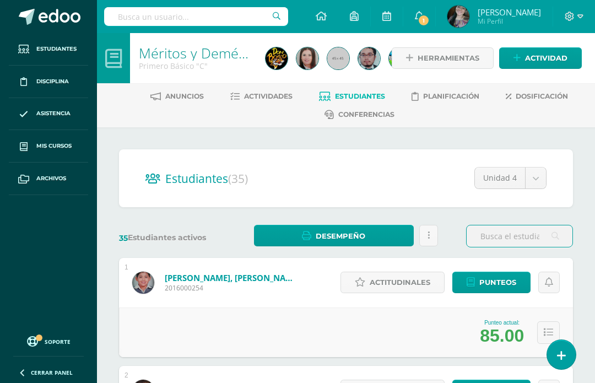
click at [505, 230] on input "text" at bounding box center [520, 235] width 106 height 21
type input "[PERSON_NAME]"
click at [544, 330] on icon at bounding box center [548, 332] width 9 height 9
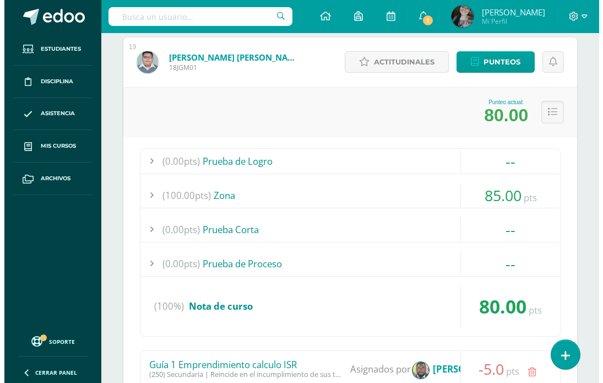
scroll to position [441, 0]
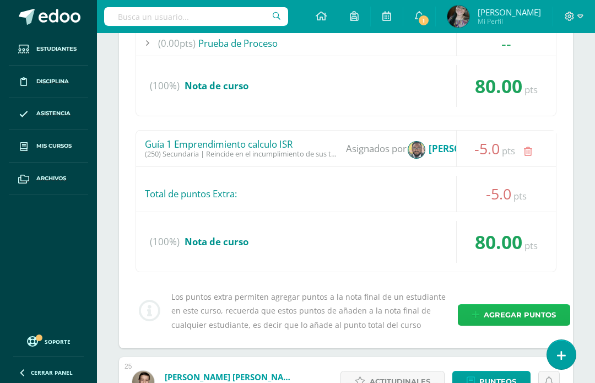
click at [475, 315] on icon at bounding box center [475, 314] width 7 height 9
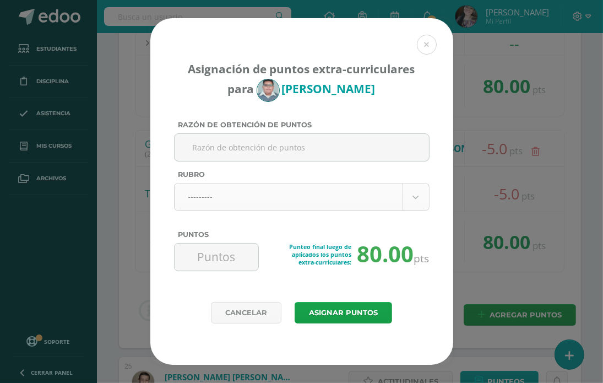
click at [264, 196] on body "Asignación de puntos extra-curriculares para [PERSON_NAME] Razón de obtención d…" at bounding box center [301, 98] width 603 height 1078
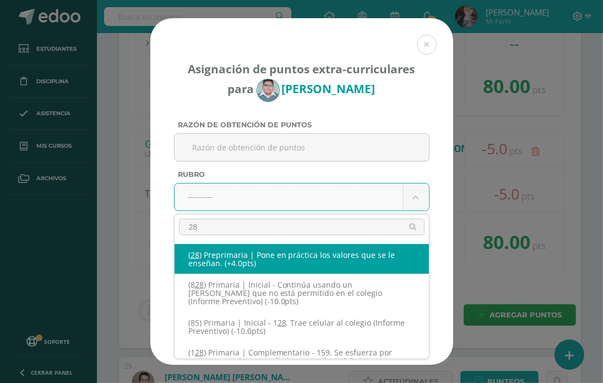
type input "289"
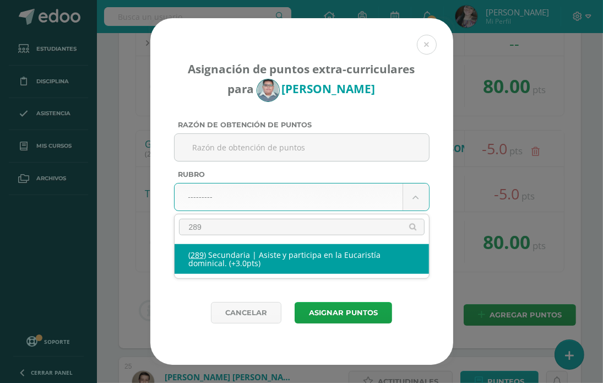
select select "333"
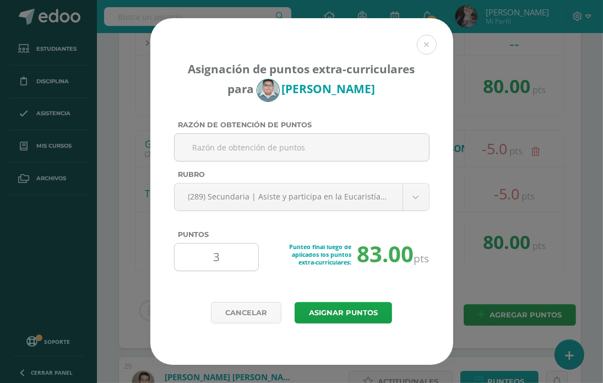
drag, startPoint x: 223, startPoint y: 261, endPoint x: 181, endPoint y: 270, distance: 42.8
click at [181, 270] on input "3" at bounding box center [216, 256] width 75 height 27
type input "1"
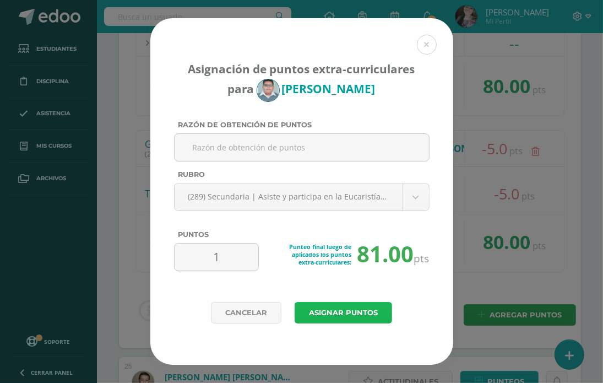
click at [321, 311] on button "Asignar puntos" at bounding box center [343, 312] width 97 height 21
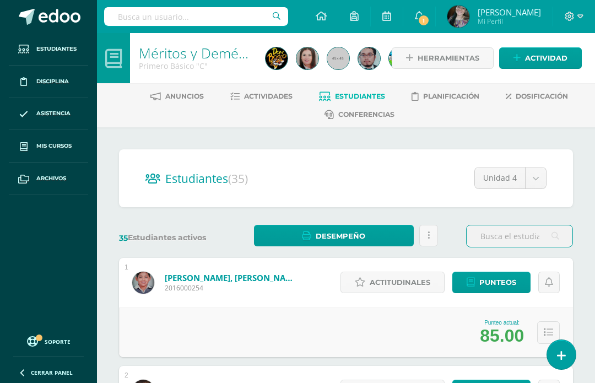
click at [509, 246] on input "text" at bounding box center [520, 235] width 106 height 21
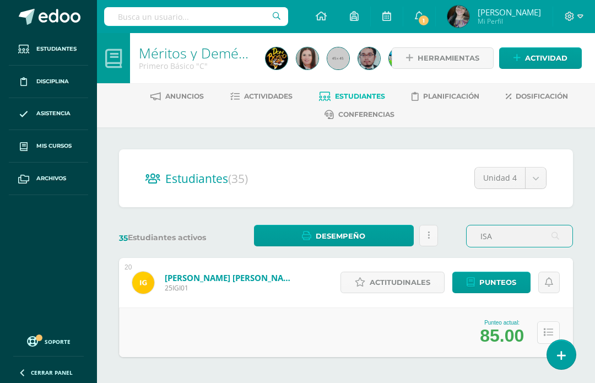
type input "ISA"
click at [544, 329] on icon at bounding box center [548, 332] width 9 height 9
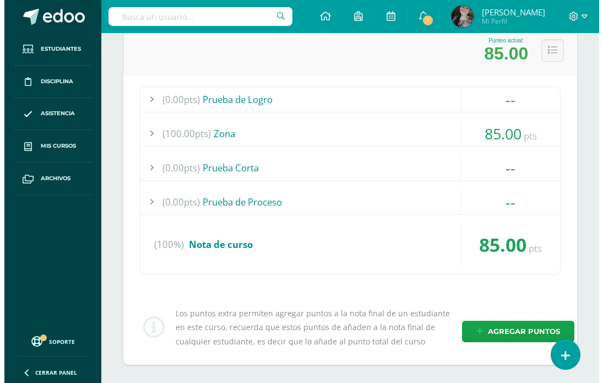
scroll to position [335, 0]
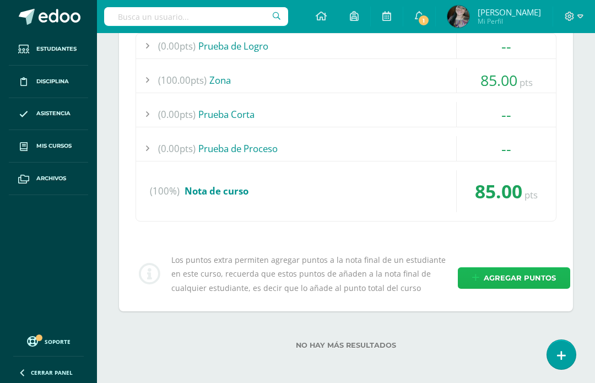
click at [484, 274] on span "Agregar puntos" at bounding box center [520, 278] width 72 height 20
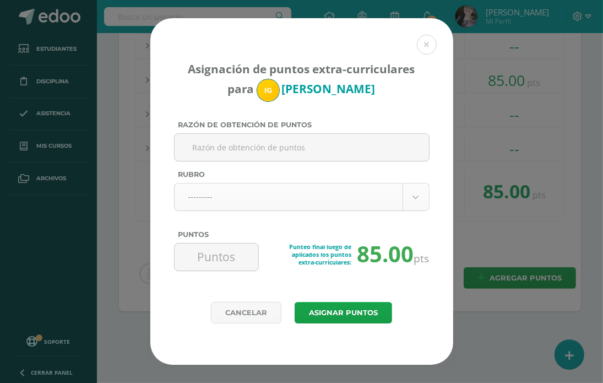
click at [221, 194] on body "Asignación de puntos extra-curriculares para [PERSON_NAME] Razón de obtención d…" at bounding box center [301, 25] width 603 height 720
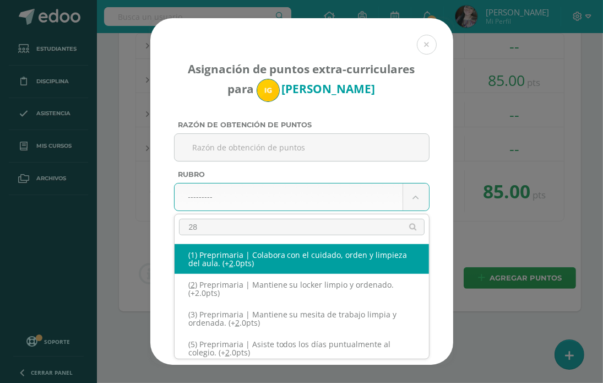
type input "289"
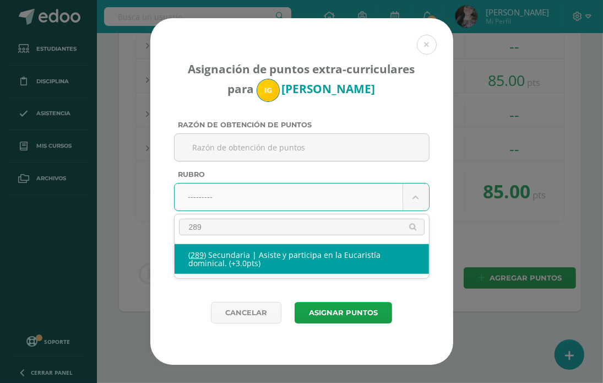
select select "333"
type input "3"
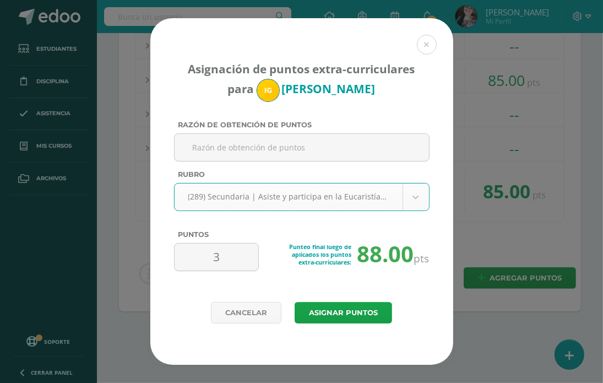
click at [361, 297] on div "Asignación de puntos extra-curriculares para [PERSON_NAME] Razón de obtención d…" at bounding box center [301, 160] width 303 height 284
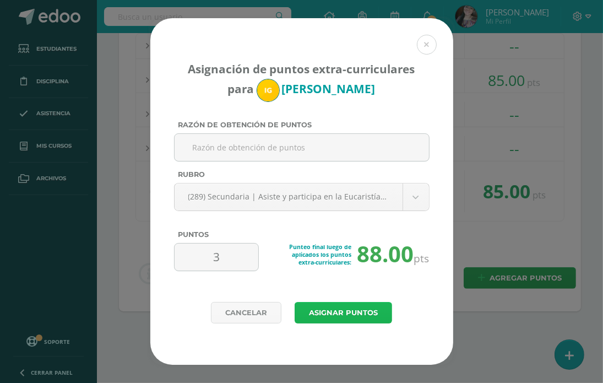
click at [361, 308] on button "Asignar puntos" at bounding box center [343, 312] width 97 height 21
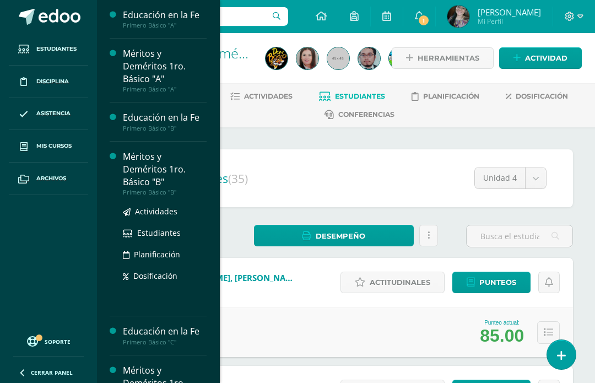
scroll to position [220, 0]
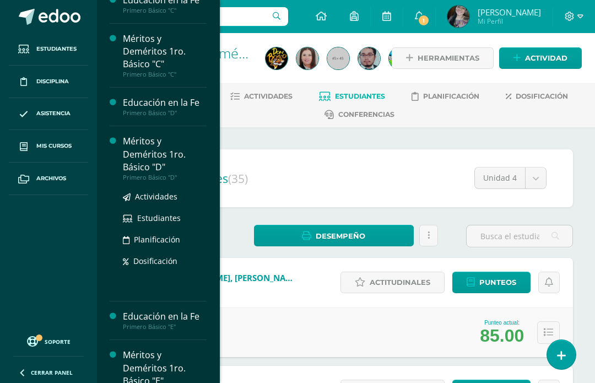
click at [145, 144] on div "Méritos y Deméritos 1ro. Básico "D"" at bounding box center [165, 154] width 84 height 38
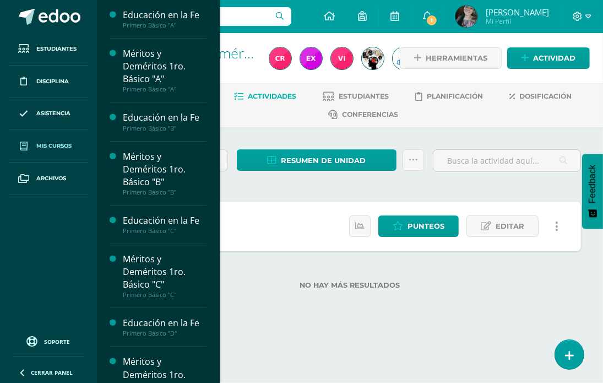
click at [41, 147] on span "Mis cursos" at bounding box center [53, 146] width 35 height 9
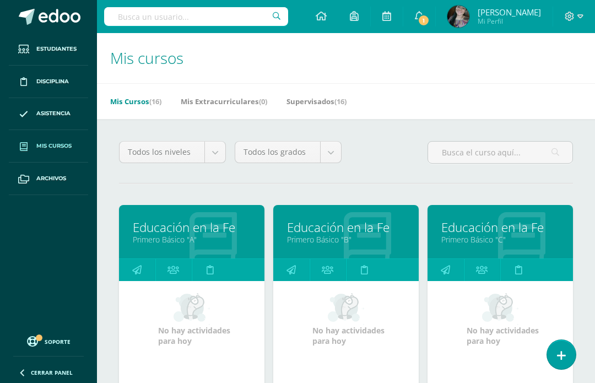
click at [47, 145] on span "Mis cursos" at bounding box center [53, 146] width 35 height 9
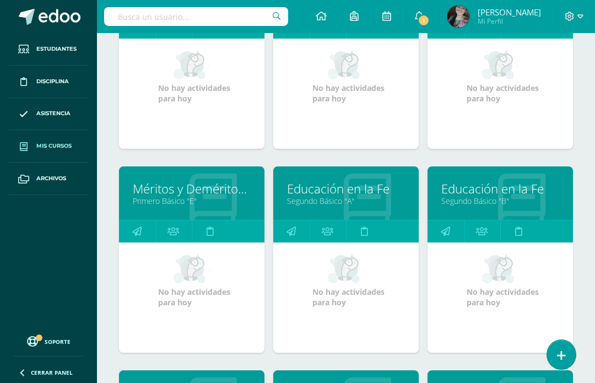
scroll to position [661, 0]
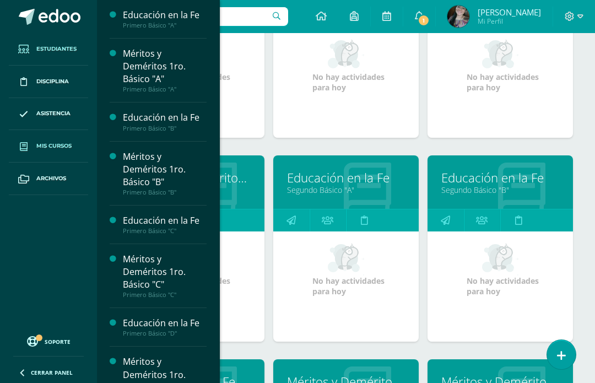
click at [46, 44] on link "Estudiantes" at bounding box center [48, 49] width 79 height 32
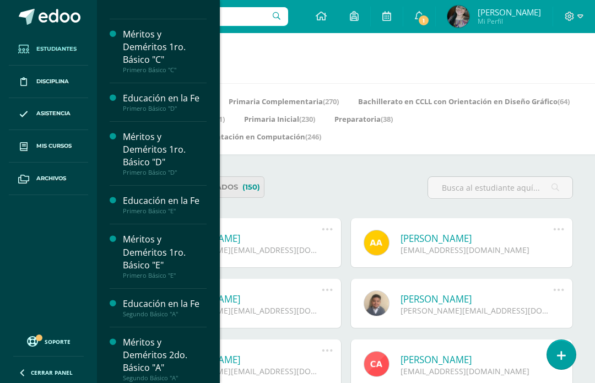
scroll to position [329, 0]
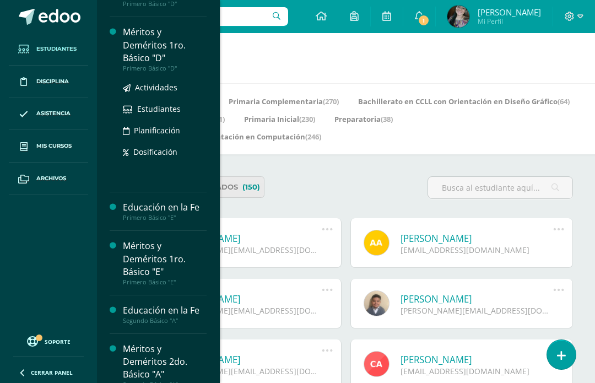
click at [140, 51] on div "Méritos y Deméritos 1ro. Básico "D"" at bounding box center [165, 45] width 84 height 38
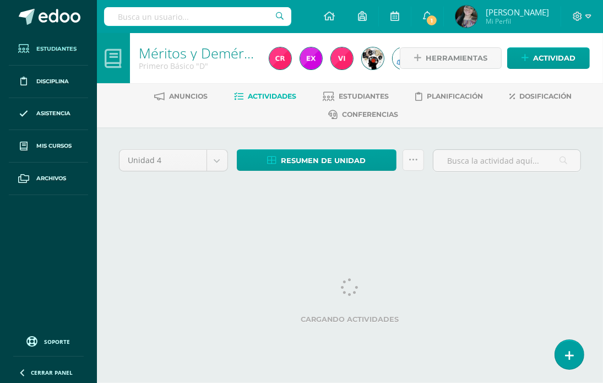
click at [48, 48] on span "Estudiantes" at bounding box center [56, 49] width 40 height 9
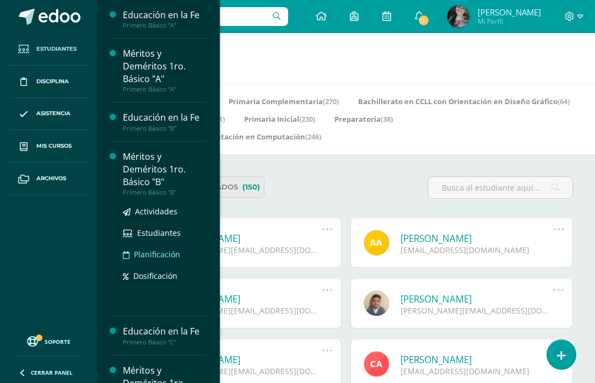
scroll to position [220, 0]
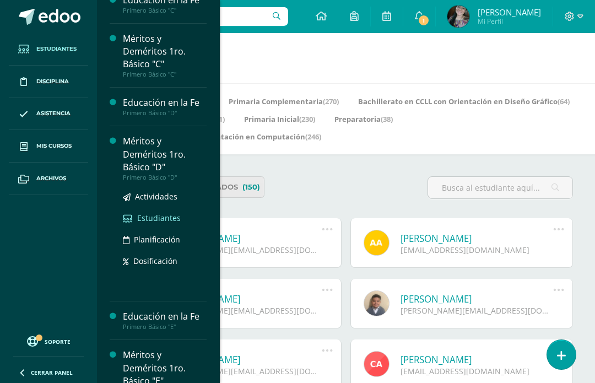
drag, startPoint x: 143, startPoint y: 221, endPoint x: 145, endPoint y: 215, distance: 6.4
click at [144, 221] on span "Estudiantes" at bounding box center [159, 218] width 44 height 10
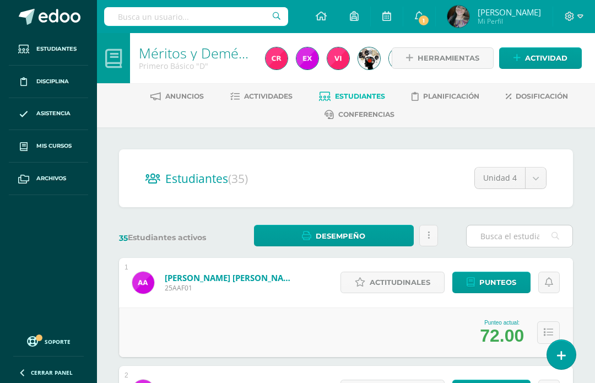
click at [492, 236] on input "text" at bounding box center [520, 235] width 106 height 21
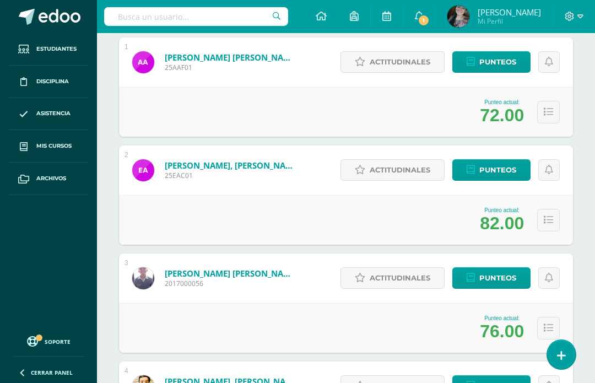
scroll to position [441, 0]
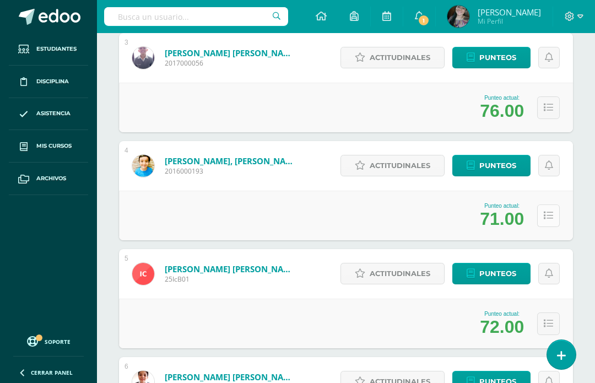
type input "BORRO"
click at [546, 218] on icon at bounding box center [548, 215] width 9 height 9
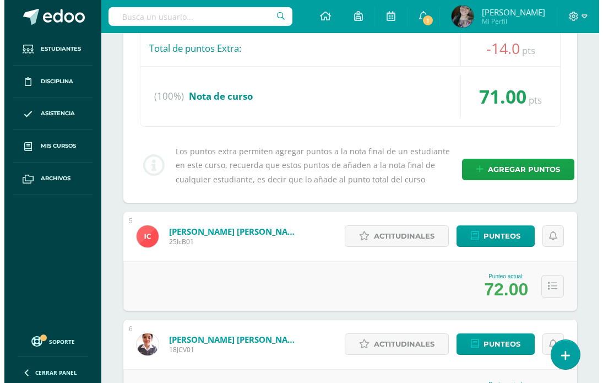
scroll to position [1102, 0]
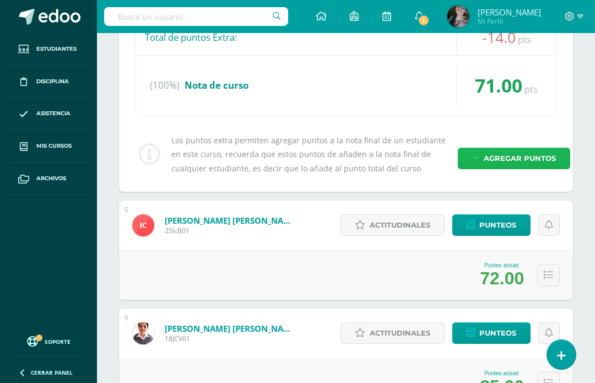
click at [498, 157] on span "Agregar puntos" at bounding box center [520, 158] width 72 height 20
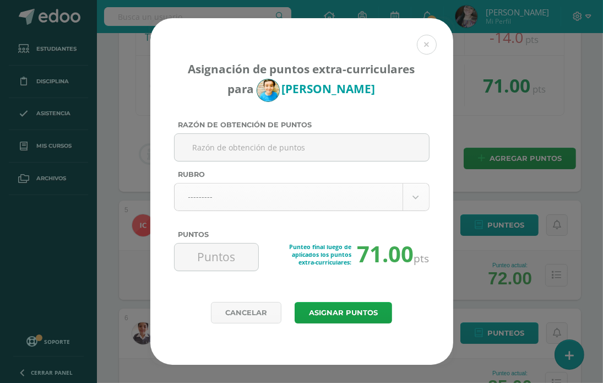
click at [267, 203] on body "Asignación de puntos extra-curriculares para Estuardo Boror Razón de obtención …" at bounding box center [301, 13] width 603 height 2231
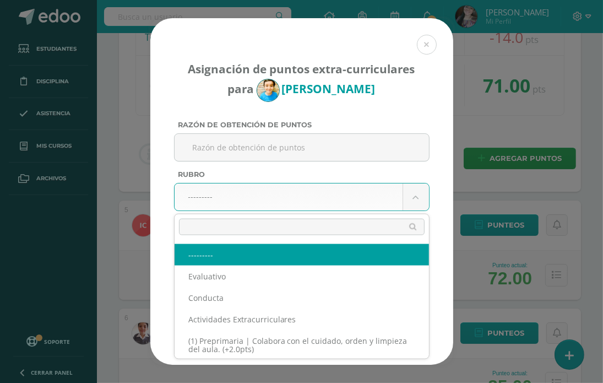
click at [301, 190] on body "Asignación de puntos extra-curriculares para Estuardo Boror Razón de obtención …" at bounding box center [301, 13] width 603 height 2231
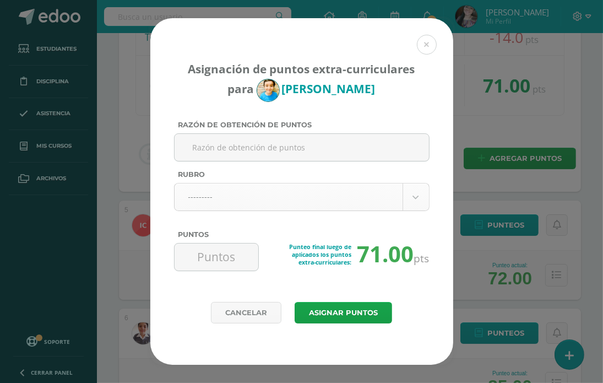
click at [301, 190] on body "Asignación de puntos extra-curriculares para Estuardo Boror Razón de obtención …" at bounding box center [301, 13] width 603 height 2231
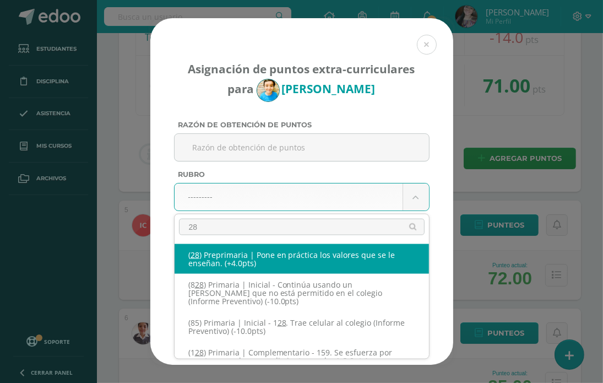
type input "289"
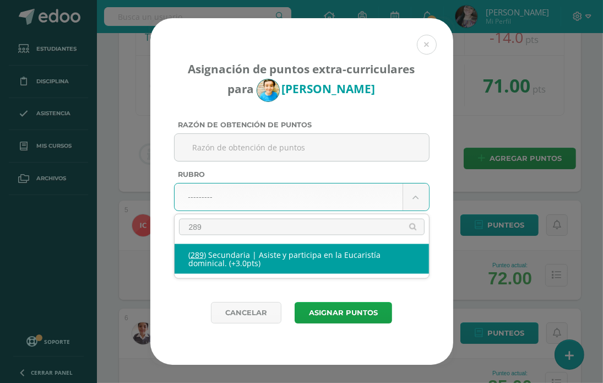
select select "333"
type input "3"
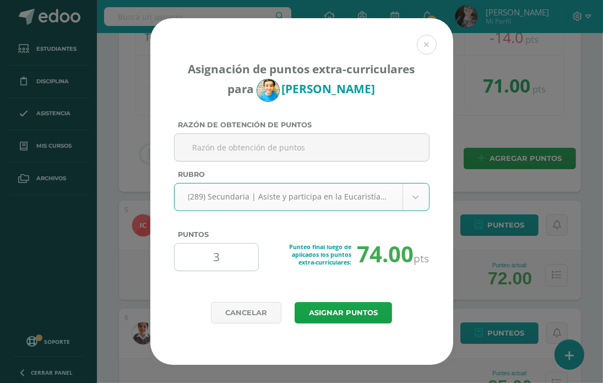
click at [228, 257] on input "3" at bounding box center [216, 256] width 75 height 27
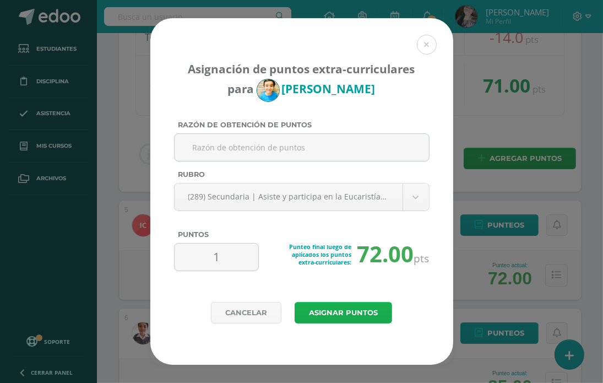
type input "1"
click at [332, 313] on button "Asignar puntos" at bounding box center [343, 312] width 97 height 21
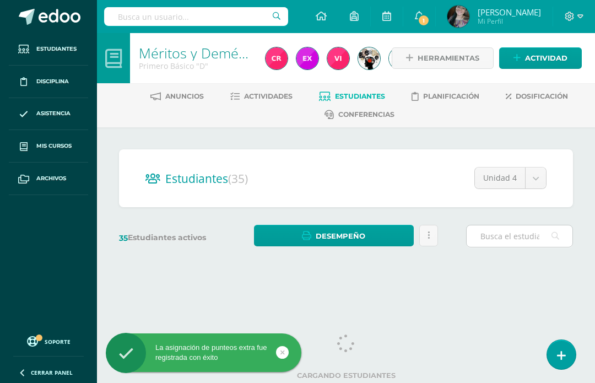
click at [511, 235] on input "text" at bounding box center [520, 235] width 106 height 21
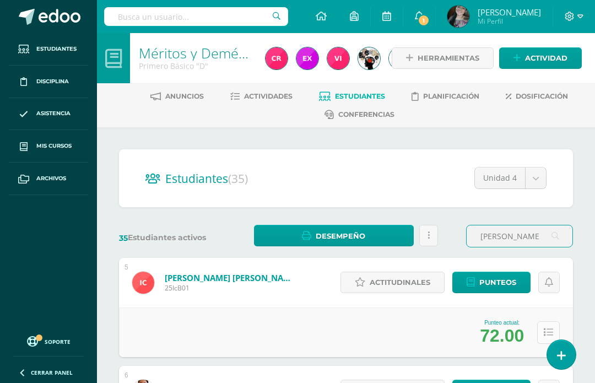
type input "[PERSON_NAME]"
click at [546, 329] on icon at bounding box center [548, 332] width 9 height 9
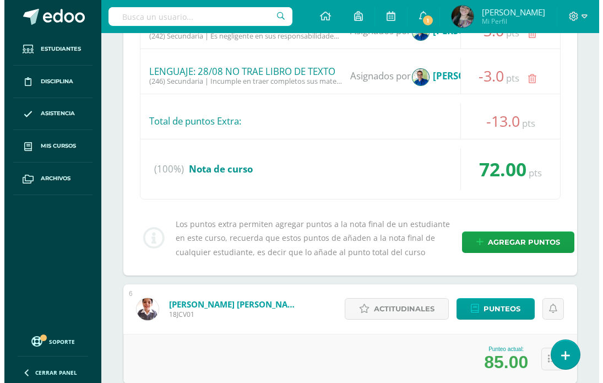
scroll to position [661, 0]
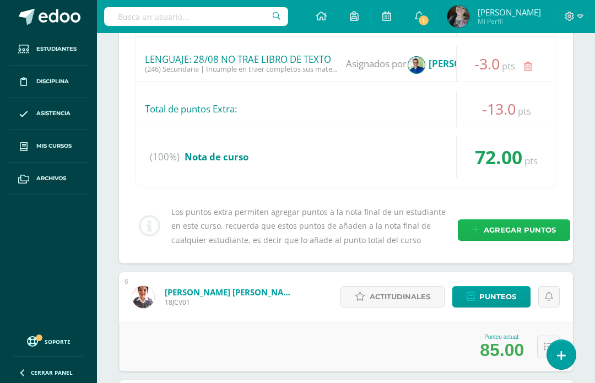
click at [531, 228] on span "Agregar puntos" at bounding box center [520, 230] width 72 height 20
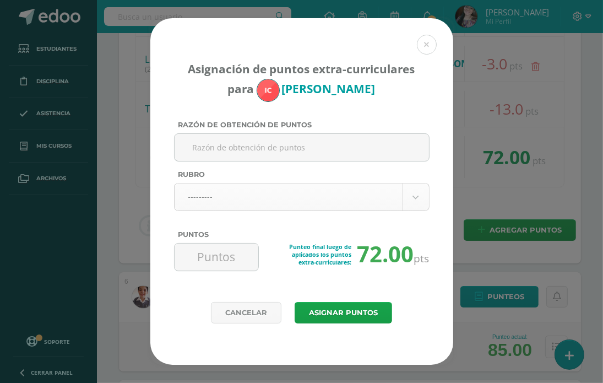
click at [231, 202] on body "Asignación de puntos extra-curriculares para Iván Cabrera Razón de obtención de…" at bounding box center [301, 323] width 603 height 1969
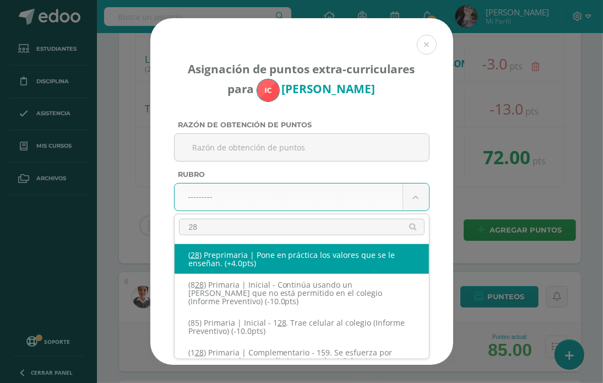
type input "289"
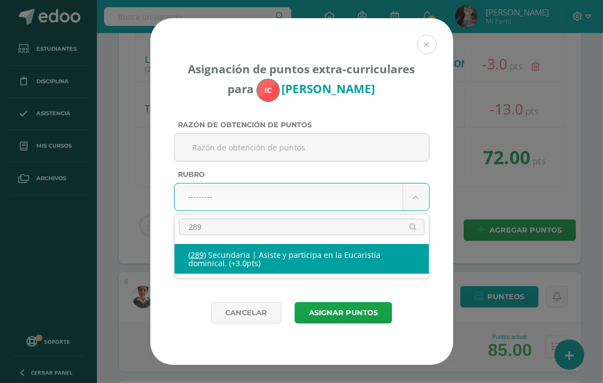
select select "333"
type input "3"
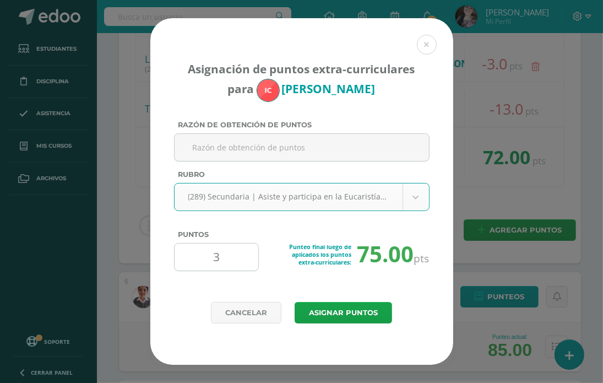
click at [232, 255] on input "3" at bounding box center [216, 256] width 75 height 27
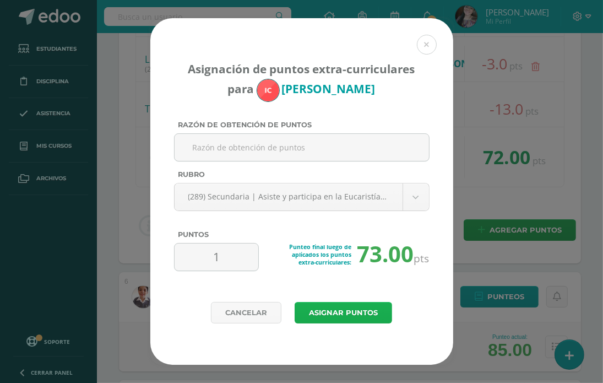
type input "1"
click at [387, 306] on button "Asignar puntos" at bounding box center [343, 312] width 97 height 21
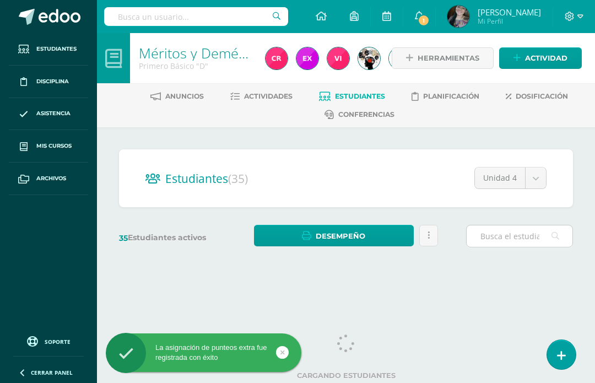
click at [500, 231] on input "text" at bounding box center [520, 235] width 106 height 21
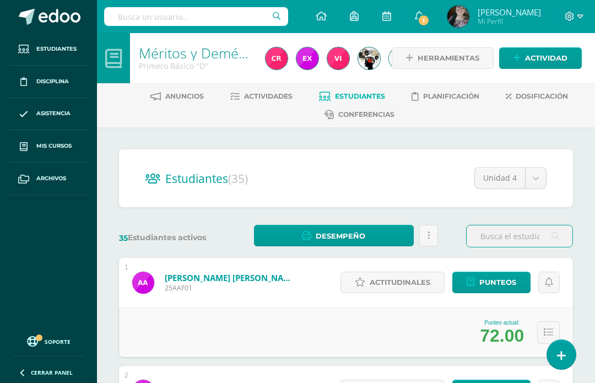
click at [499, 238] on input "text" at bounding box center [520, 235] width 106 height 21
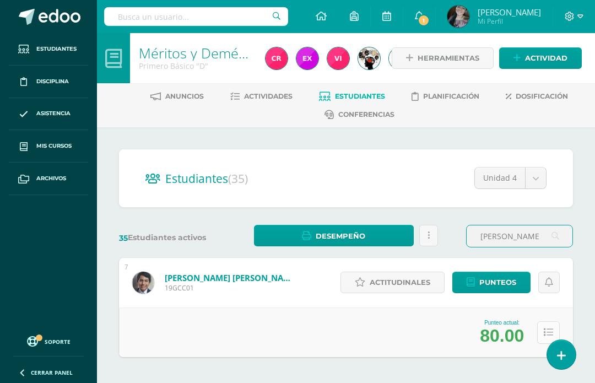
type input "[PERSON_NAME]"
click at [549, 332] on icon at bounding box center [548, 332] width 9 height 9
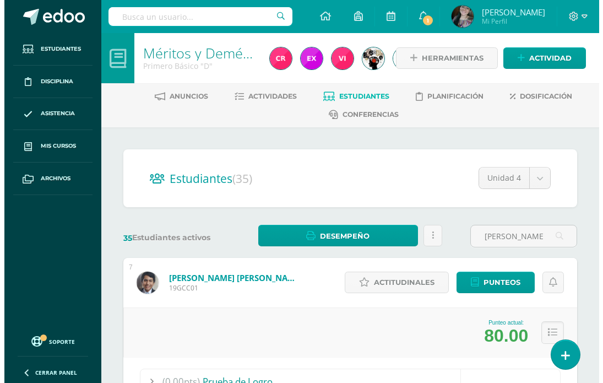
scroll to position [441, 0]
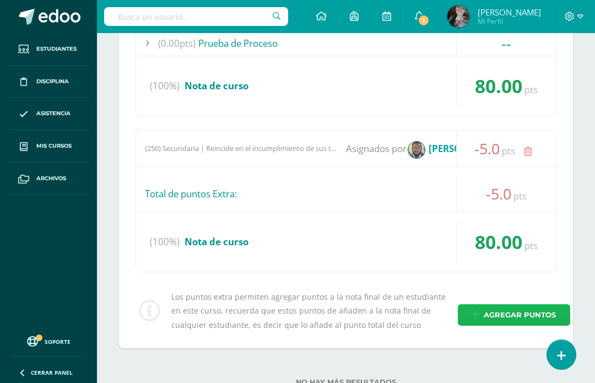
click at [508, 306] on span "Agregar puntos" at bounding box center [520, 315] width 72 height 20
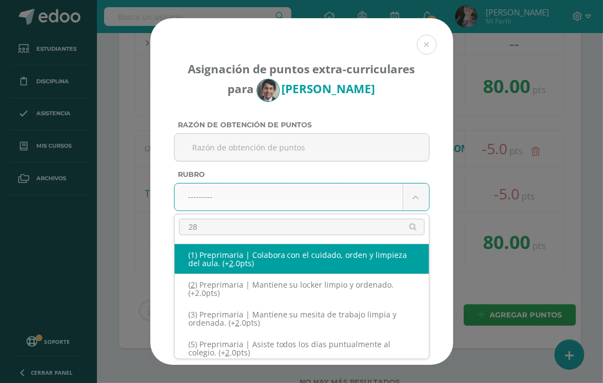
type input "289"
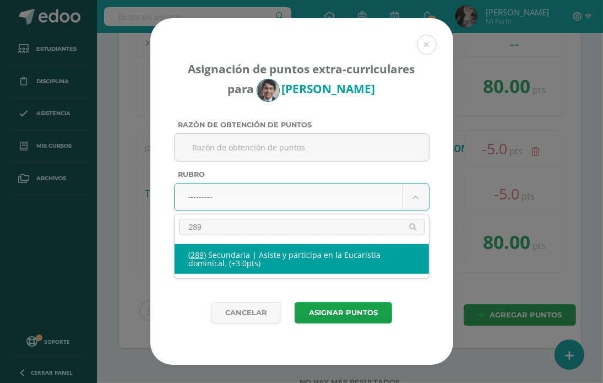
select select "333"
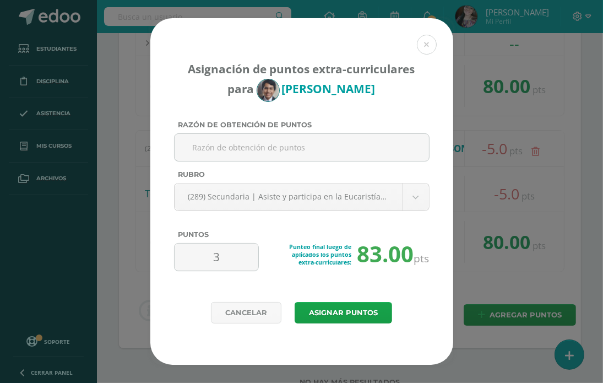
drag, startPoint x: 232, startPoint y: 256, endPoint x: 156, endPoint y: 273, distance: 77.8
click at [156, 273] on div "Asignación de puntos extra-curriculares para [PERSON_NAME] Razón de obtención d…" at bounding box center [301, 160] width 303 height 284
type input "1"
click at [337, 313] on button "Asignar puntos" at bounding box center [343, 312] width 97 height 21
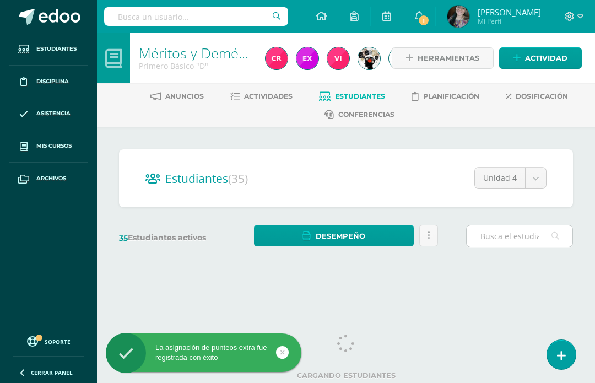
click at [487, 231] on input "text" at bounding box center [520, 235] width 106 height 21
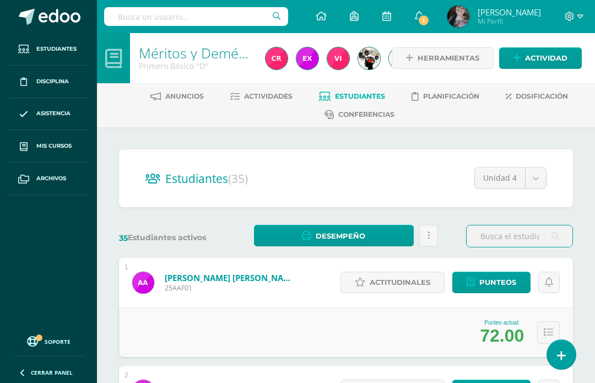
click at [490, 236] on input "text" at bounding box center [520, 235] width 106 height 21
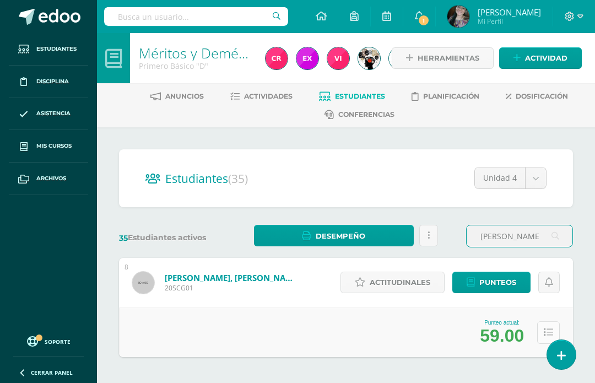
type input "[PERSON_NAME]"
click at [551, 331] on icon at bounding box center [548, 332] width 9 height 9
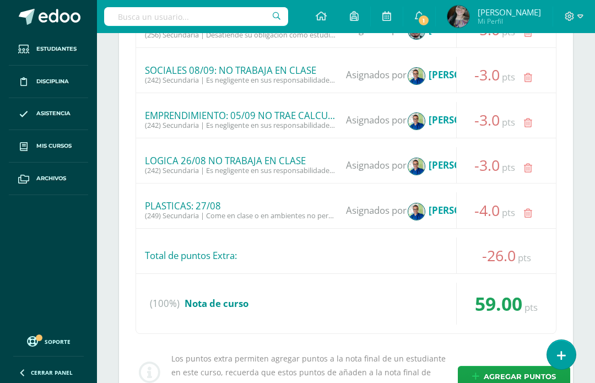
scroll to position [661, 0]
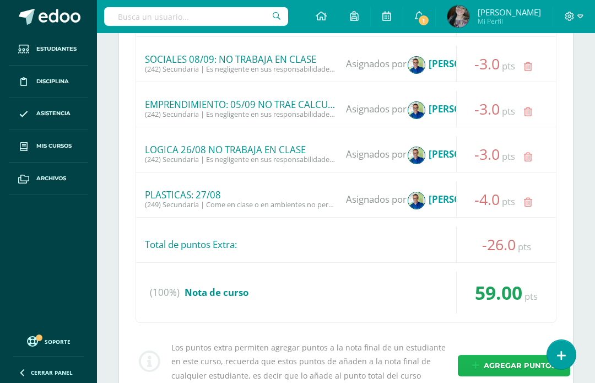
click at [480, 365] on link "Agregar puntos" at bounding box center [514, 365] width 112 height 21
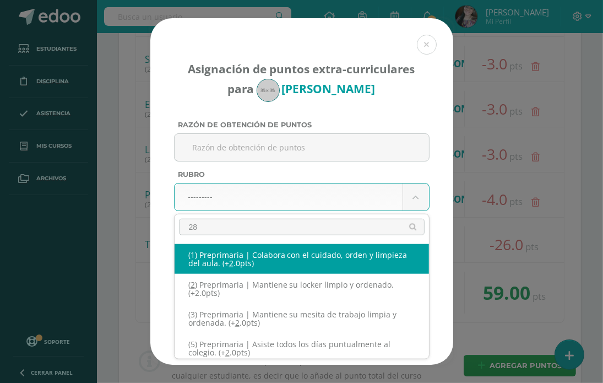
type input "289"
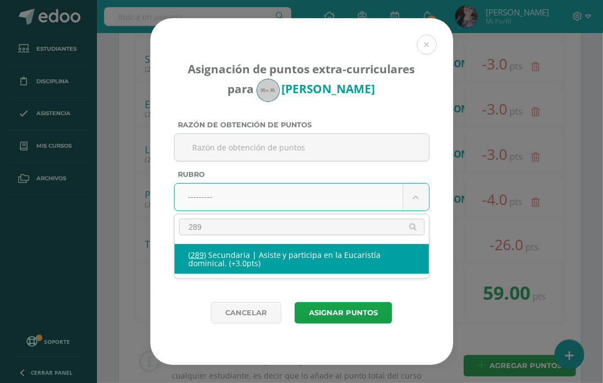
select select "333"
type input "3"
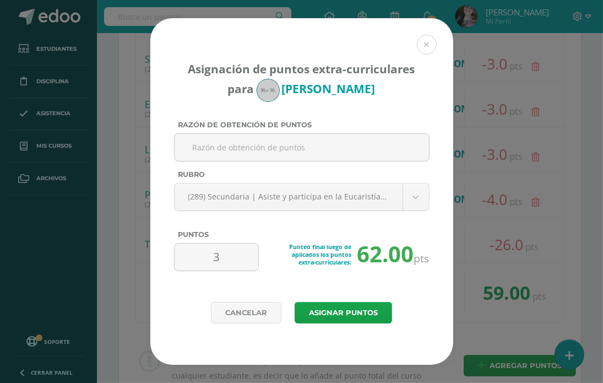
drag, startPoint x: 232, startPoint y: 255, endPoint x: 147, endPoint y: 268, distance: 85.8
click at [147, 268] on div "Asignación de puntos extra-curriculares para Santiago Castillo Razón de obtenci…" at bounding box center [301, 191] width 594 height 346
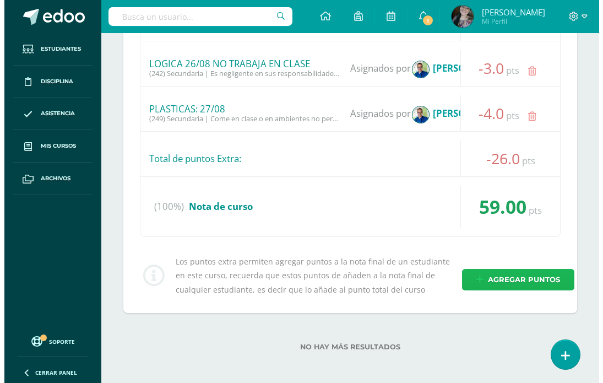
scroll to position [747, 0]
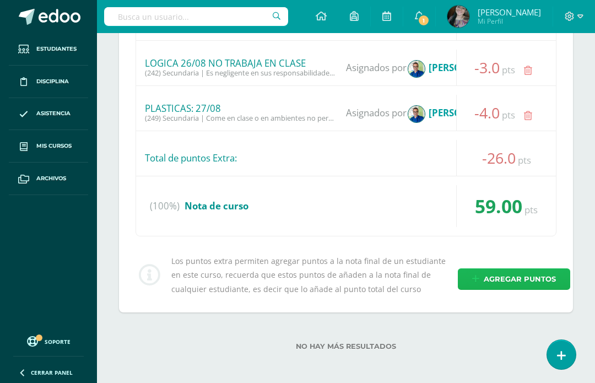
click at [517, 279] on span "Agregar puntos" at bounding box center [520, 279] width 72 height 20
select select "333"
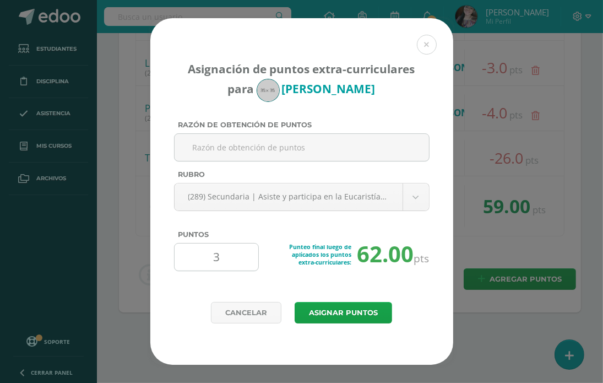
drag, startPoint x: 234, startPoint y: 259, endPoint x: 209, endPoint y: 264, distance: 25.2
click at [209, 264] on input "3" at bounding box center [216, 256] width 75 height 27
type input "1"
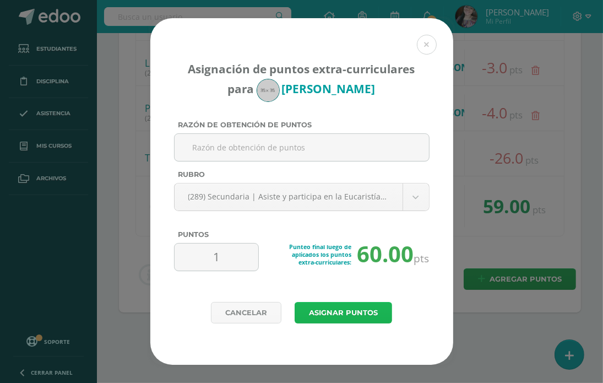
click at [340, 314] on button "Asignar puntos" at bounding box center [343, 312] width 97 height 21
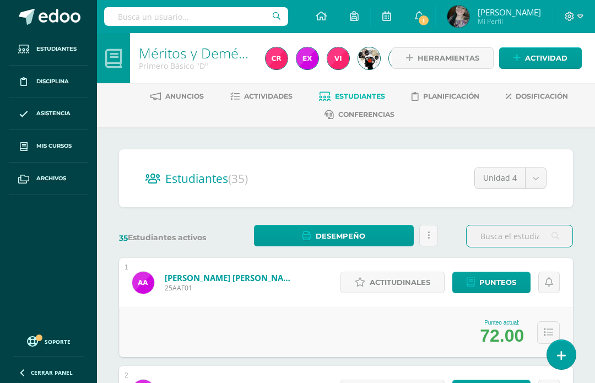
click at [507, 230] on input "text" at bounding box center [520, 235] width 106 height 21
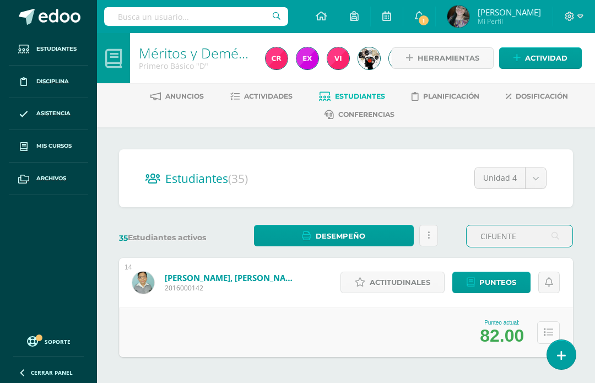
type input "CIFUENTE"
click at [544, 326] on button at bounding box center [548, 332] width 23 height 23
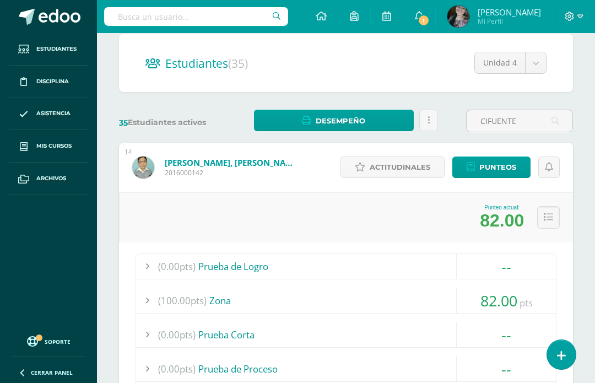
scroll to position [335, 0]
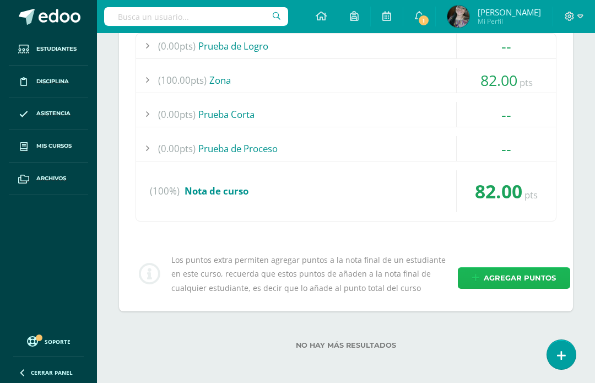
click at [481, 279] on link "Agregar puntos" at bounding box center [514, 277] width 112 height 21
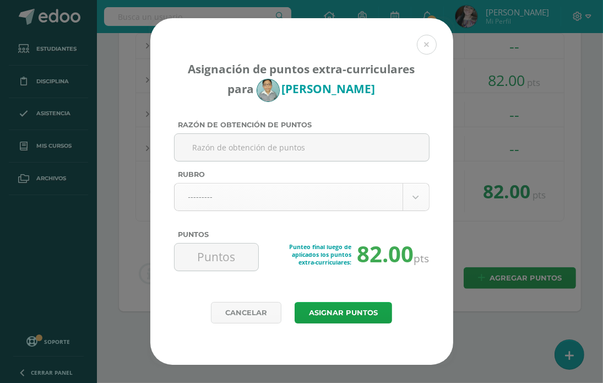
click at [226, 204] on body "Asignación de puntos extra-curriculares para Josué García Razón de obtención de…" at bounding box center [301, 25] width 603 height 720
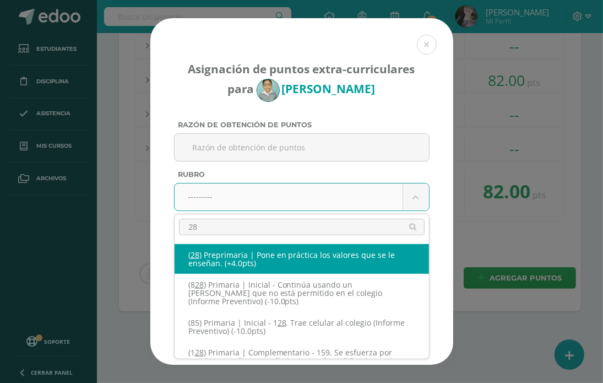
type input "289"
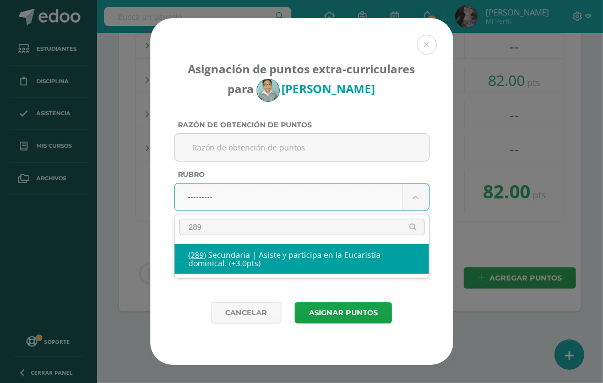
select select "333"
type input "3"
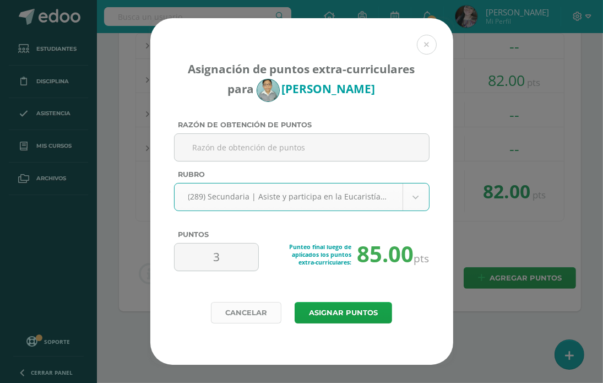
click at [266, 307] on link "Cancelar" at bounding box center [246, 312] width 70 height 21
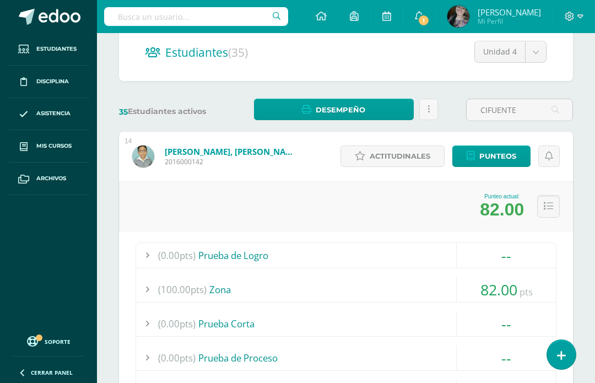
scroll to position [115, 0]
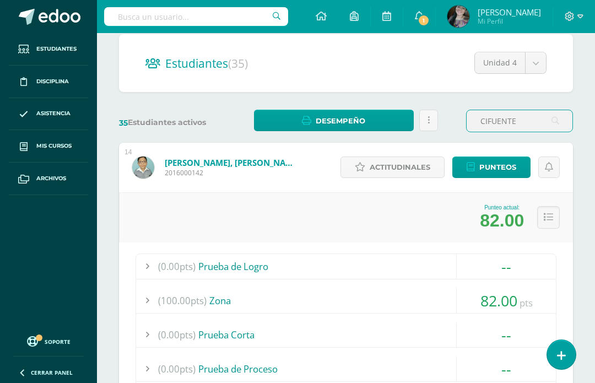
drag, startPoint x: 527, startPoint y: 127, endPoint x: 474, endPoint y: 126, distance: 53.4
click at [474, 126] on input "CIFUENTE" at bounding box center [520, 120] width 106 height 21
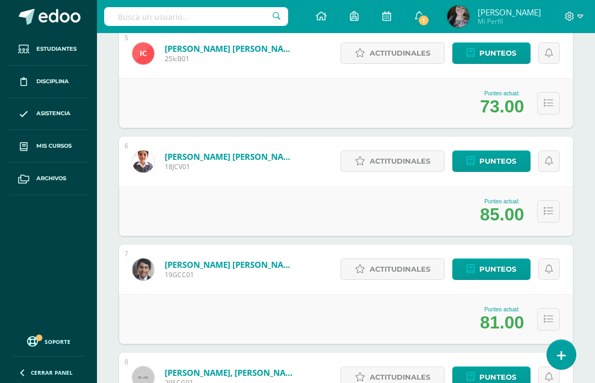
scroll to position [0, 0]
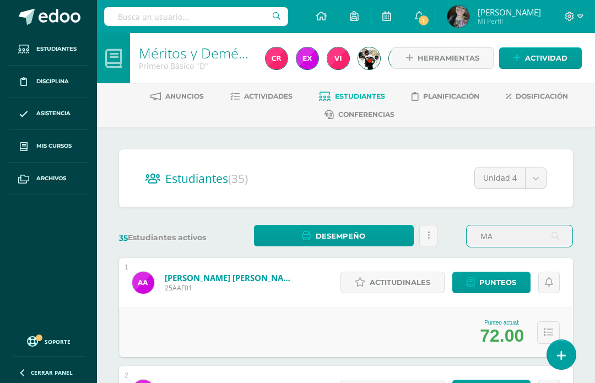
type input "M"
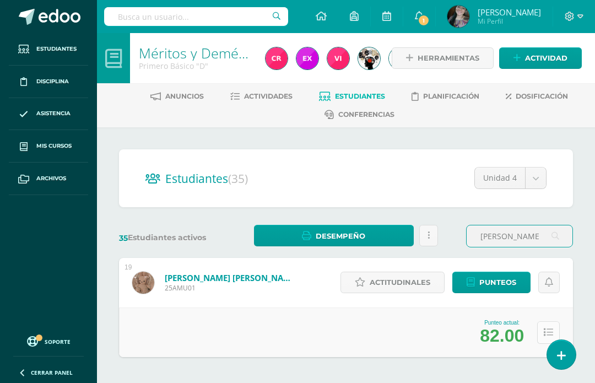
type input "URIZ"
click at [543, 329] on button at bounding box center [548, 332] width 23 height 23
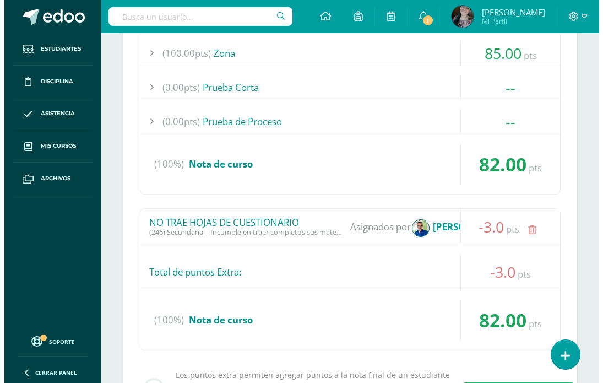
scroll to position [441, 0]
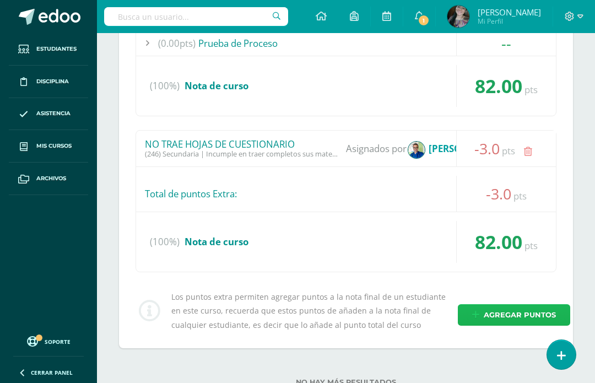
click at [485, 305] on span "Agregar puntos" at bounding box center [520, 315] width 72 height 20
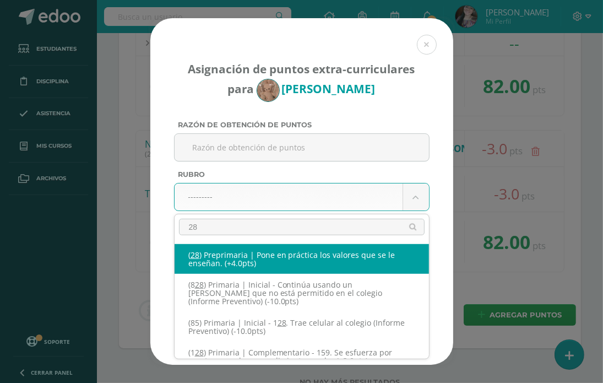
type input "289"
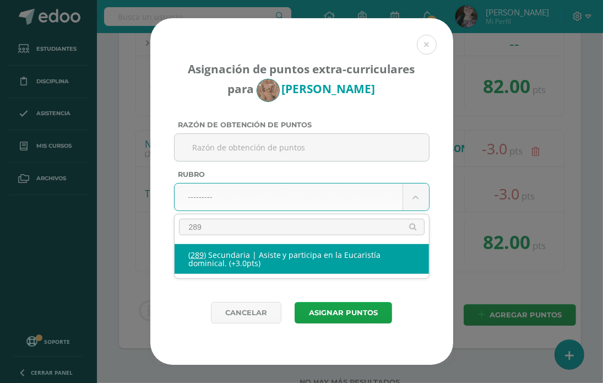
select select "333"
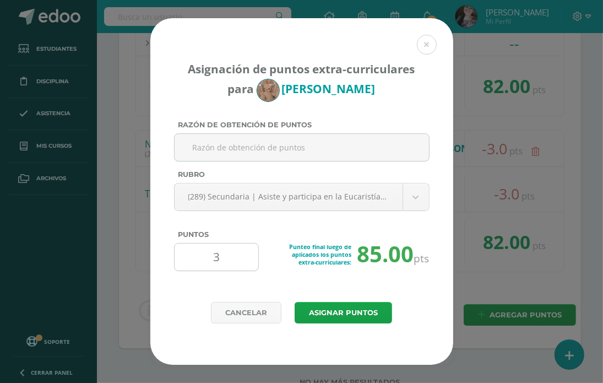
drag, startPoint x: 223, startPoint y: 262, endPoint x: 214, endPoint y: 259, distance: 8.6
click at [214, 259] on input "3" at bounding box center [216, 256] width 75 height 27
type input "1"
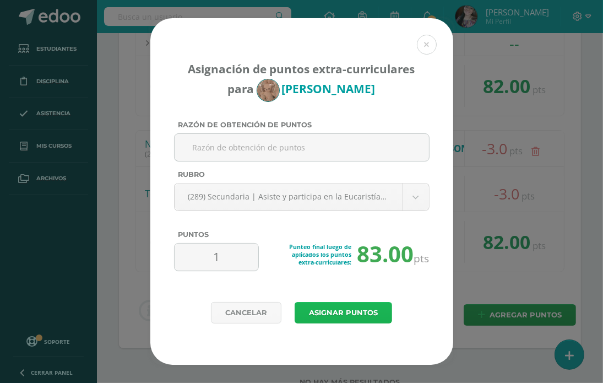
click at [334, 313] on button "Asignar puntos" at bounding box center [343, 312] width 97 height 21
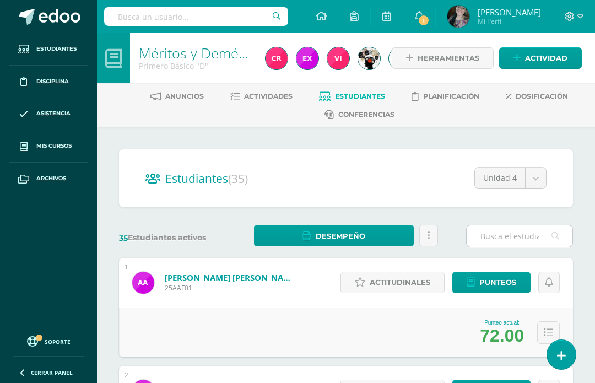
click at [491, 232] on input "text" at bounding box center [520, 235] width 106 height 21
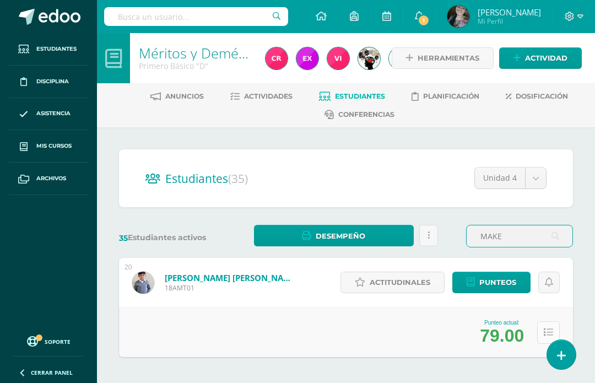
type input "MAKE"
click at [541, 330] on button at bounding box center [548, 332] width 23 height 23
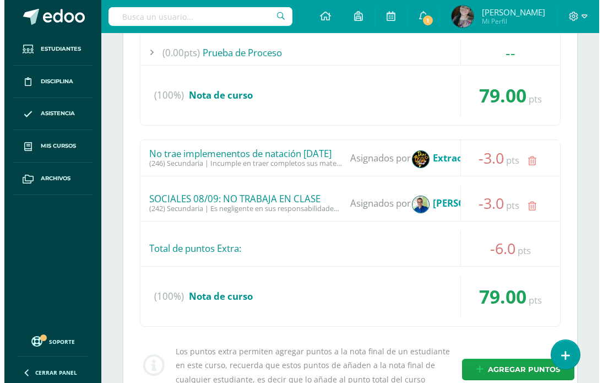
scroll to position [441, 0]
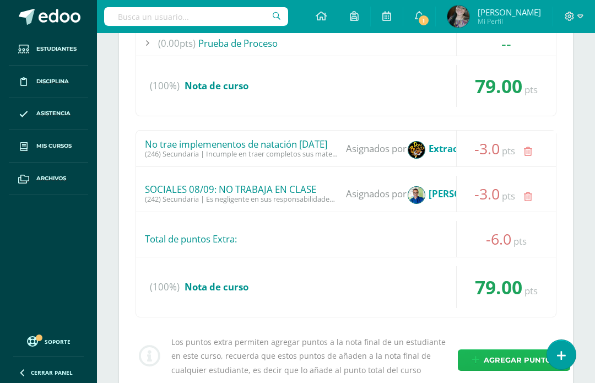
click at [487, 357] on span "Agregar puntos" at bounding box center [520, 360] width 72 height 20
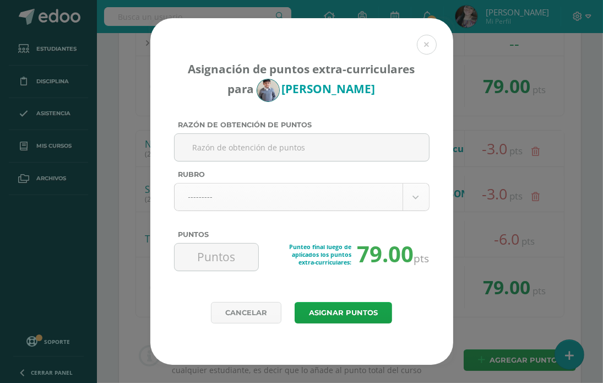
click at [284, 198] on body "Asignación de puntos extra-curriculares para Angel Makepeace Razón de obtención…" at bounding box center [301, 12] width 603 height 907
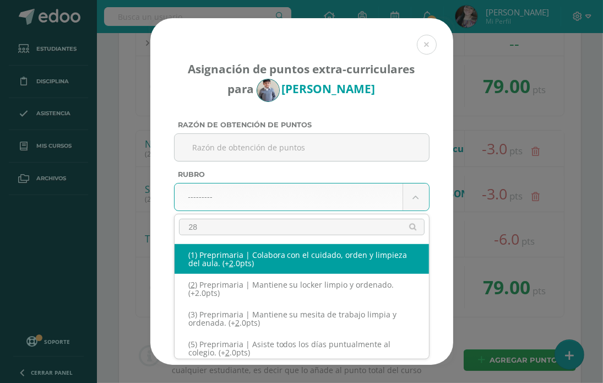
type input "289"
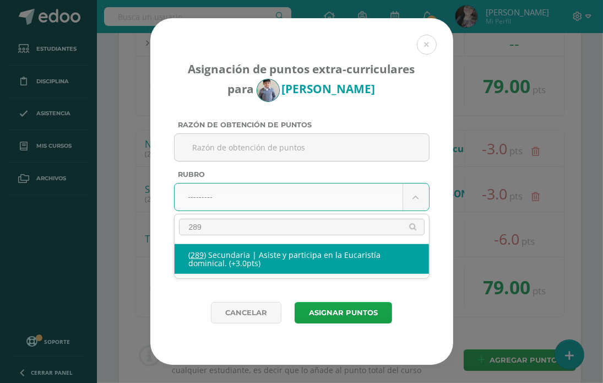
select select "333"
type input "3"
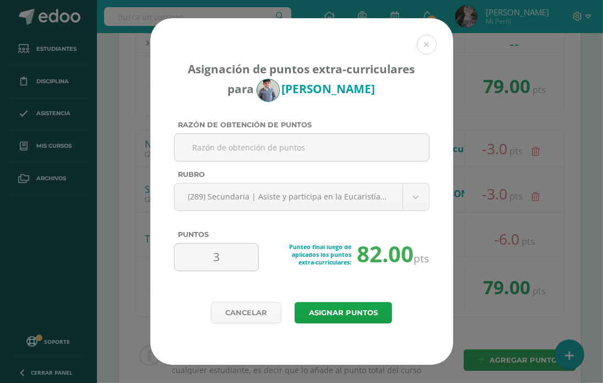
drag, startPoint x: 231, startPoint y: 256, endPoint x: 104, endPoint y: 268, distance: 127.2
click at [104, 268] on div "Asignación de puntos extra-curriculares para Angel Makepeace Razón de obtención…" at bounding box center [301, 191] width 594 height 346
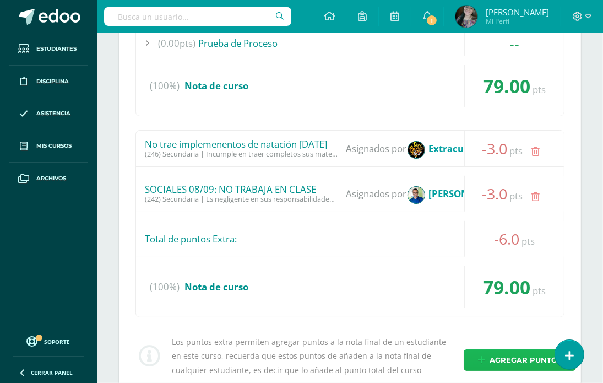
select select "333"
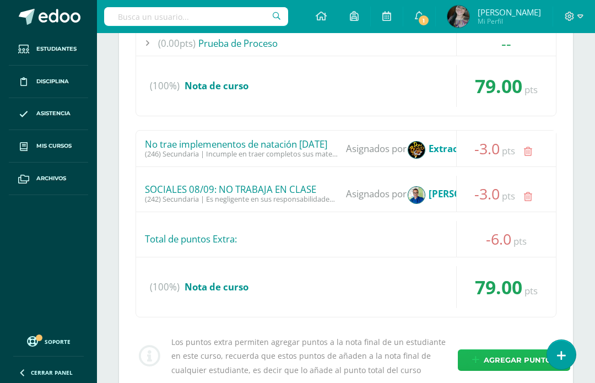
click at [492, 355] on span "Agregar puntos" at bounding box center [520, 360] width 72 height 20
select select "333"
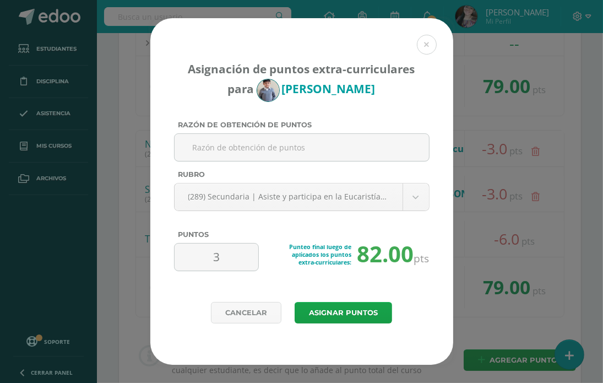
drag, startPoint x: 229, startPoint y: 257, endPoint x: 164, endPoint y: 277, distance: 68.5
click at [164, 277] on div "Asignación de puntos extra-curriculares para Angel Makepeace Razón de obtención…" at bounding box center [301, 160] width 303 height 284
type input "1"
click at [345, 309] on button "Asignar puntos" at bounding box center [343, 312] width 97 height 21
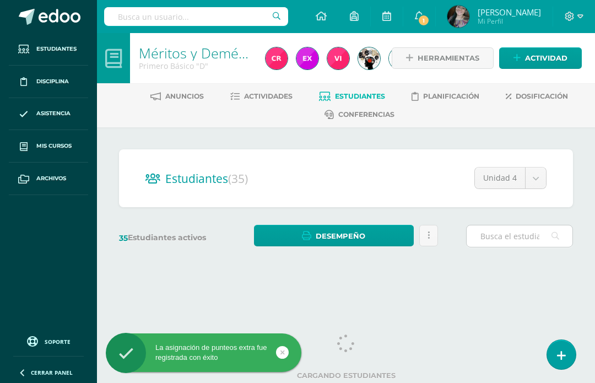
click at [505, 227] on input "text" at bounding box center [520, 235] width 106 height 21
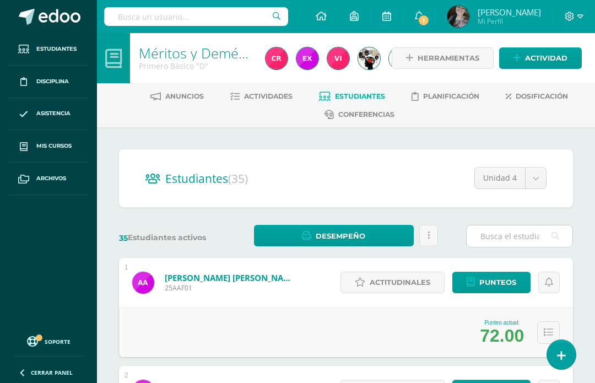
click at [494, 238] on input "text" at bounding box center [520, 235] width 106 height 21
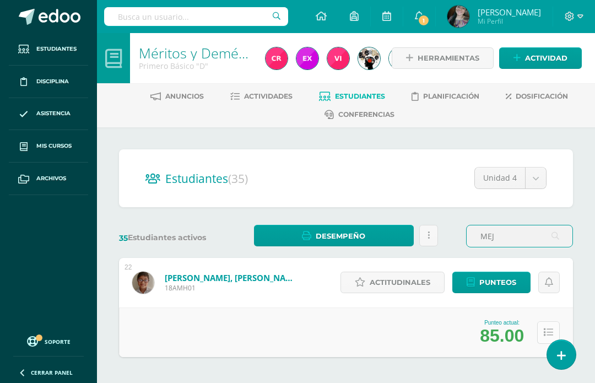
type input "MEJ"
click at [546, 329] on icon at bounding box center [548, 332] width 9 height 9
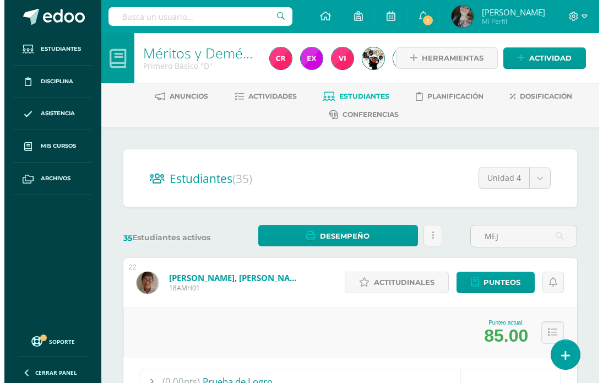
scroll to position [335, 0]
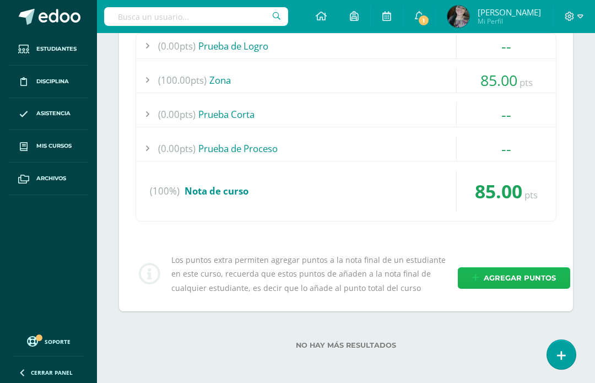
click at [498, 270] on span "Agregar puntos" at bounding box center [520, 278] width 72 height 20
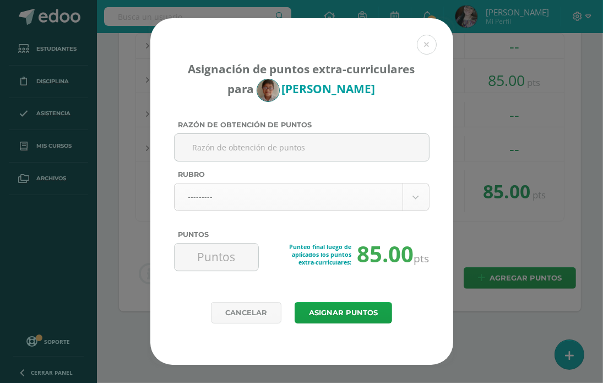
click at [242, 199] on body "Asignación de puntos extra-curriculares para [PERSON_NAME] Razón de obtención d…" at bounding box center [301, 25] width 603 height 720
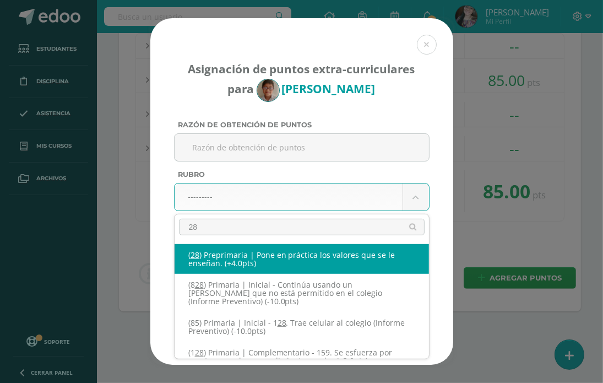
type input "289"
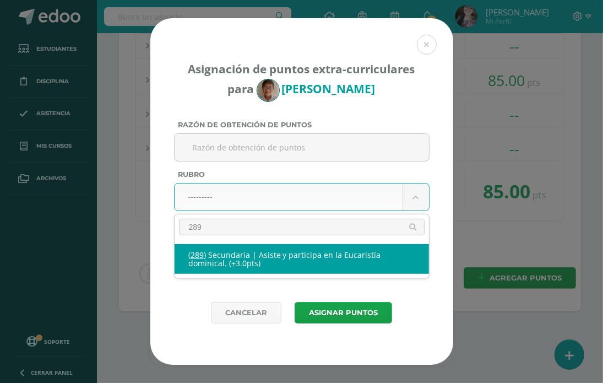
select select "333"
type input "3"
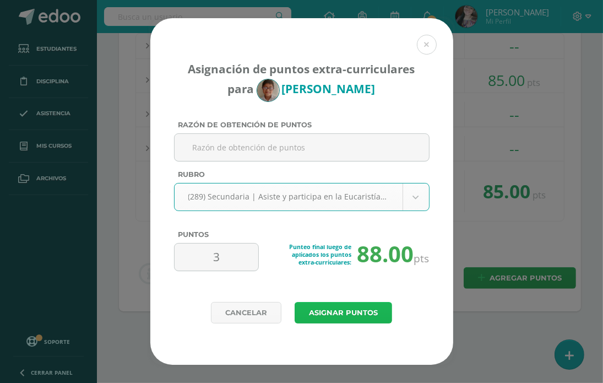
click at [325, 310] on button "Asignar puntos" at bounding box center [343, 312] width 97 height 21
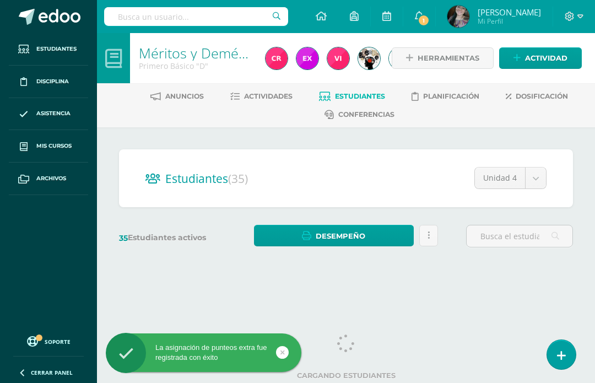
scroll to position [1, 0]
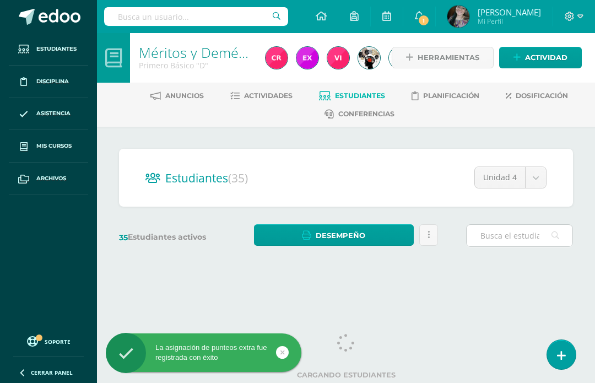
click at [529, 233] on input "text" at bounding box center [520, 235] width 106 height 21
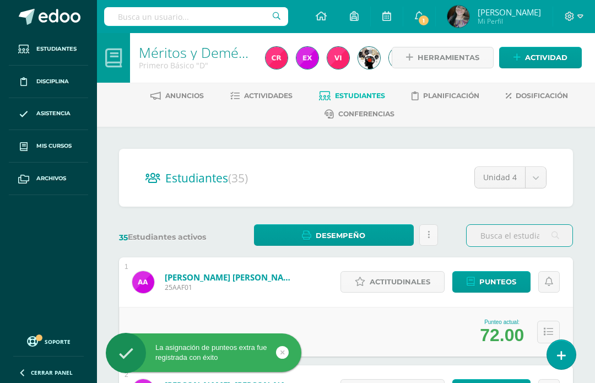
click at [520, 231] on input "text" at bounding box center [520, 235] width 106 height 21
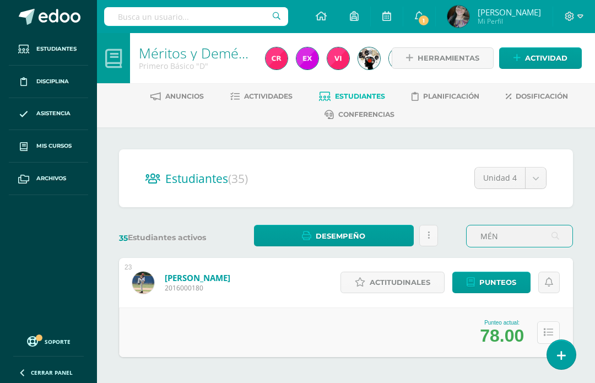
type input "MÉN"
click at [549, 330] on icon at bounding box center [548, 332] width 9 height 9
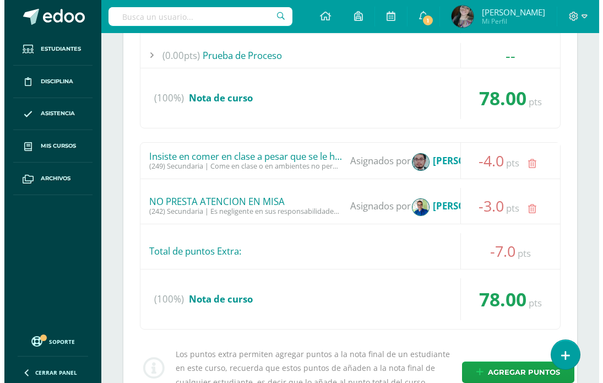
scroll to position [441, 0]
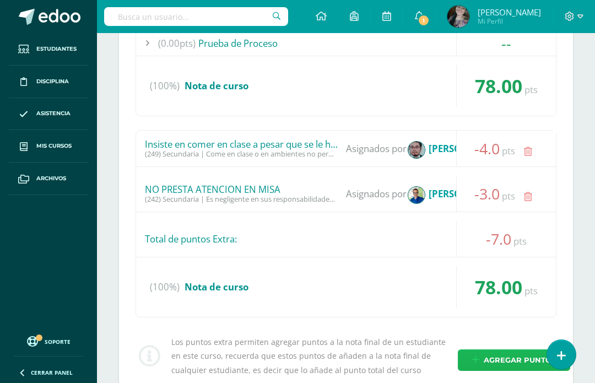
click at [488, 359] on span "Agregar puntos" at bounding box center [520, 360] width 72 height 20
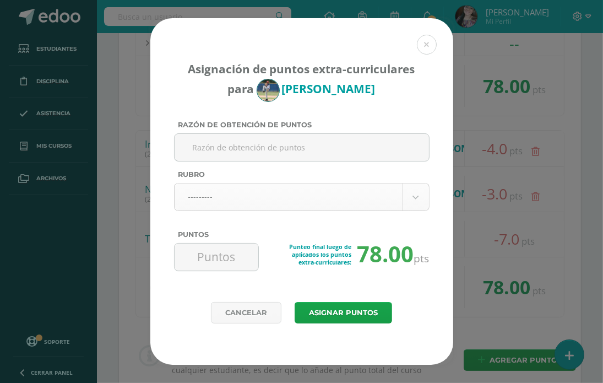
click at [222, 200] on body "Asignación de puntos extra-curriculares para Emilio Méndez Razón de obtención d…" at bounding box center [301, 12] width 603 height 907
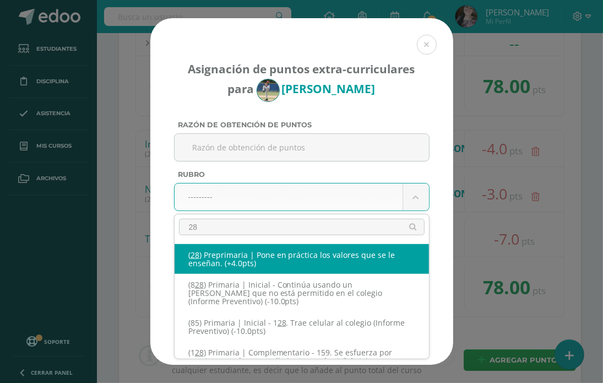
type input "289"
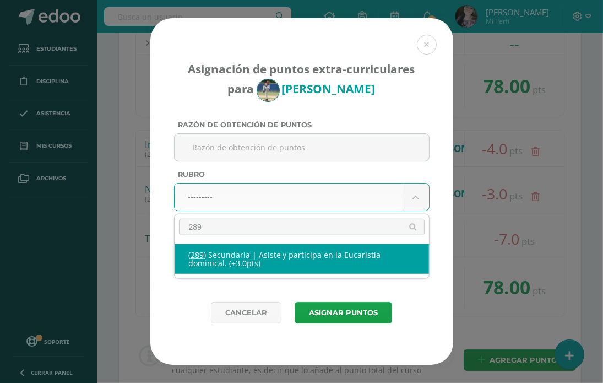
select select "333"
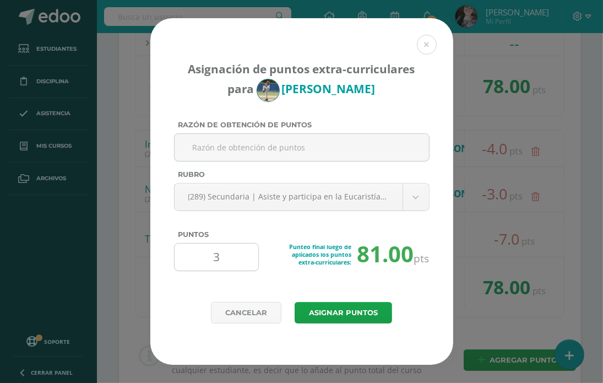
drag, startPoint x: 217, startPoint y: 255, endPoint x: 204, endPoint y: 243, distance: 17.9
click at [211, 253] on input "3" at bounding box center [216, 256] width 75 height 27
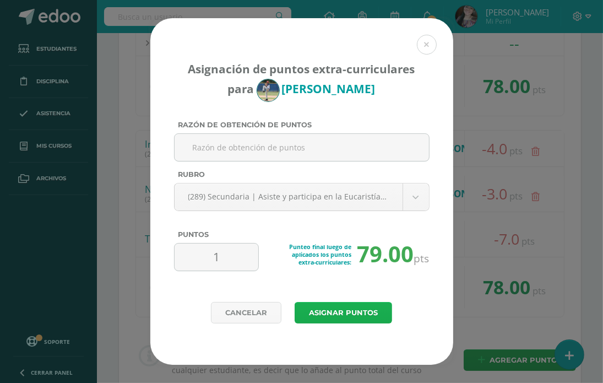
type input "1"
click at [302, 302] on button "Asignar puntos" at bounding box center [343, 312] width 97 height 21
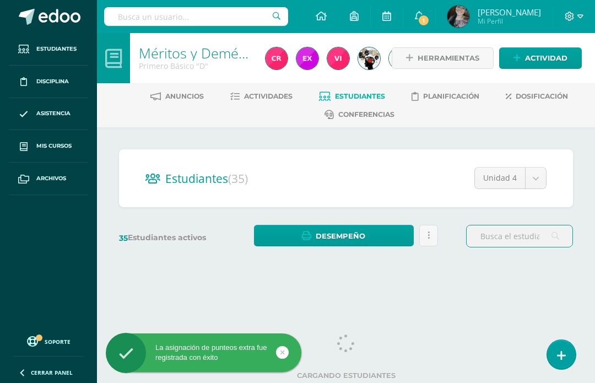
click at [509, 236] on input "text" at bounding box center [520, 235] width 106 height 21
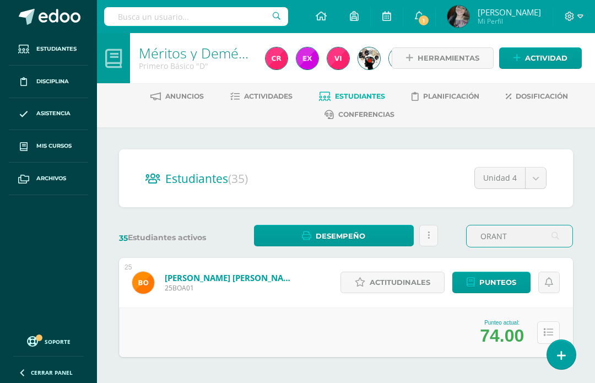
type input "ORANT"
click at [545, 328] on icon at bounding box center [548, 332] width 9 height 9
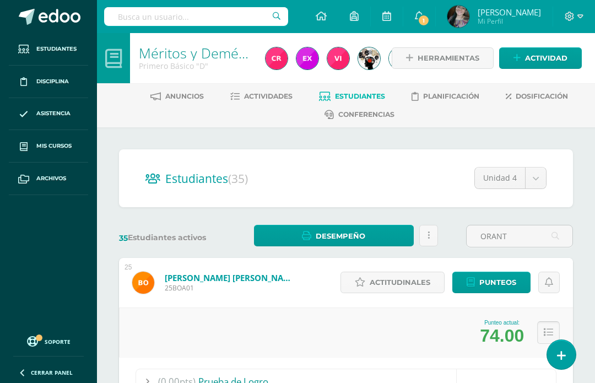
click at [545, 332] on icon at bounding box center [548, 332] width 9 height 9
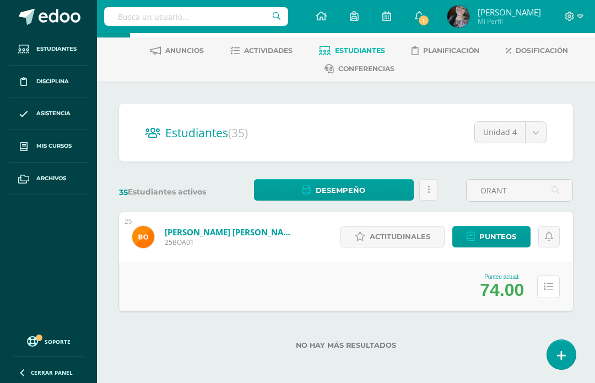
scroll to position [47, 0]
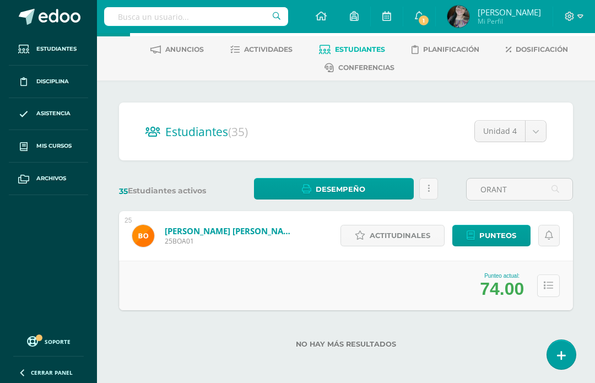
click at [544, 281] on icon at bounding box center [548, 285] width 9 height 9
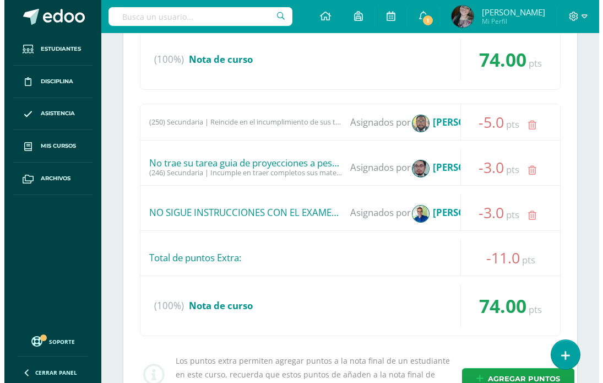
scroll to position [487, 0]
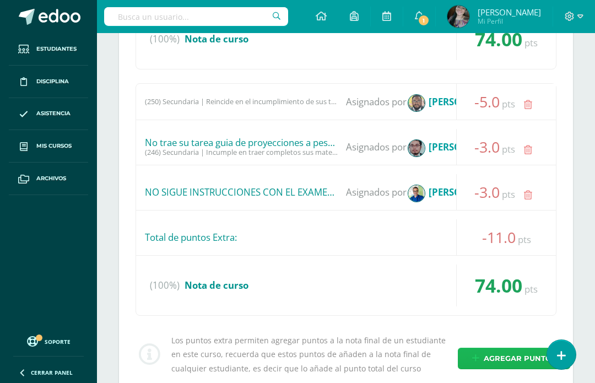
click at [503, 359] on span "Agregar puntos" at bounding box center [520, 358] width 72 height 20
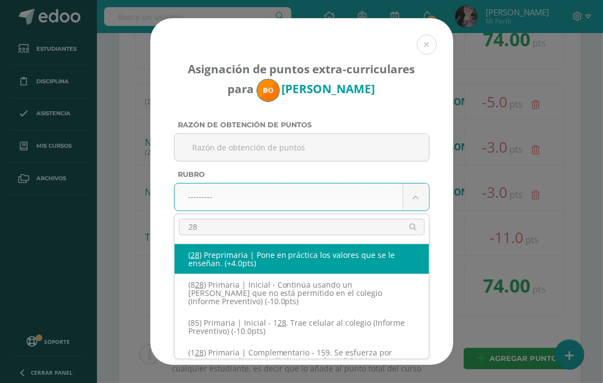
type input "289"
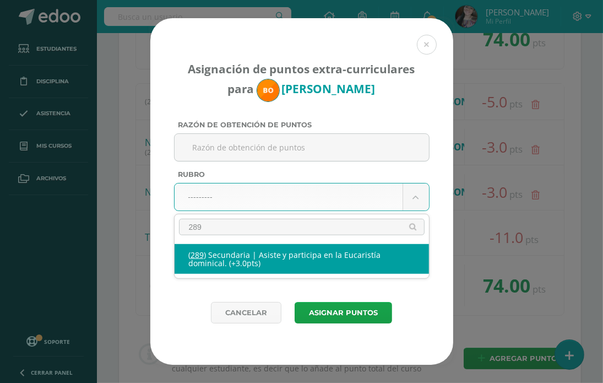
select select "333"
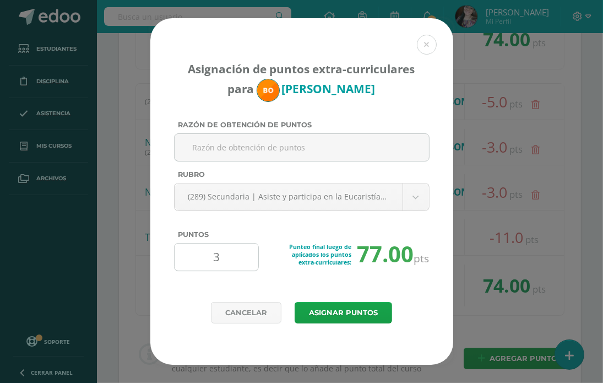
drag, startPoint x: 228, startPoint y: 256, endPoint x: 214, endPoint y: 257, distance: 14.3
click at [214, 257] on input "3" at bounding box center [216, 256] width 75 height 27
type input "1"
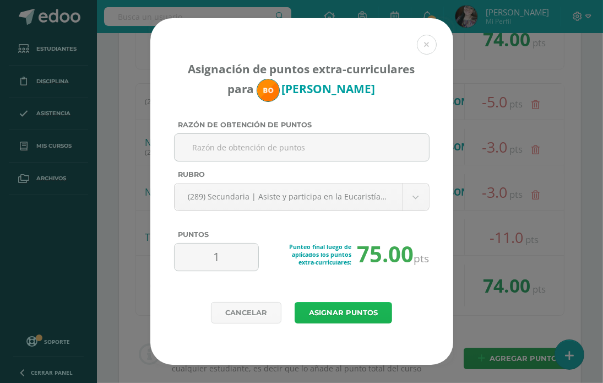
click at [302, 308] on button "Asignar puntos" at bounding box center [343, 312] width 97 height 21
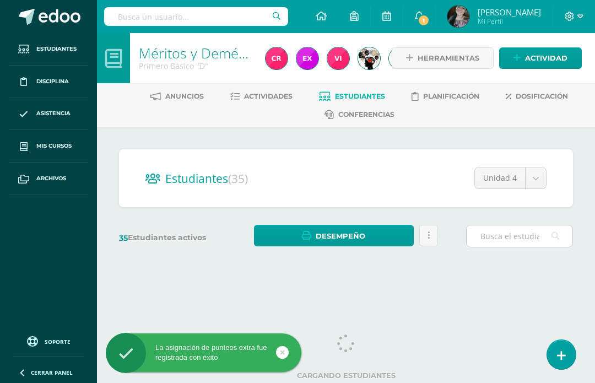
click at [498, 236] on input "text" at bounding box center [520, 235] width 106 height 21
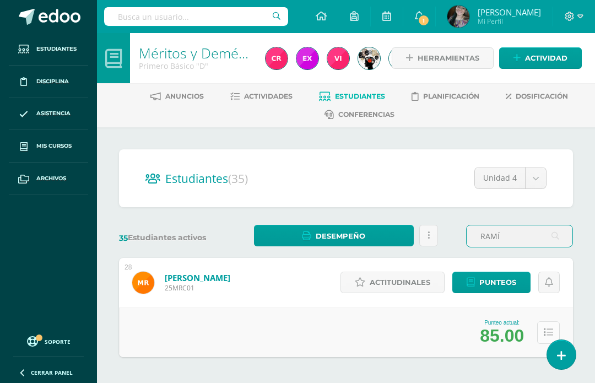
type input "RAMÍ"
click at [548, 328] on icon at bounding box center [548, 332] width 9 height 9
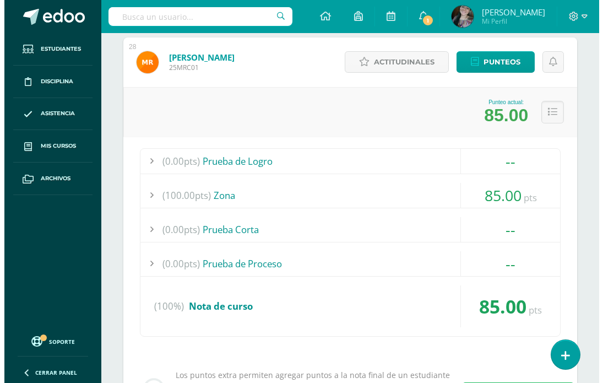
scroll to position [335, 0]
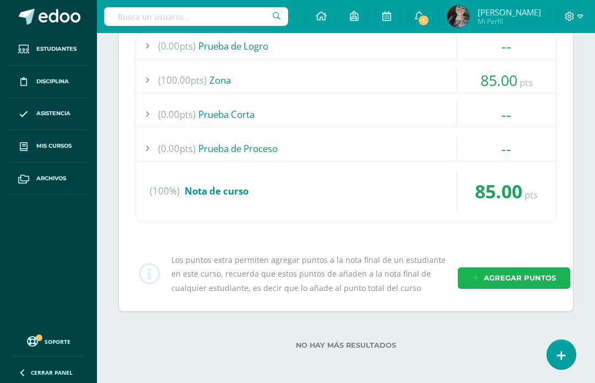
click at [465, 270] on link "Agregar puntos" at bounding box center [514, 277] width 112 height 21
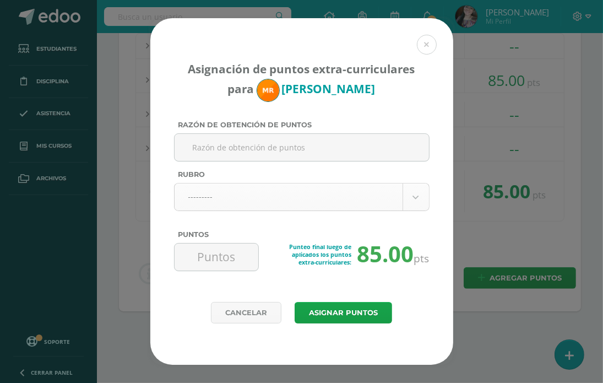
click at [256, 196] on body "Asignación de puntos extra-curriculares para María Ramírez Razón de obtención d…" at bounding box center [301, 25] width 603 height 720
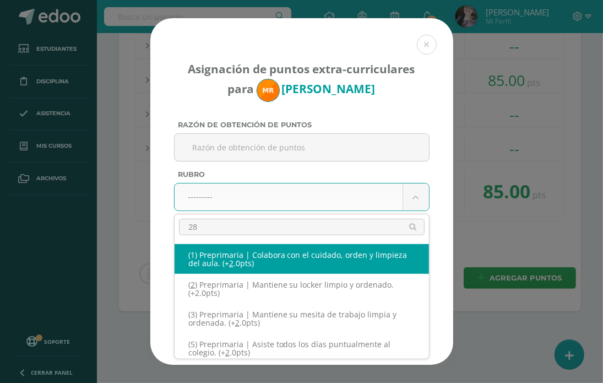
type input "289"
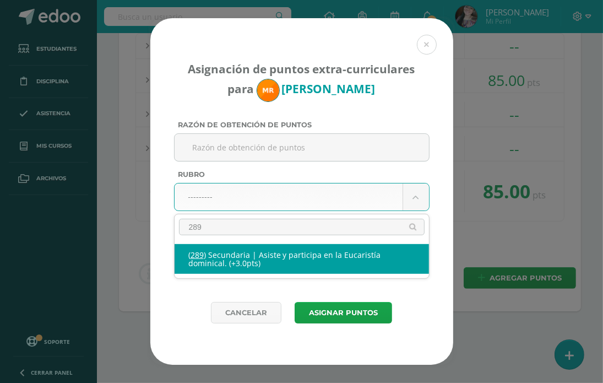
select select "333"
type input "3"
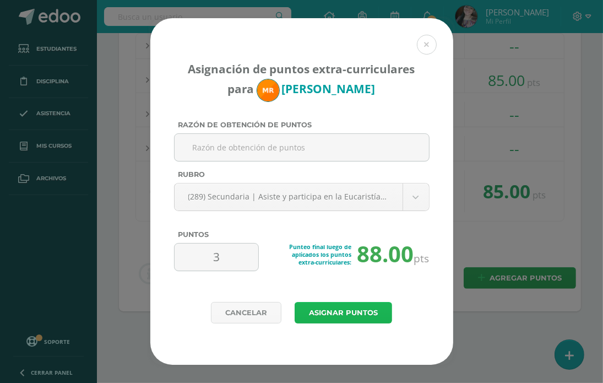
click at [322, 314] on button "Asignar puntos" at bounding box center [343, 312] width 97 height 21
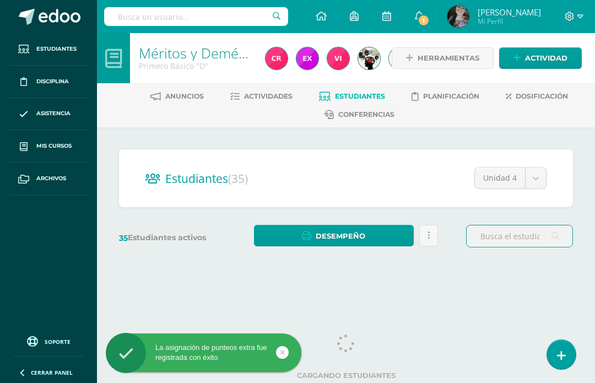
click at [518, 237] on input "text" at bounding box center [520, 235] width 106 height 21
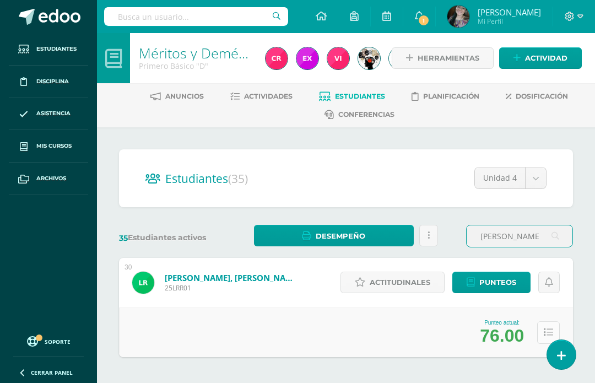
type input "[PERSON_NAME]"
click at [544, 329] on icon at bounding box center [548, 332] width 9 height 9
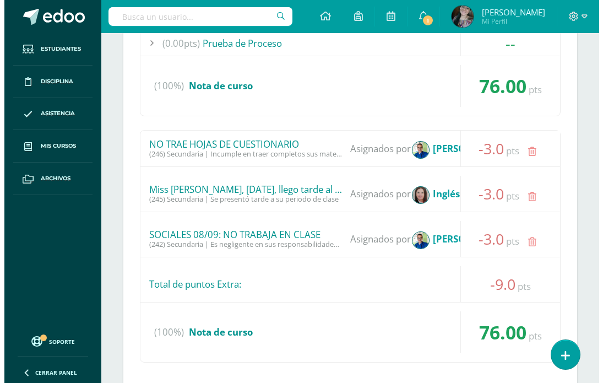
scroll to position [567, 0]
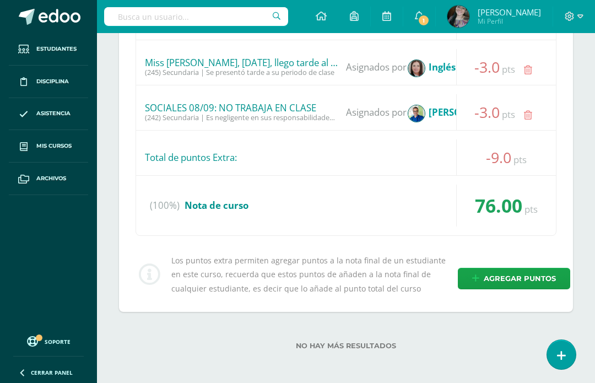
click at [487, 262] on div "Los puntos extra permiten agregar puntos a la nota final de un estudiante en es…" at bounding box center [346, 274] width 430 height 42
click at [480, 276] on link "Agregar puntos" at bounding box center [514, 278] width 112 height 21
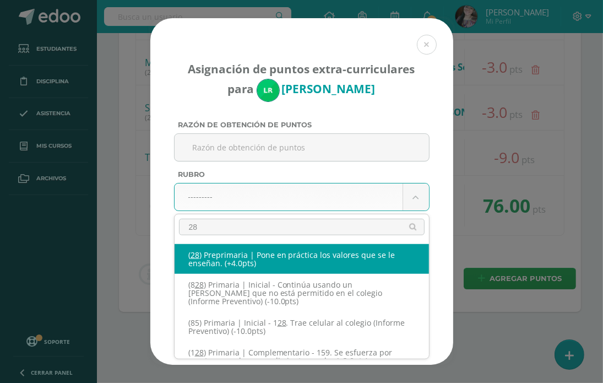
type input "289"
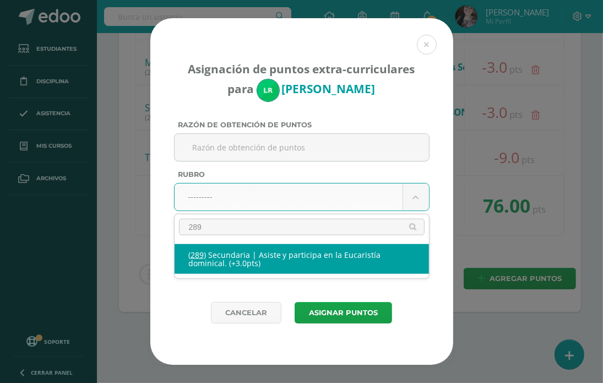
select select "333"
type input "3"
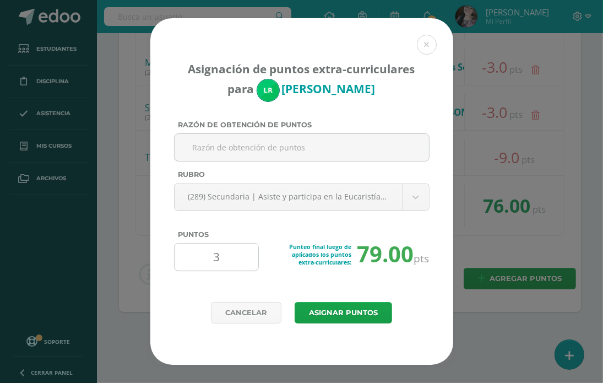
drag, startPoint x: 225, startPoint y: 263, endPoint x: 198, endPoint y: 261, distance: 27.6
click at [198, 261] on input "3" at bounding box center [216, 256] width 75 height 27
type input "1"
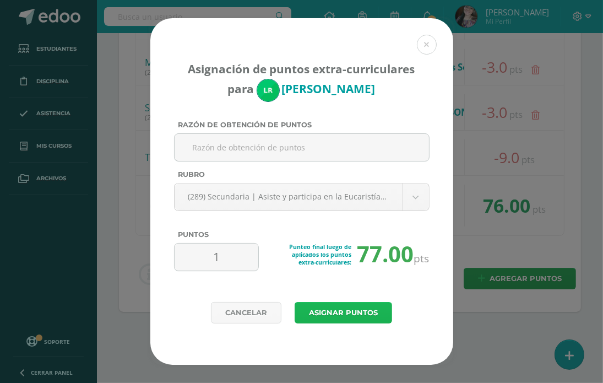
click at [386, 312] on button "Asignar puntos" at bounding box center [343, 312] width 97 height 21
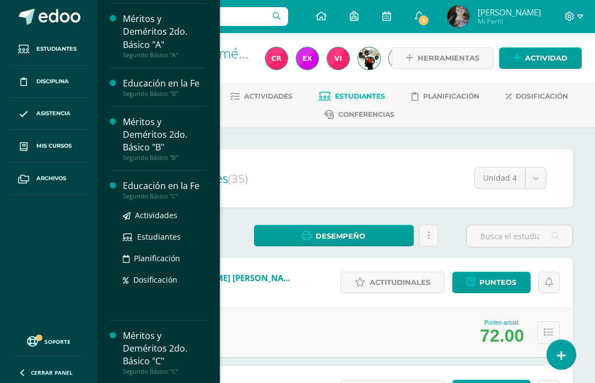
scroll to position [328, 0]
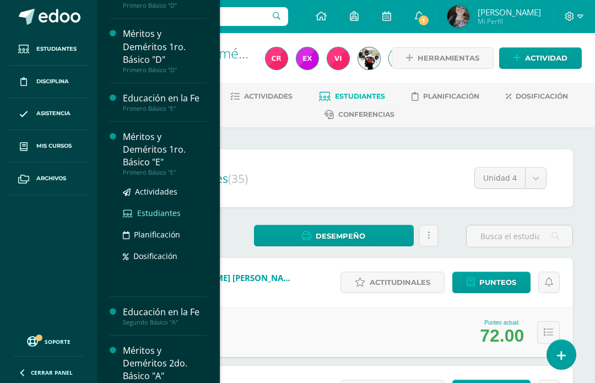
click at [143, 207] on link "Estudiantes" at bounding box center [165, 213] width 84 height 13
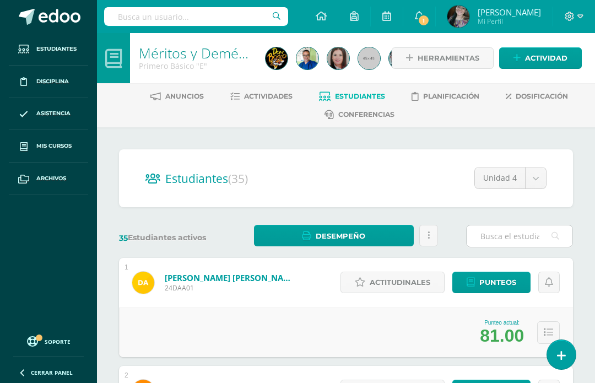
click at [511, 229] on input "text" at bounding box center [520, 235] width 106 height 21
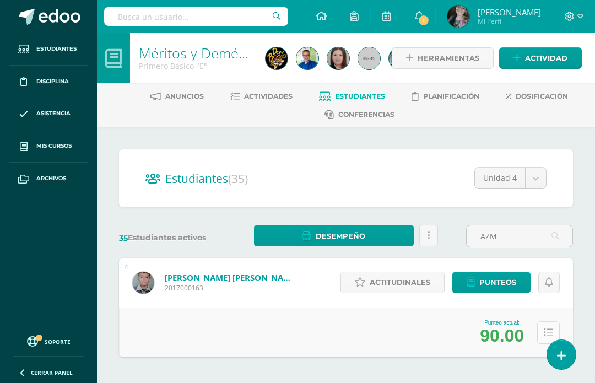
type input "AZM"
click at [544, 334] on icon at bounding box center [548, 332] width 9 height 9
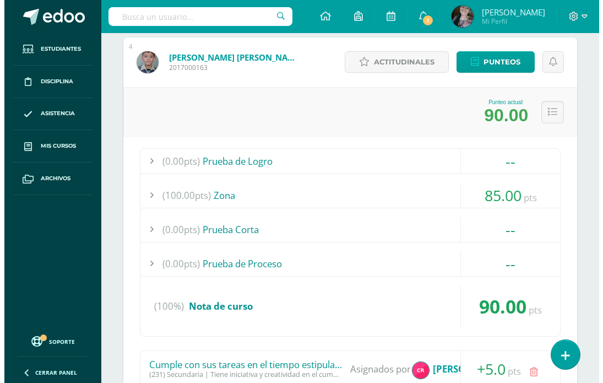
scroll to position [441, 0]
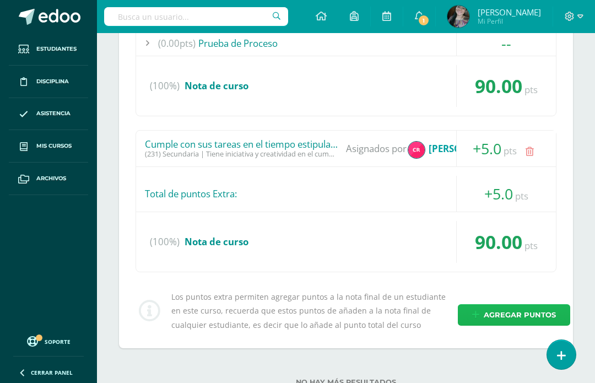
click at [493, 313] on span "Agregar puntos" at bounding box center [520, 315] width 72 height 20
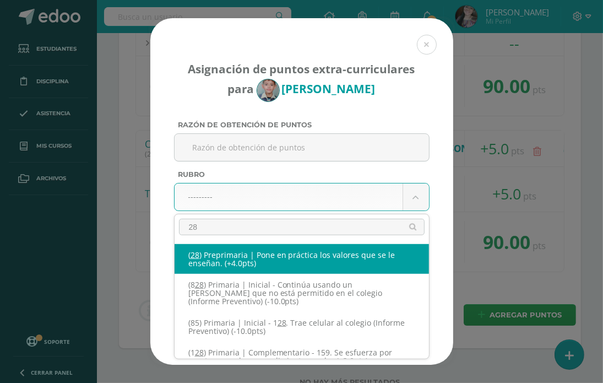
type input "289"
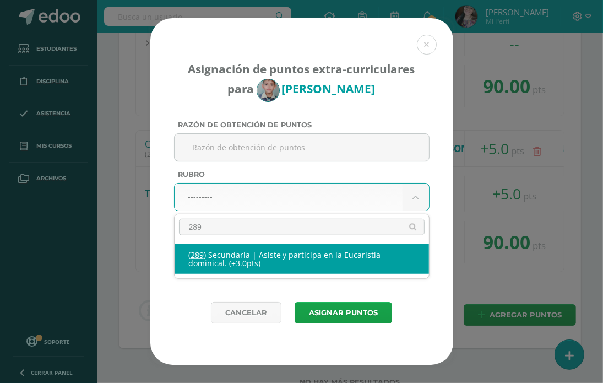
select select "333"
type input "3"
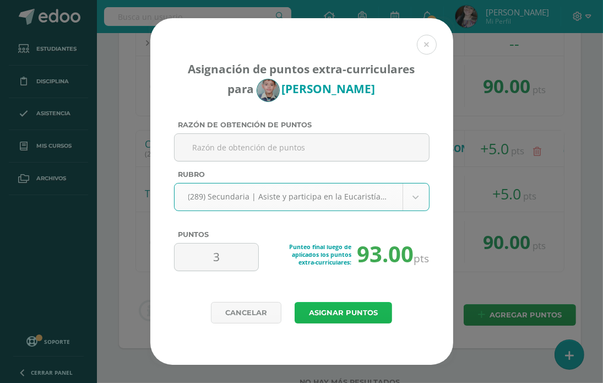
click at [307, 312] on button "Asignar puntos" at bounding box center [343, 312] width 97 height 21
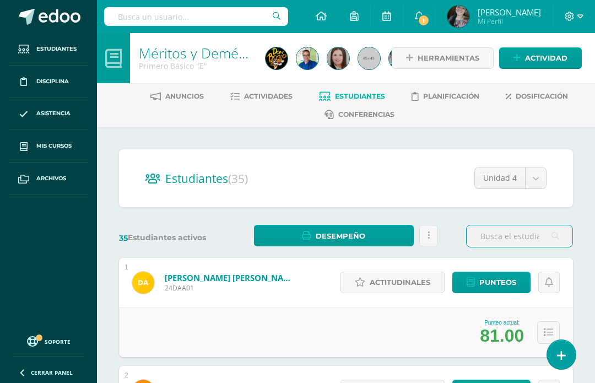
click at [485, 233] on input "text" at bounding box center [520, 235] width 106 height 21
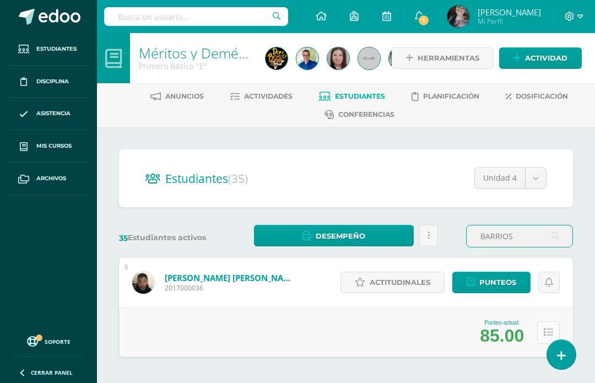
type input "BARRIOS"
click at [551, 330] on icon at bounding box center [548, 332] width 9 height 9
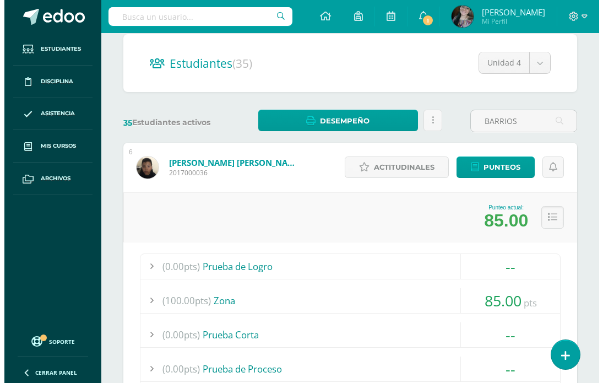
scroll to position [335, 0]
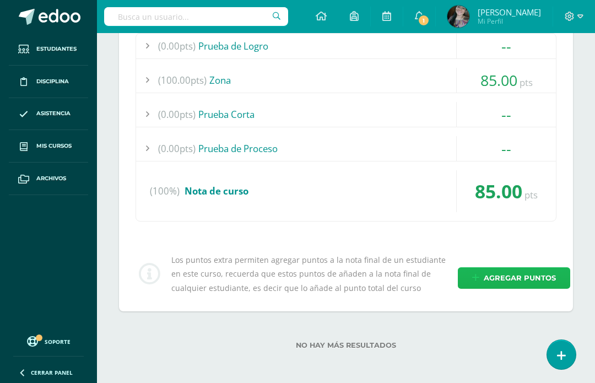
click at [493, 274] on span "Agregar puntos" at bounding box center [520, 278] width 72 height 20
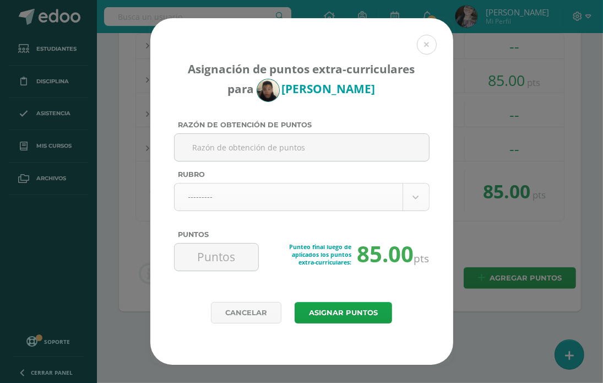
click at [302, 205] on body "Asignación de puntos extra-curriculares para Manuel Barrios Razón de obtención …" at bounding box center [301, 25] width 603 height 720
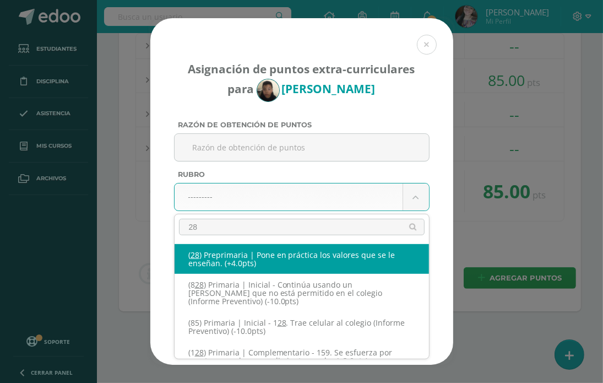
type input "289"
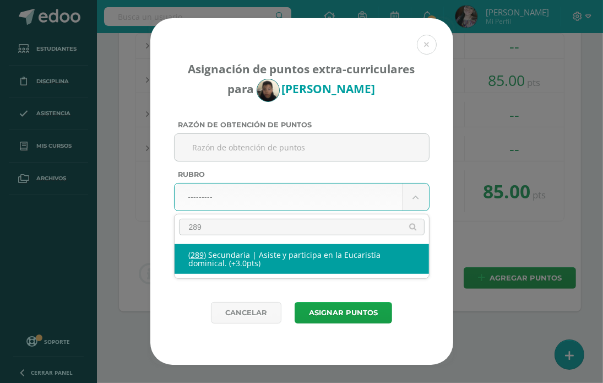
select select "333"
type input "3"
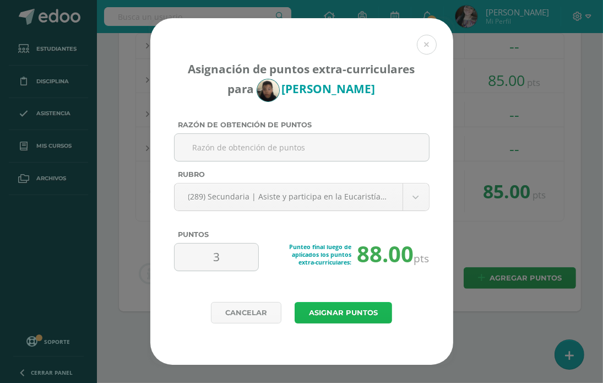
click at [353, 310] on button "Asignar puntos" at bounding box center [343, 312] width 97 height 21
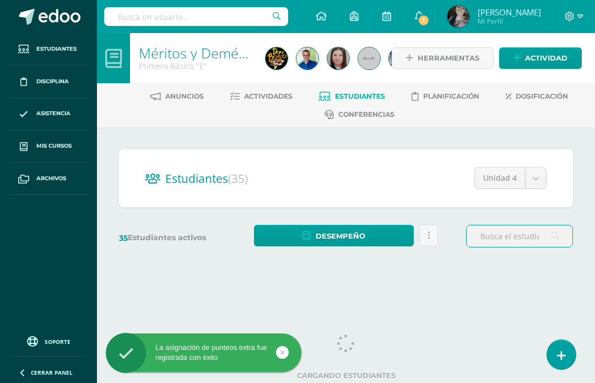
click at [516, 233] on input "text" at bounding box center [520, 235] width 106 height 21
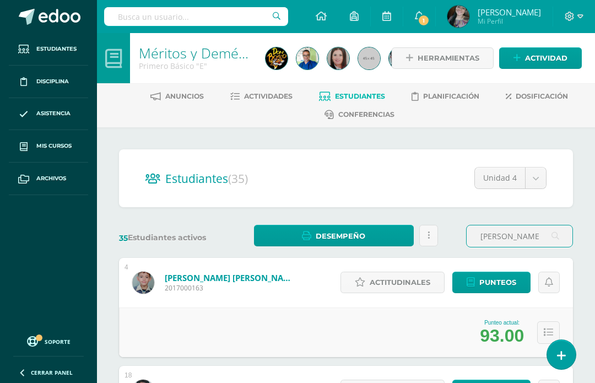
scroll to position [220, 0]
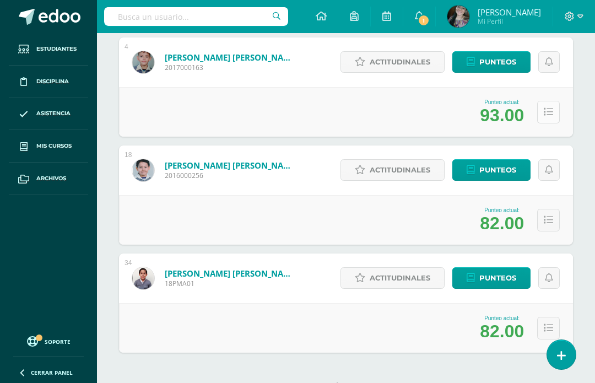
click at [554, 111] on button at bounding box center [548, 112] width 23 height 23
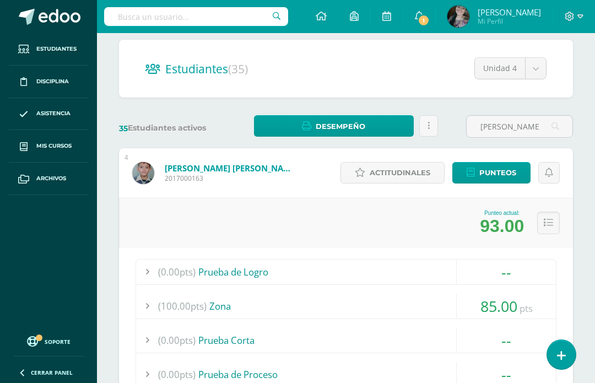
scroll to position [0, 0]
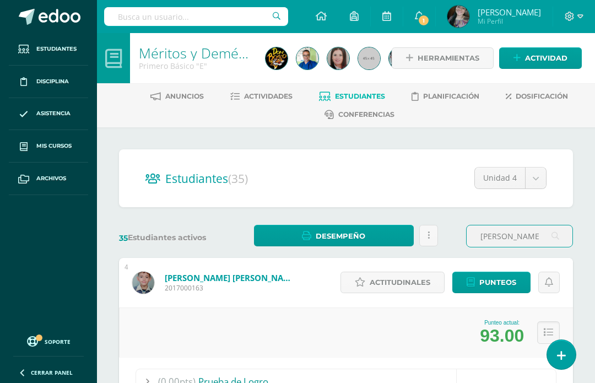
drag, startPoint x: 513, startPoint y: 234, endPoint x: 467, endPoint y: 254, distance: 51.3
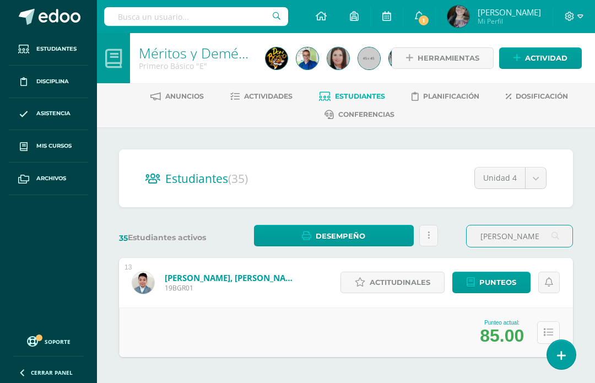
type input "REYES"
click at [554, 328] on button at bounding box center [548, 332] width 23 height 23
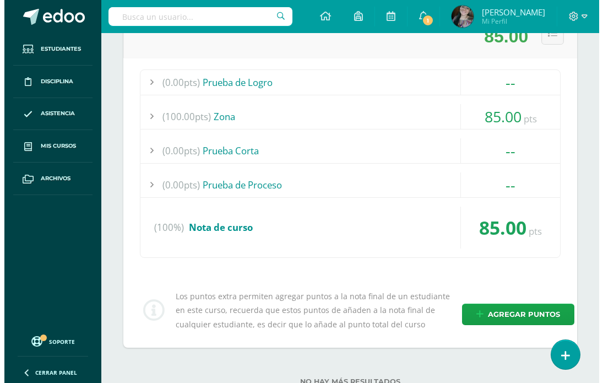
scroll to position [335, 0]
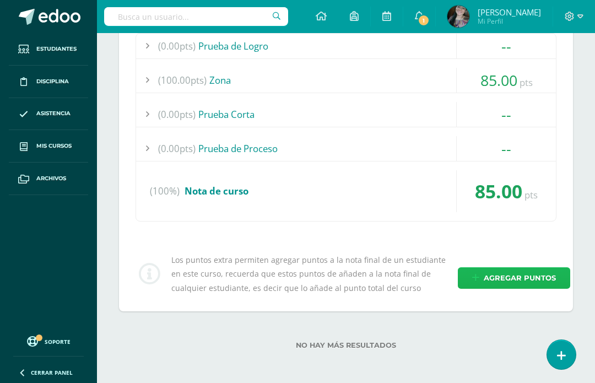
click at [486, 284] on span "Agregar puntos" at bounding box center [520, 278] width 72 height 20
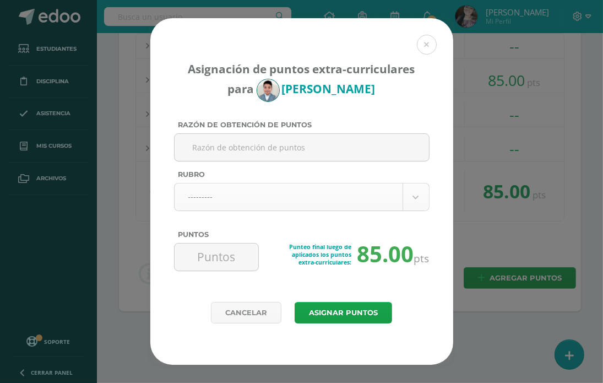
click at [317, 196] on body "Asignación de puntos extra-curriculares para Brynner García Razón de obtención …" at bounding box center [301, 25] width 603 height 720
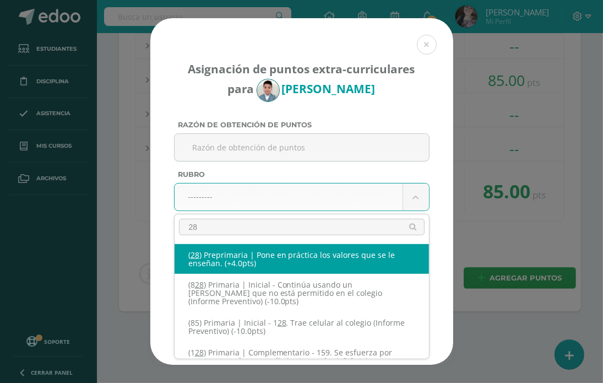
type input "289"
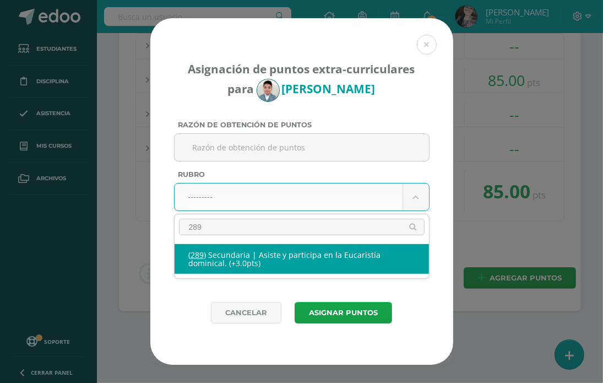
select select "333"
type input "3"
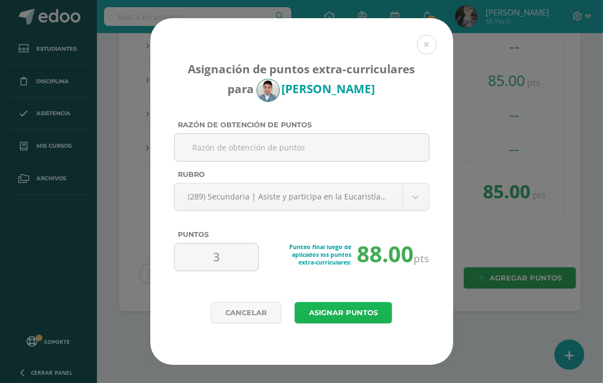
click at [333, 310] on button "Asignar puntos" at bounding box center [343, 312] width 97 height 21
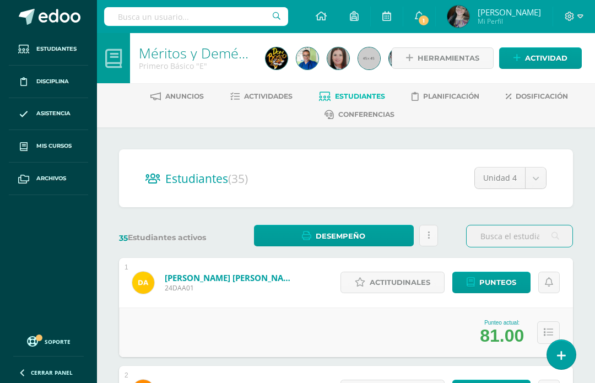
click at [498, 233] on input "text" at bounding box center [520, 235] width 106 height 21
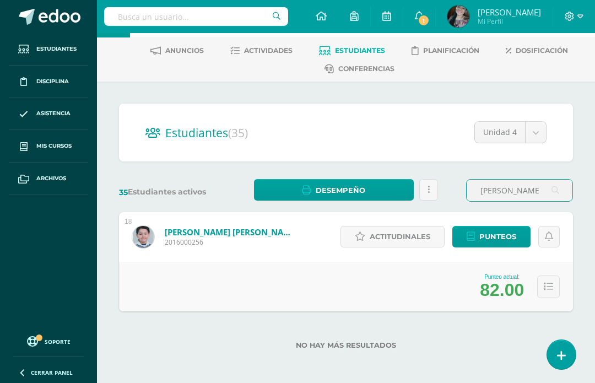
scroll to position [47, 0]
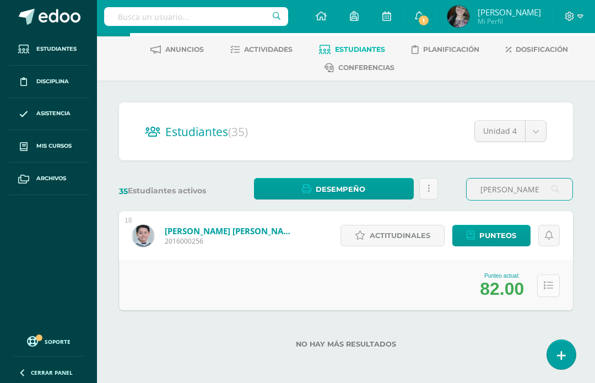
type input "[PERSON_NAME]"
click at [548, 286] on icon at bounding box center [548, 285] width 9 height 9
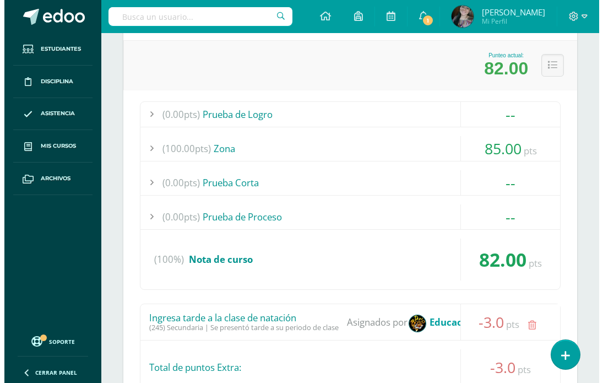
scroll to position [478, 0]
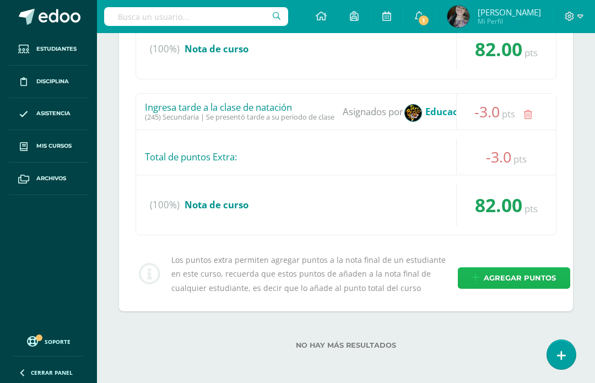
click at [489, 270] on span "Agregar puntos" at bounding box center [520, 278] width 72 height 20
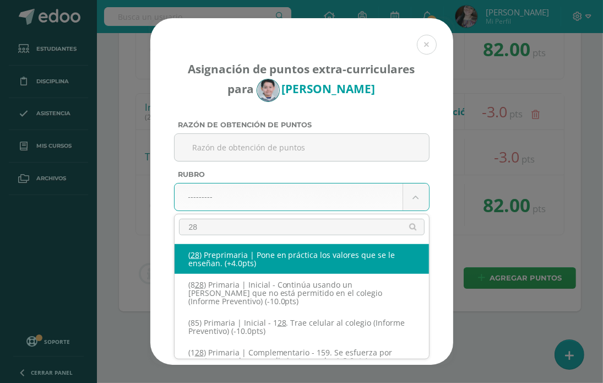
type input "289"
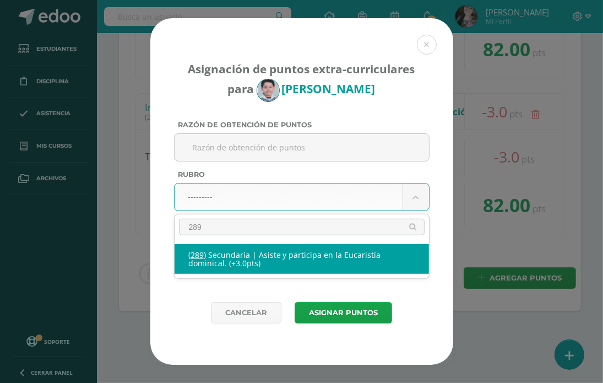
select select "333"
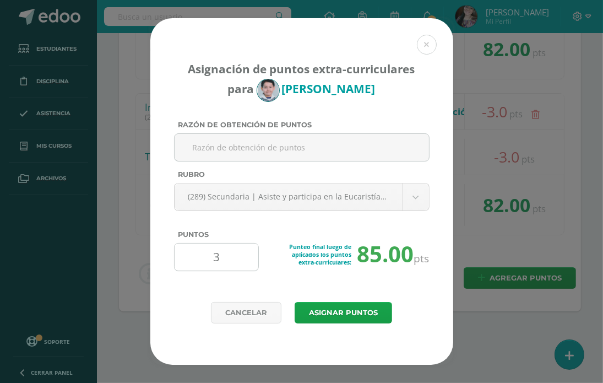
drag, startPoint x: 216, startPoint y: 262, endPoint x: 209, endPoint y: 259, distance: 7.5
click at [209, 259] on input "3" at bounding box center [216, 256] width 75 height 27
type input "1"
click at [295, 302] on button "Asignar puntos" at bounding box center [343, 312] width 97 height 21
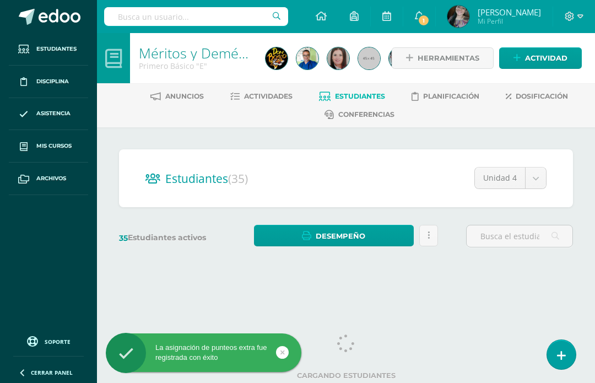
scroll to position [1, 0]
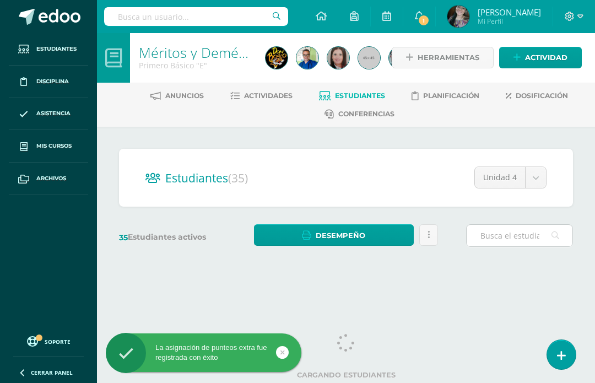
click at [523, 238] on input "text" at bounding box center [520, 235] width 106 height 21
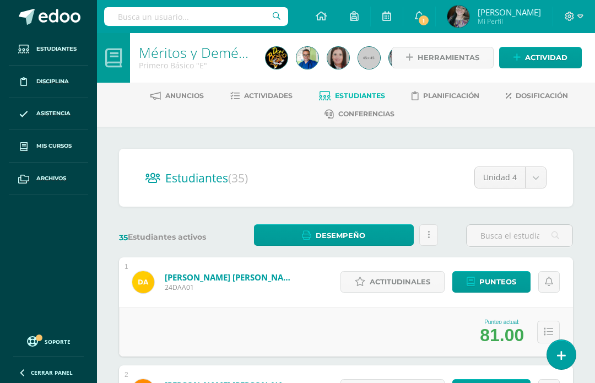
scroll to position [0, 0]
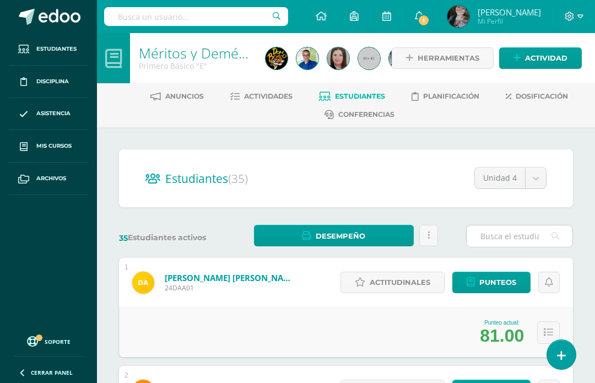
click at [507, 231] on input "text" at bounding box center [520, 235] width 106 height 21
click at [507, 229] on input "text" at bounding box center [520, 235] width 106 height 21
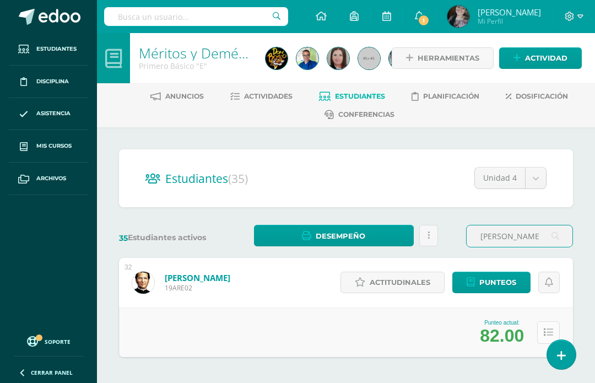
type input "ROSALES"
click at [549, 326] on button at bounding box center [548, 332] width 23 height 23
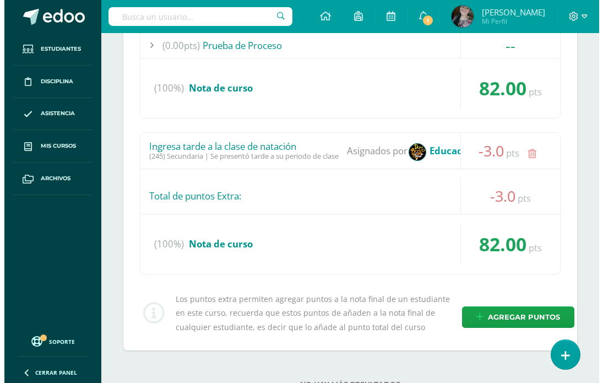
scroll to position [441, 0]
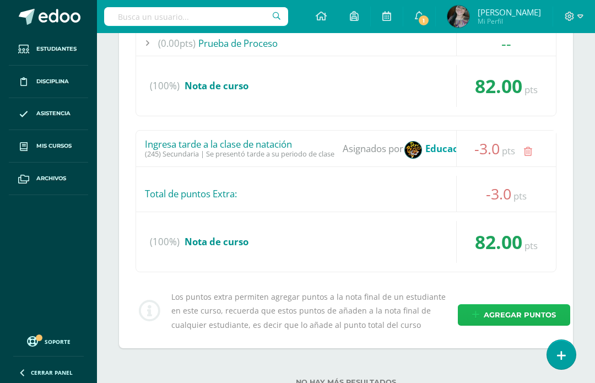
click at [547, 311] on span "Agregar puntos" at bounding box center [520, 315] width 72 height 20
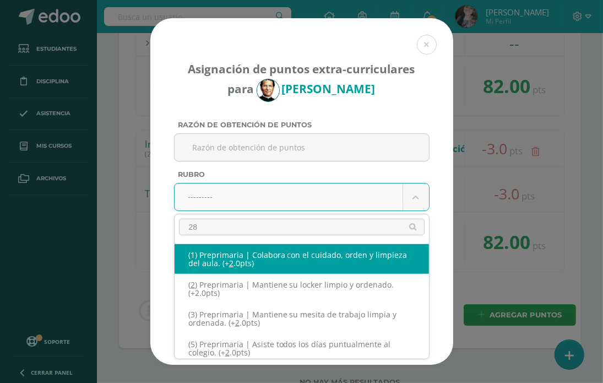
type input "289"
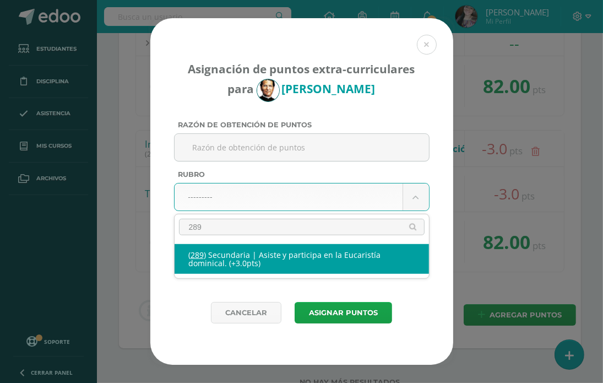
select select "333"
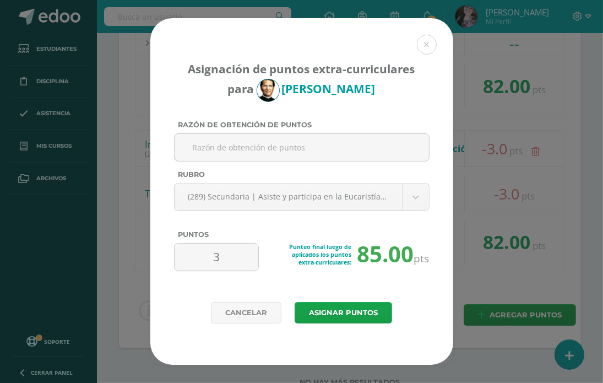
drag, startPoint x: 238, startPoint y: 258, endPoint x: 170, endPoint y: 288, distance: 74.7
click at [182, 266] on input "3" at bounding box center [216, 256] width 75 height 27
type input "1"
click at [295, 302] on button "Asignar puntos" at bounding box center [343, 312] width 97 height 21
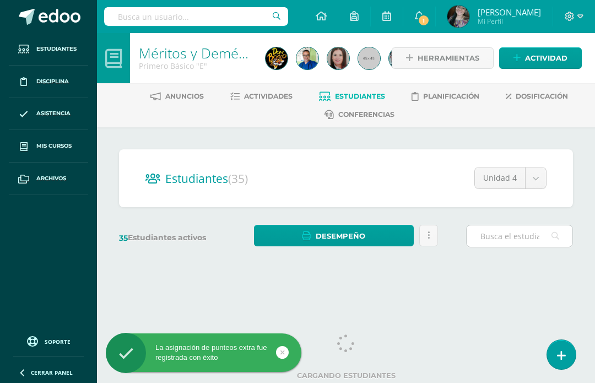
click at [472, 228] on input "text" at bounding box center [520, 235] width 106 height 21
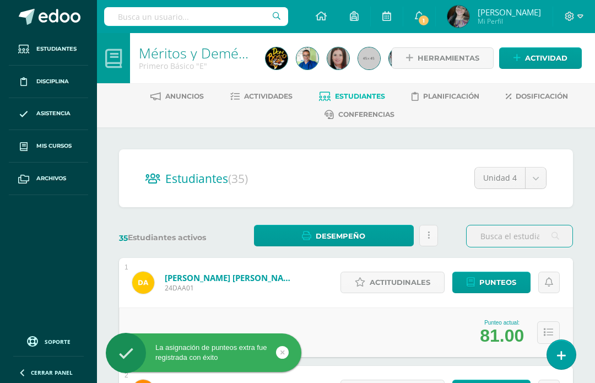
click at [479, 234] on input "text" at bounding box center [520, 235] width 106 height 21
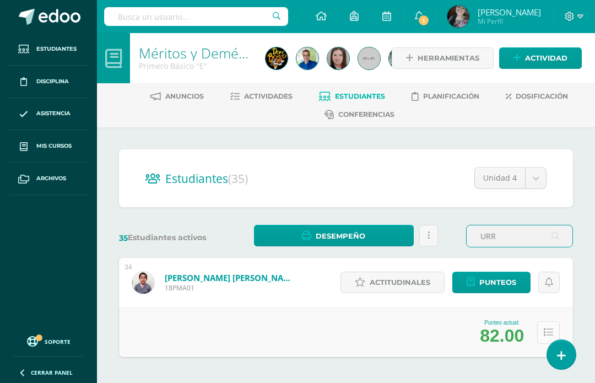
type input "URR"
click at [552, 328] on icon at bounding box center [548, 332] width 9 height 9
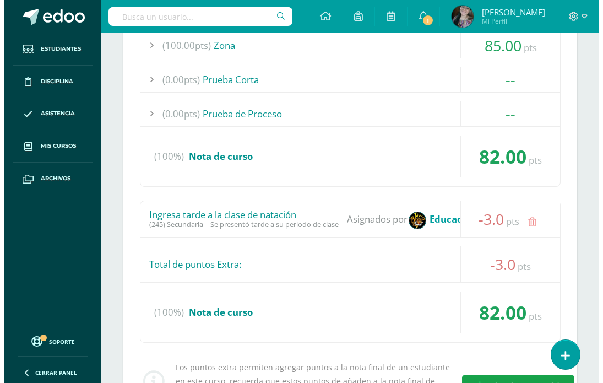
scroll to position [441, 0]
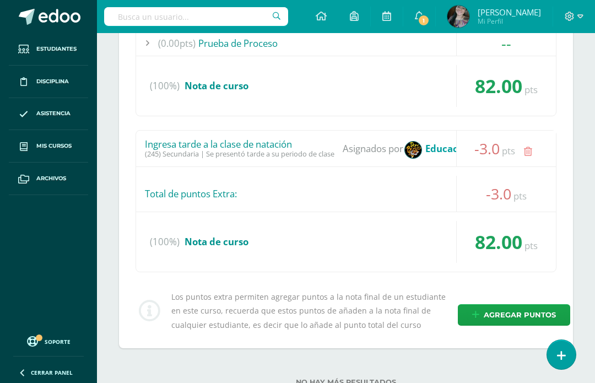
click at [520, 330] on div "(0.00pts) Prueba de Logro -- Sin actividades (100.00pts) Zona 85.00 pts pts" at bounding box center [346, 132] width 454 height 432
click at [521, 314] on span "Agregar puntos" at bounding box center [520, 315] width 72 height 20
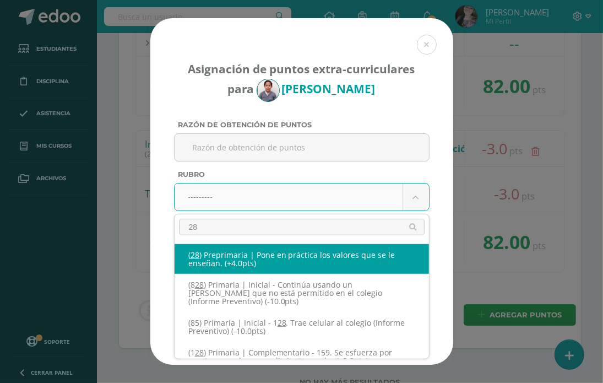
type input "289"
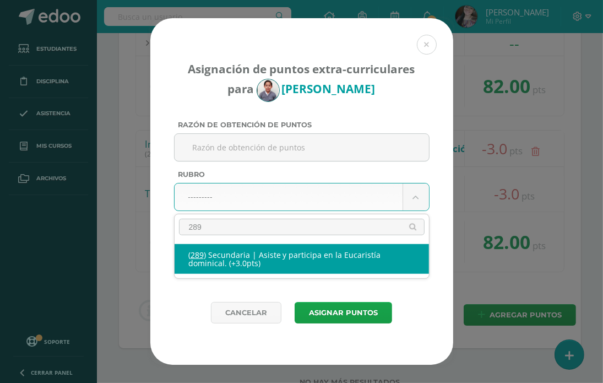
select select "333"
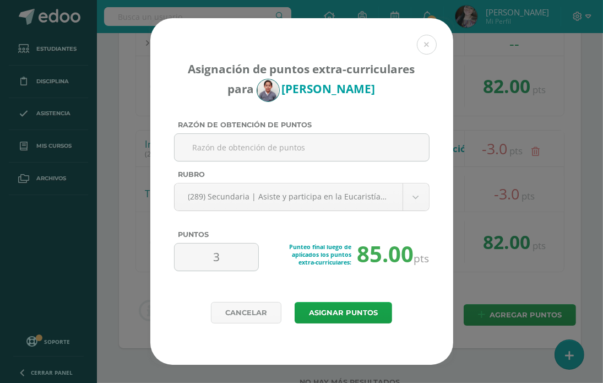
drag, startPoint x: 234, startPoint y: 257, endPoint x: 194, endPoint y: 275, distance: 43.4
click at [194, 275] on div "3 Punteo final luego de aplicados los puntos extra-curriculares: 85.00 pts" at bounding box center [302, 261] width 256 height 37
type input "1"
click at [295, 302] on button "Asignar puntos" at bounding box center [343, 312] width 97 height 21
click at [319, 308] on button "Asignar puntos" at bounding box center [343, 312] width 97 height 21
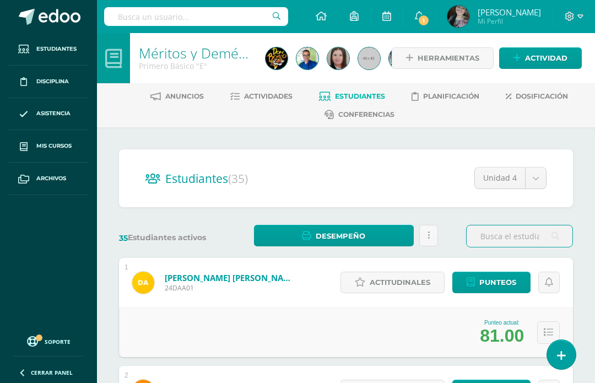
drag, startPoint x: 505, startPoint y: 229, endPoint x: 490, endPoint y: 236, distance: 16.5
click at [505, 229] on input "text" at bounding box center [520, 235] width 106 height 21
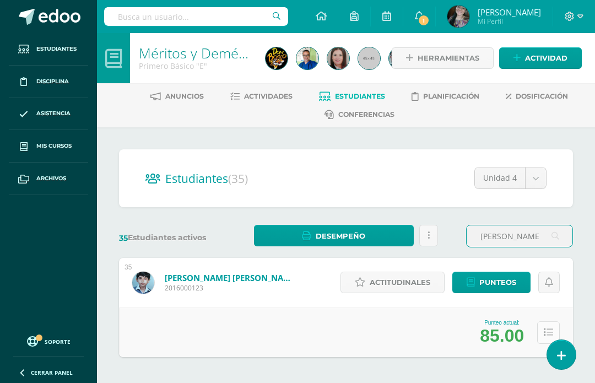
type input "VANEGAS"
click at [549, 333] on icon at bounding box center [548, 332] width 9 height 9
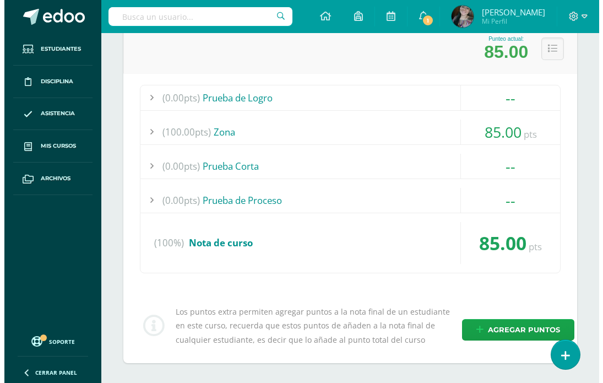
scroll to position [335, 0]
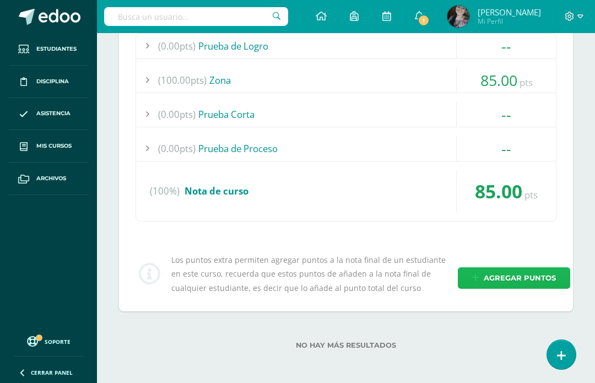
click at [514, 277] on span "Agregar puntos" at bounding box center [520, 278] width 72 height 20
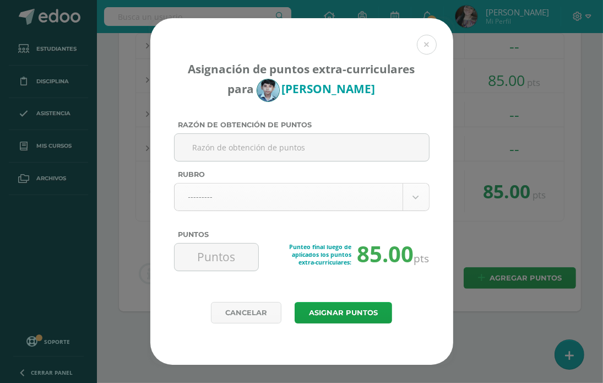
click at [220, 197] on body "Asignación de puntos extra-curriculares para William Vanegas Razón de obtención…" at bounding box center [301, 25] width 603 height 720
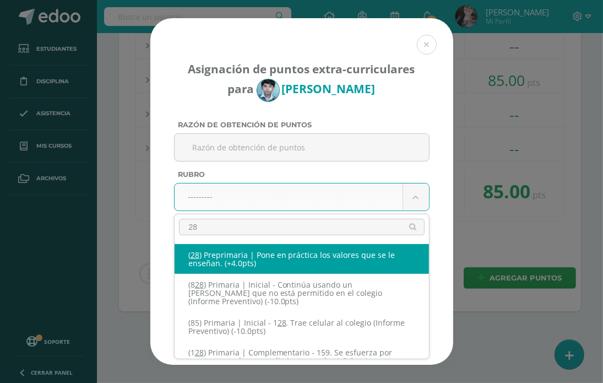
type input "289"
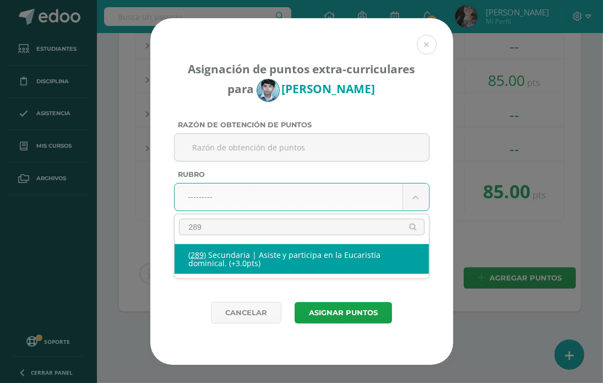
select select "333"
type input "3"
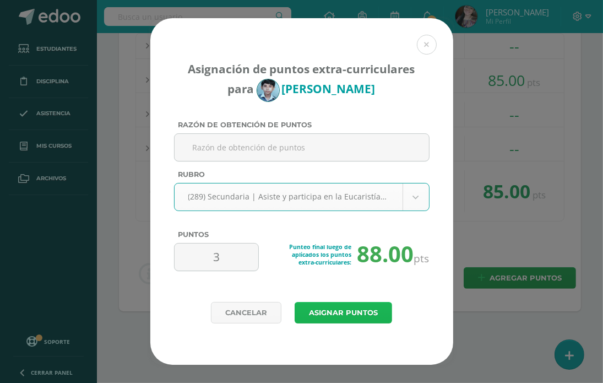
click at [372, 306] on button "Asignar puntos" at bounding box center [343, 312] width 97 height 21
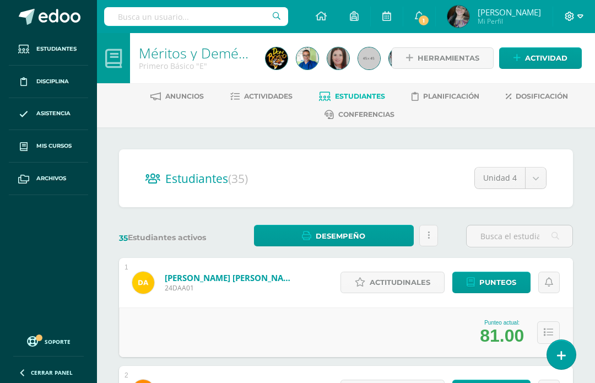
click at [578, 14] on icon at bounding box center [580, 16] width 6 height 4
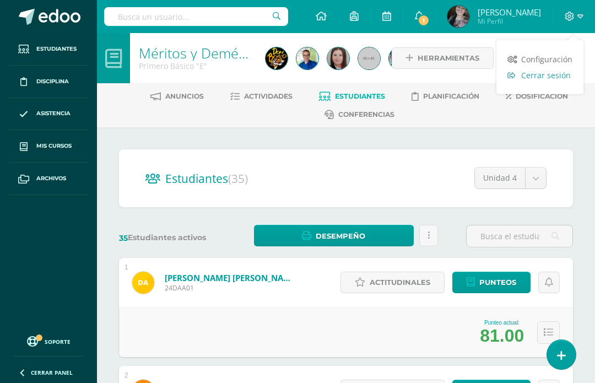
click at [553, 80] on span "Cerrar sesión" at bounding box center [546, 75] width 50 height 10
